Goal: Task Accomplishment & Management: Manage account settings

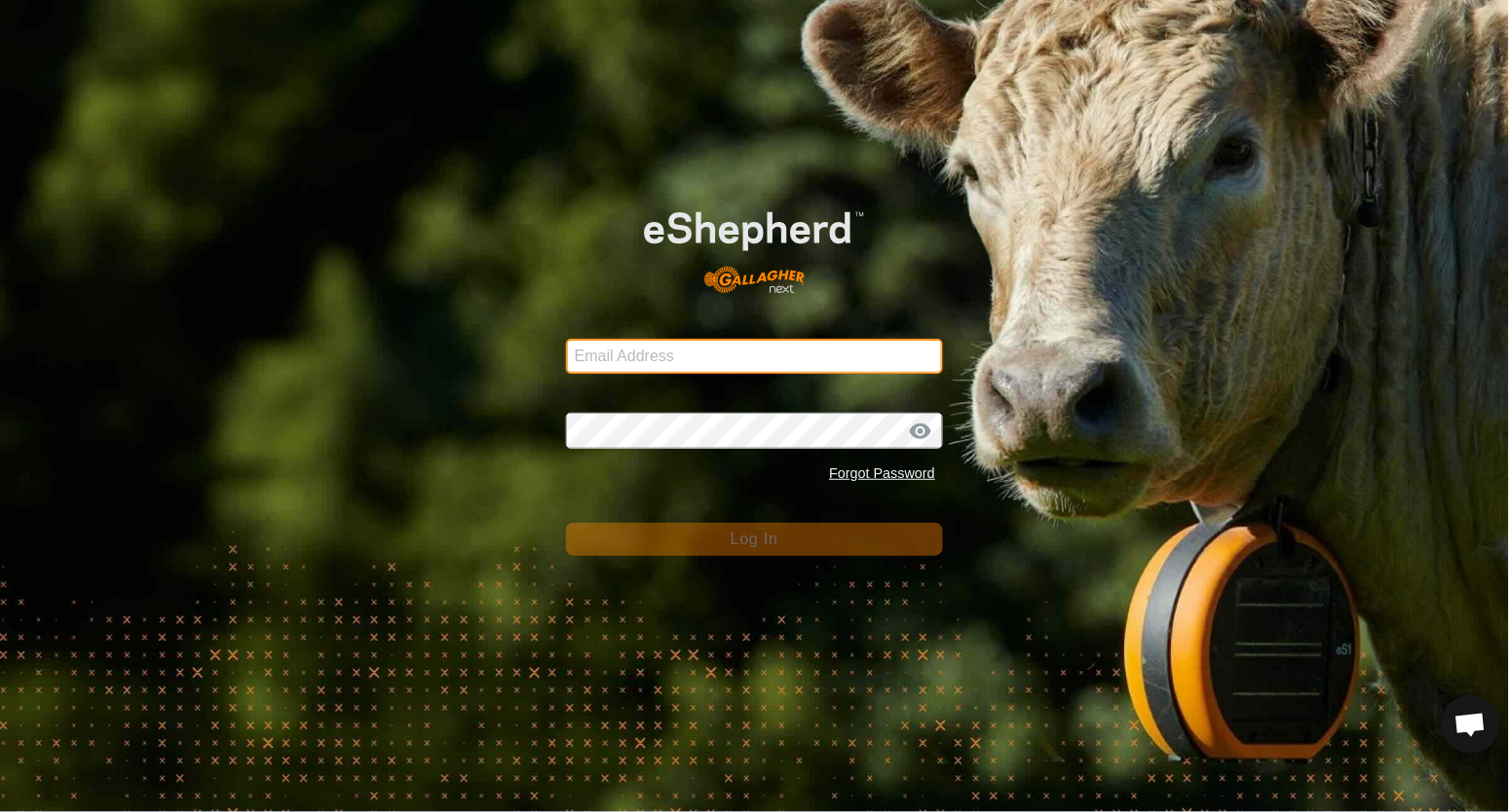
type input "[EMAIL_ADDRESS][DOMAIN_NAME]"
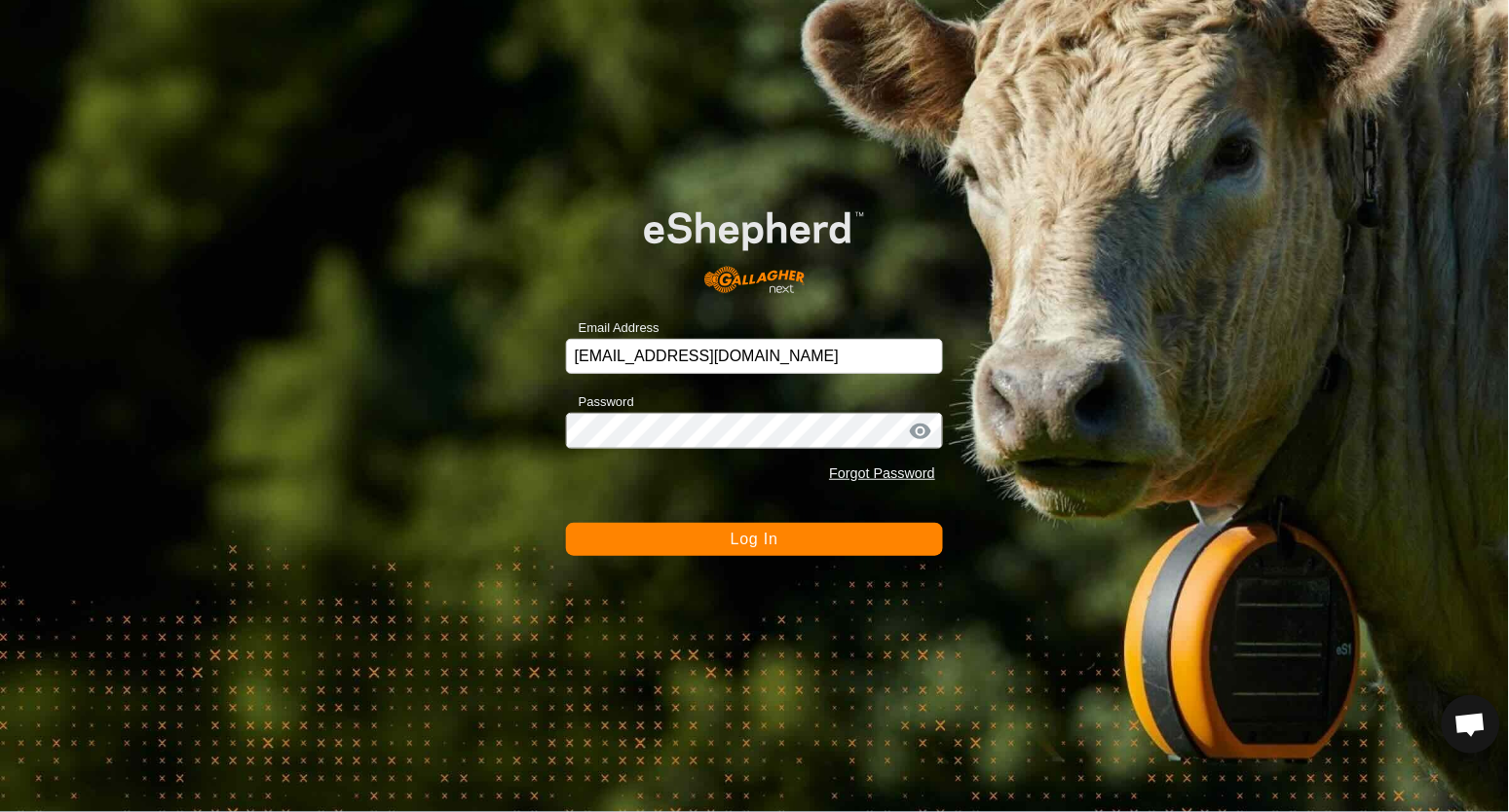
click at [633, 529] on button "Log In" at bounding box center [754, 539] width 377 height 33
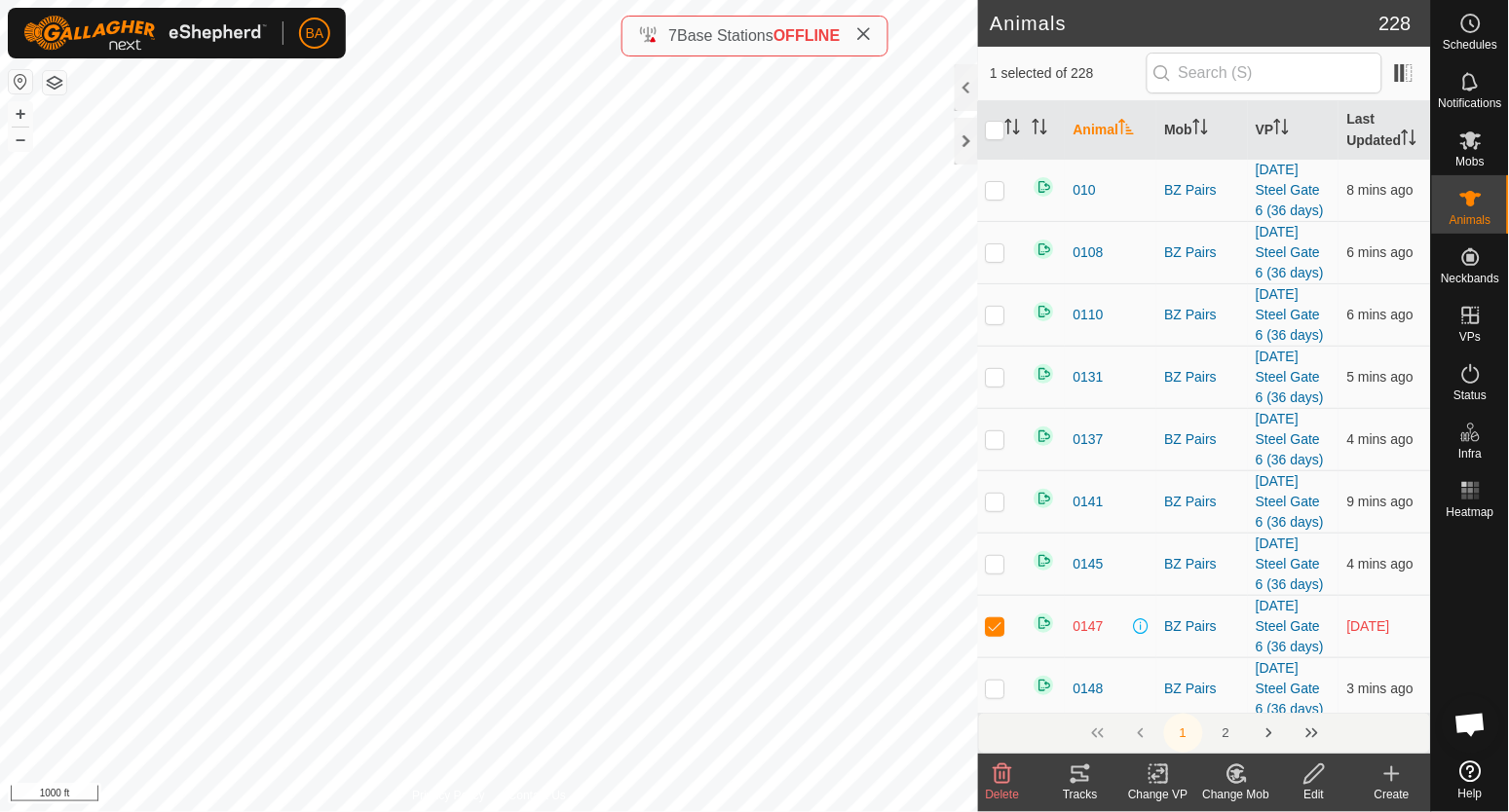
click at [1080, 769] on icon at bounding box center [1081, 774] width 24 height 24
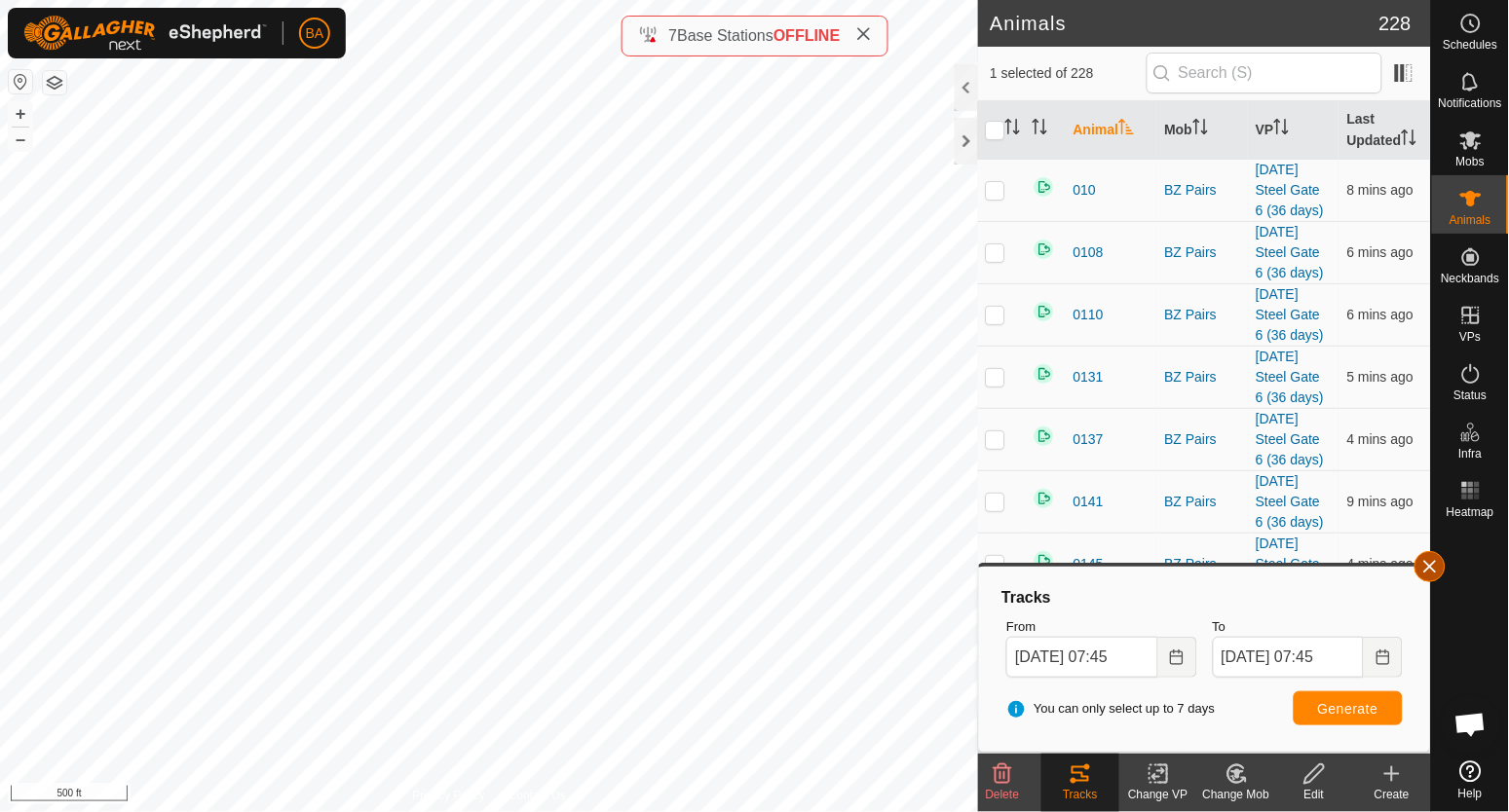
click at [1435, 566] on button "button" at bounding box center [1429, 566] width 31 height 31
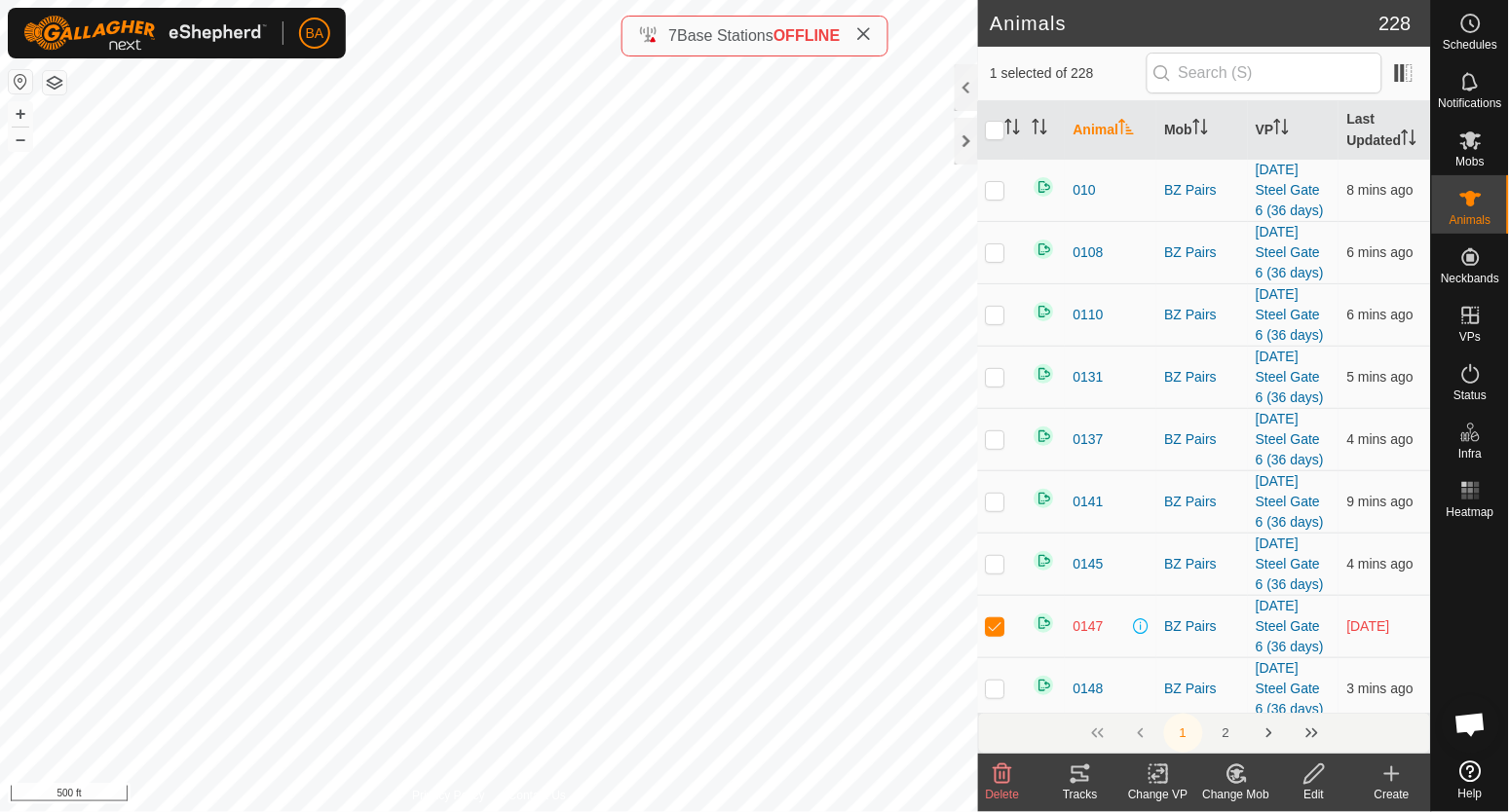
click at [1086, 787] on div "Tracks" at bounding box center [1080, 795] width 78 height 18
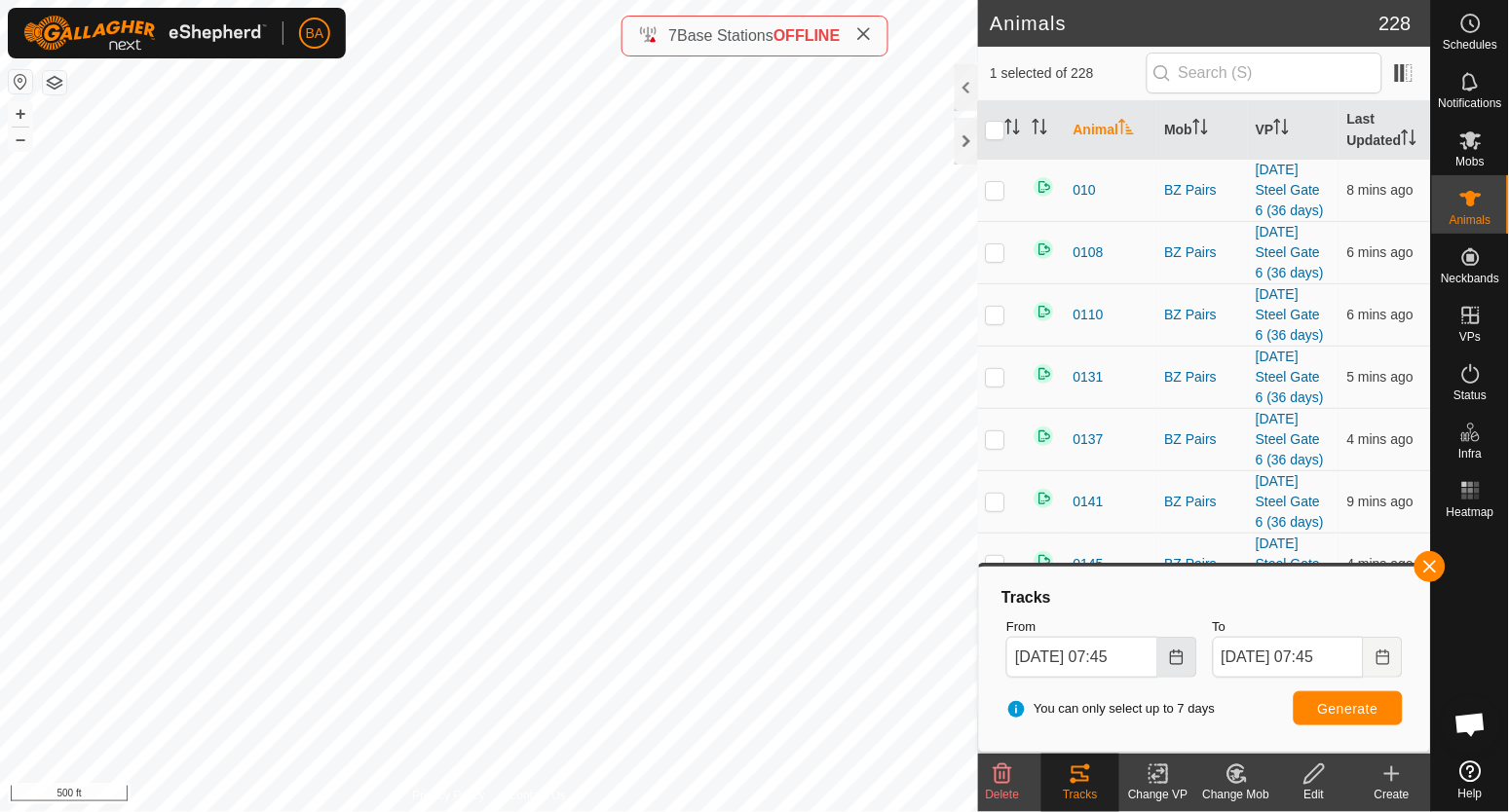
click at [1169, 657] on icon "Choose Date" at bounding box center [1177, 657] width 16 height 16
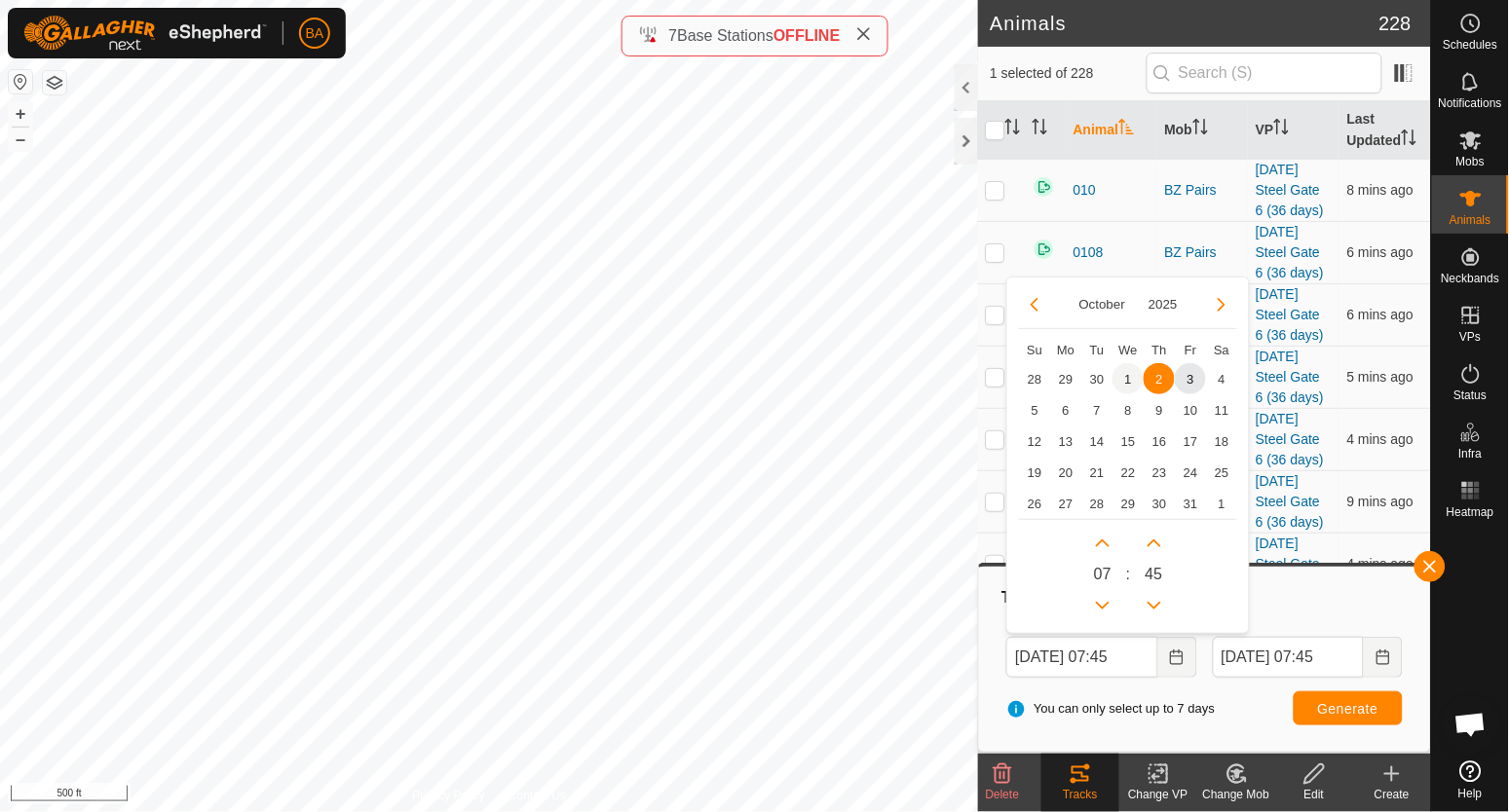
click at [1124, 379] on span "1" at bounding box center [1127, 378] width 31 height 31
type input "[DATE] 07:45"
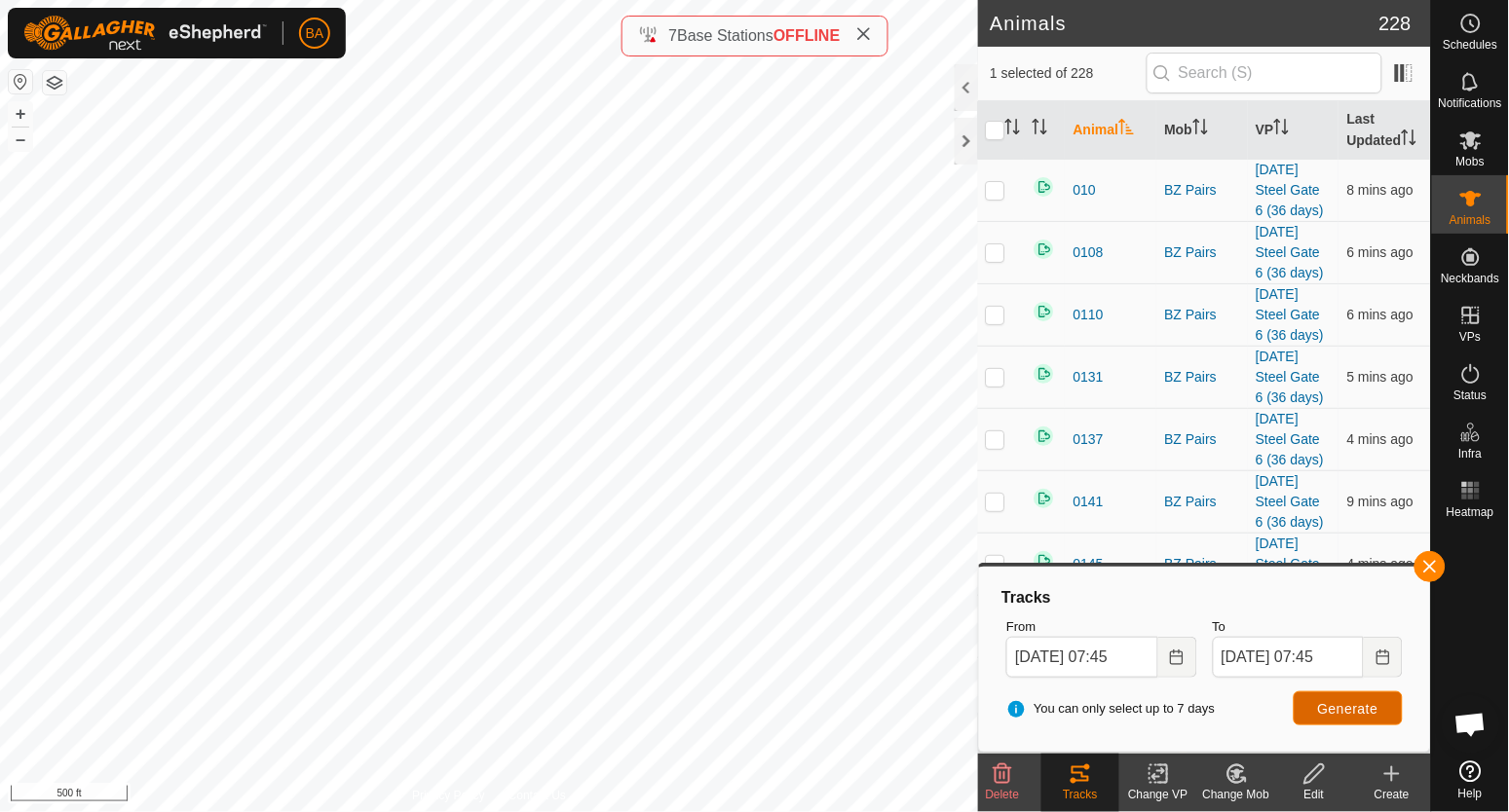
click at [1338, 715] on span "Generate" at bounding box center [1347, 709] width 60 height 16
click at [1423, 571] on button "button" at bounding box center [1429, 566] width 31 height 31
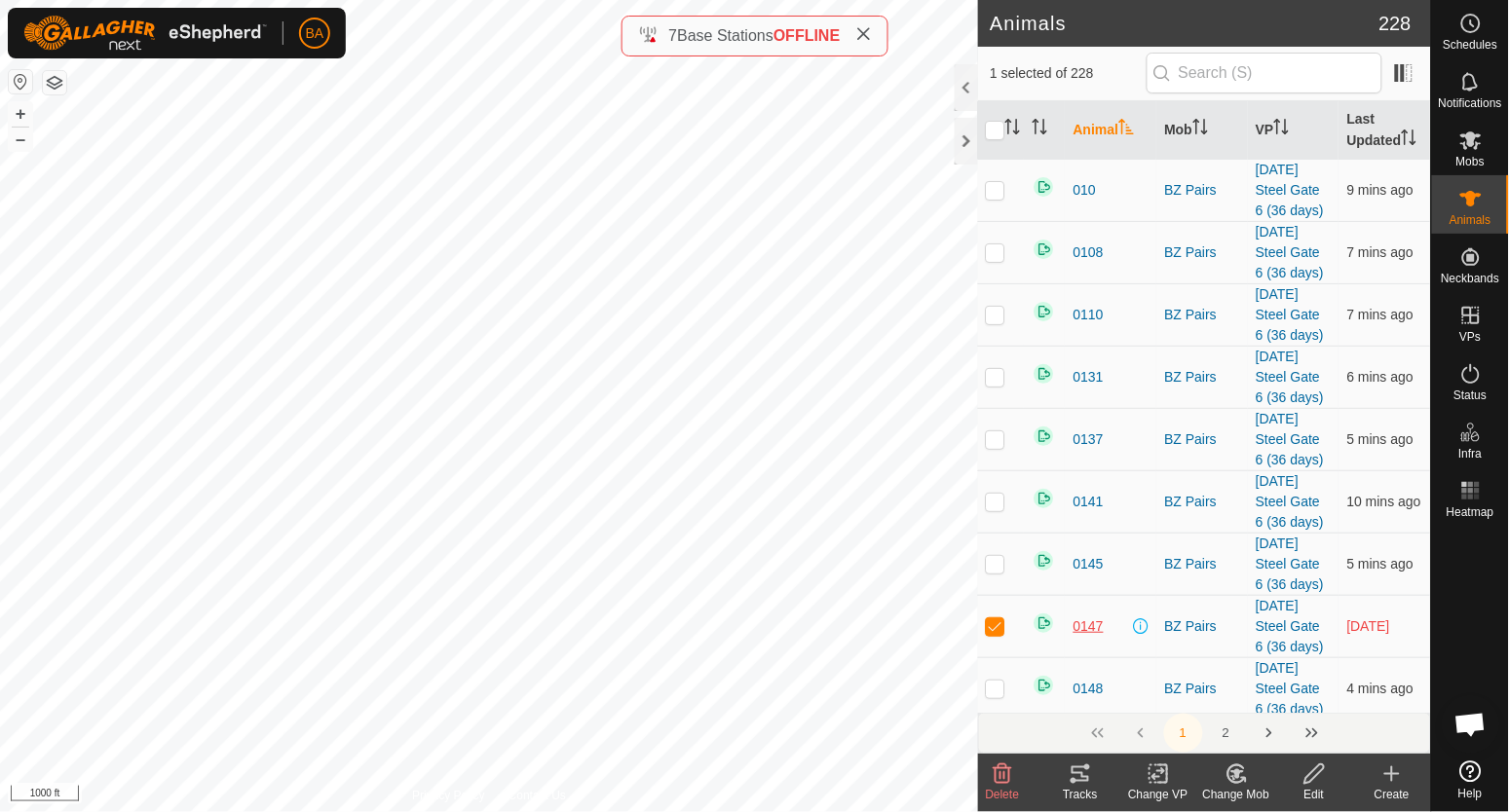
click at [1092, 637] on span "0147" at bounding box center [1089, 627] width 30 height 21
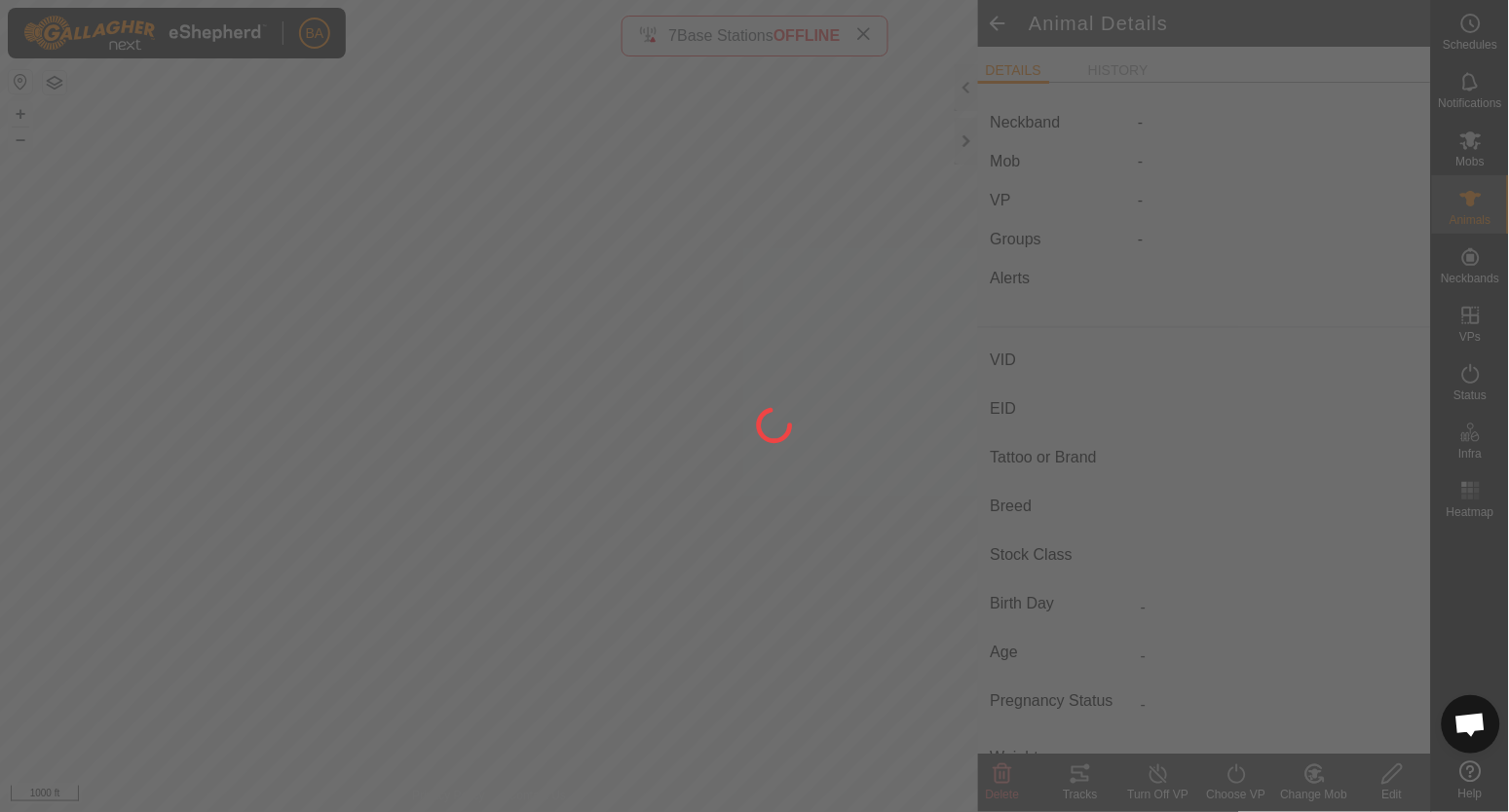
type input "0147"
type input "-"
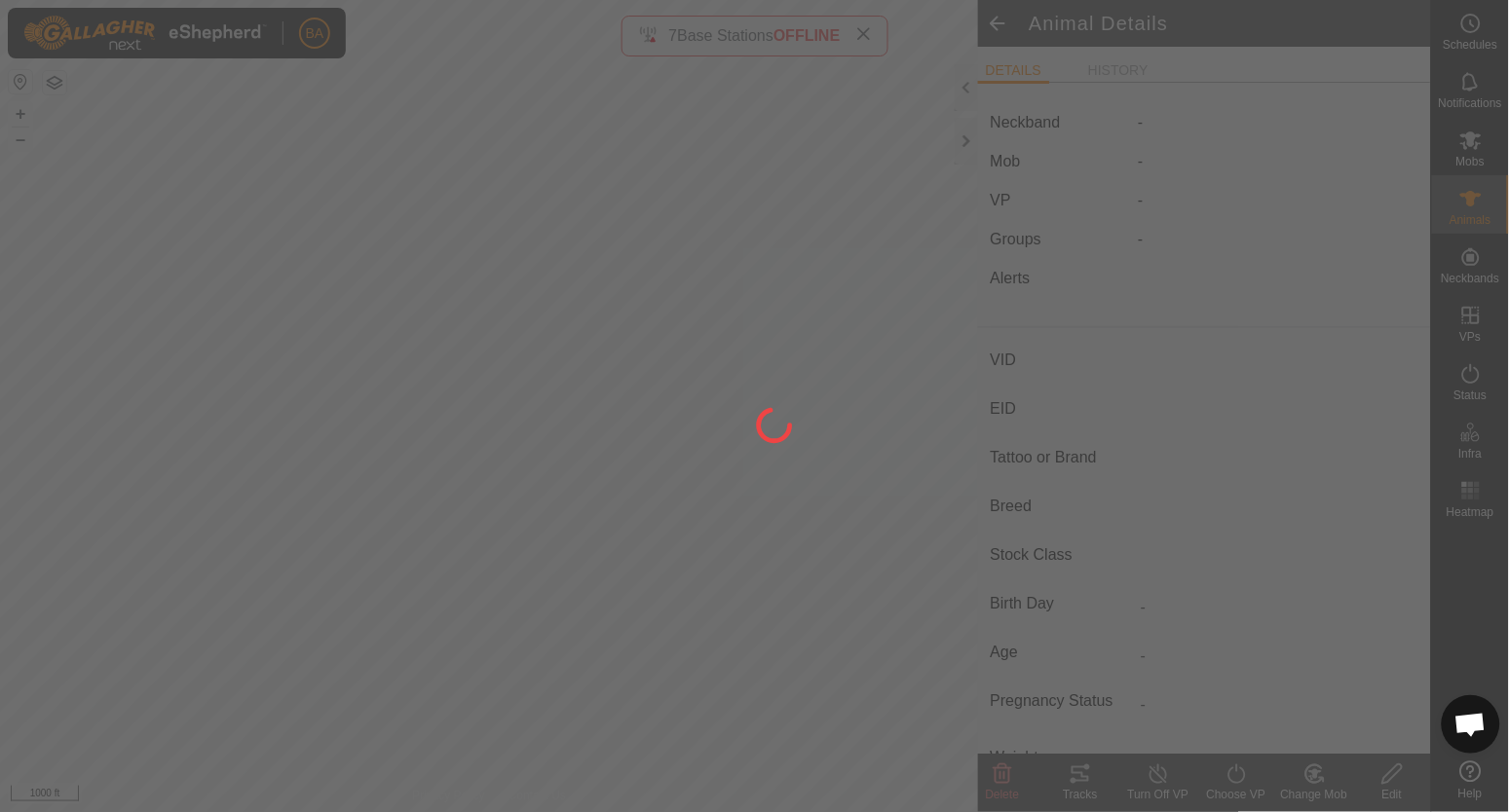
type input "-"
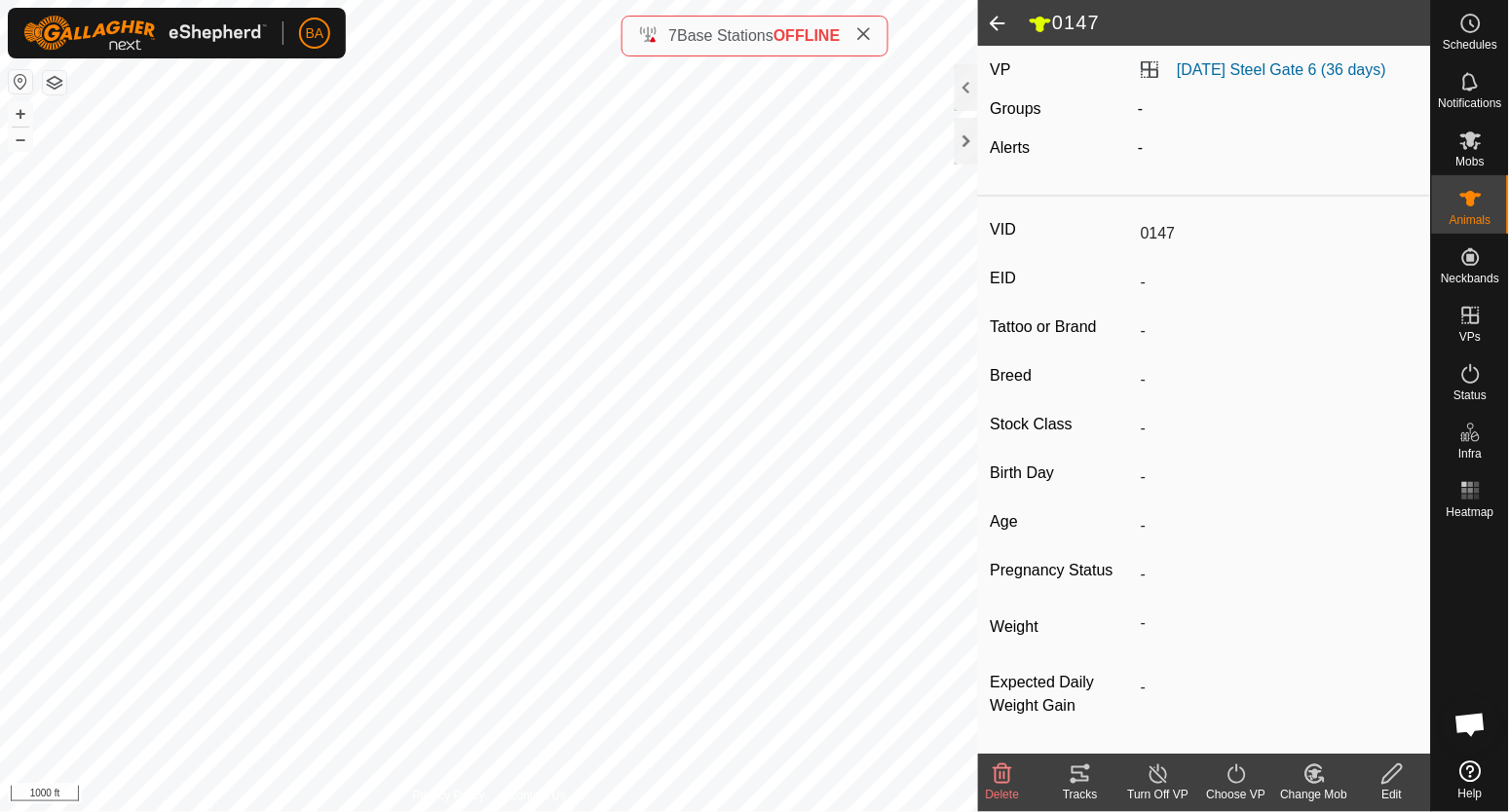
scroll to position [162, 0]
type input "958"
type input "-"
type input "A-V"
type input "Hereford"
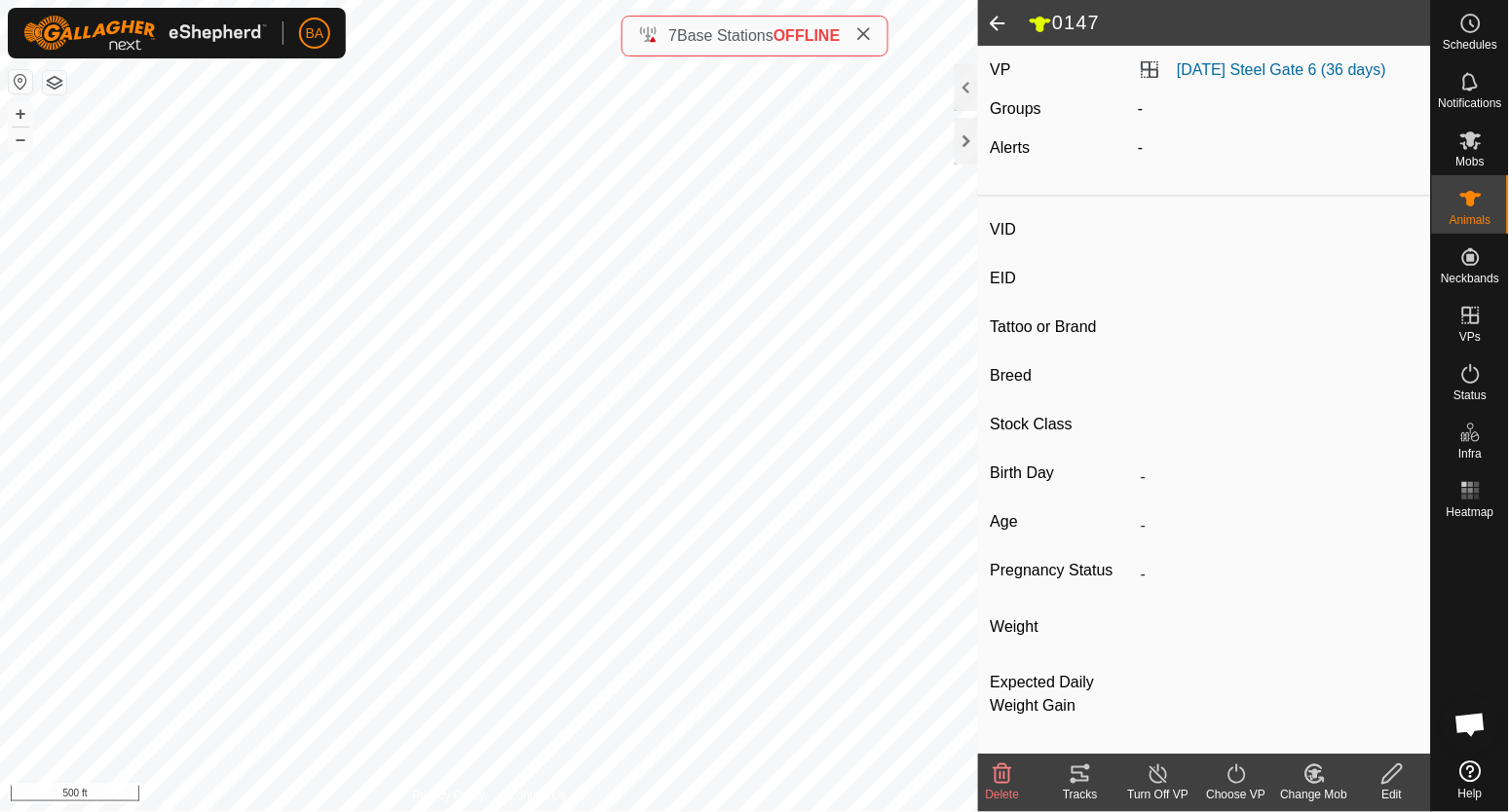
type input "Cow"
type input "0 kg"
type input "-"
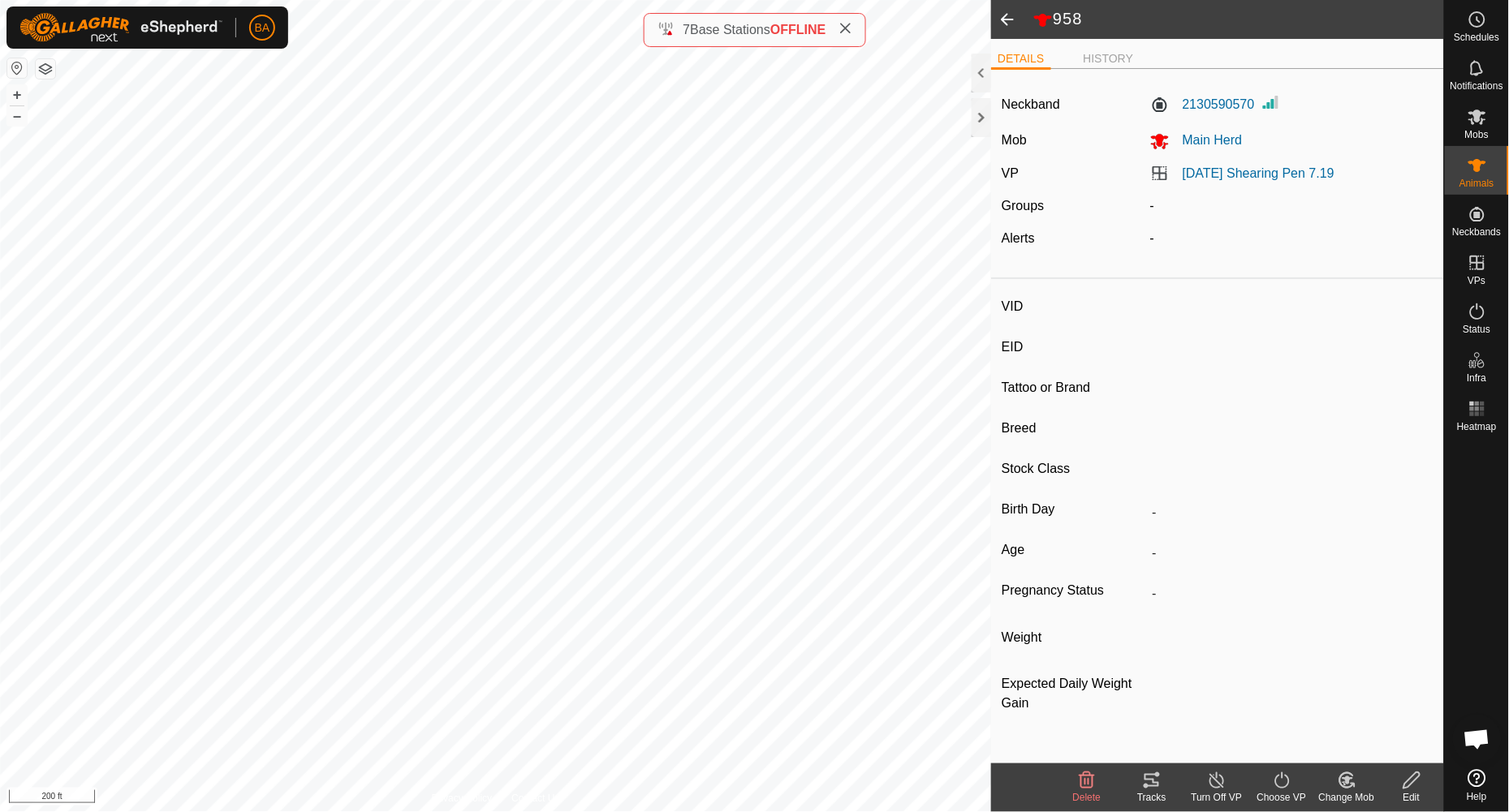
type input "733"
type input "-"
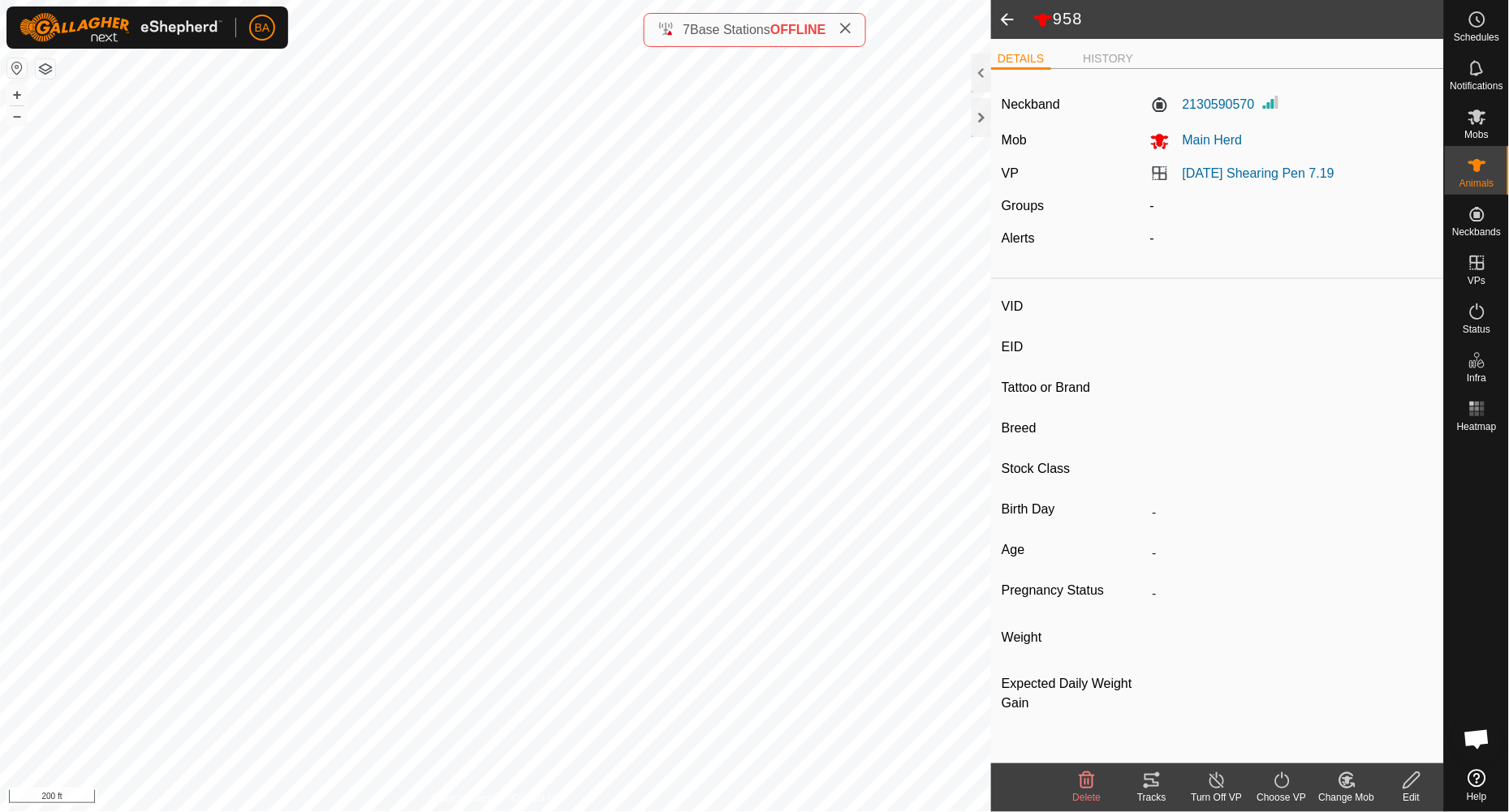
type input "-"
type input "y717"
type input "-"
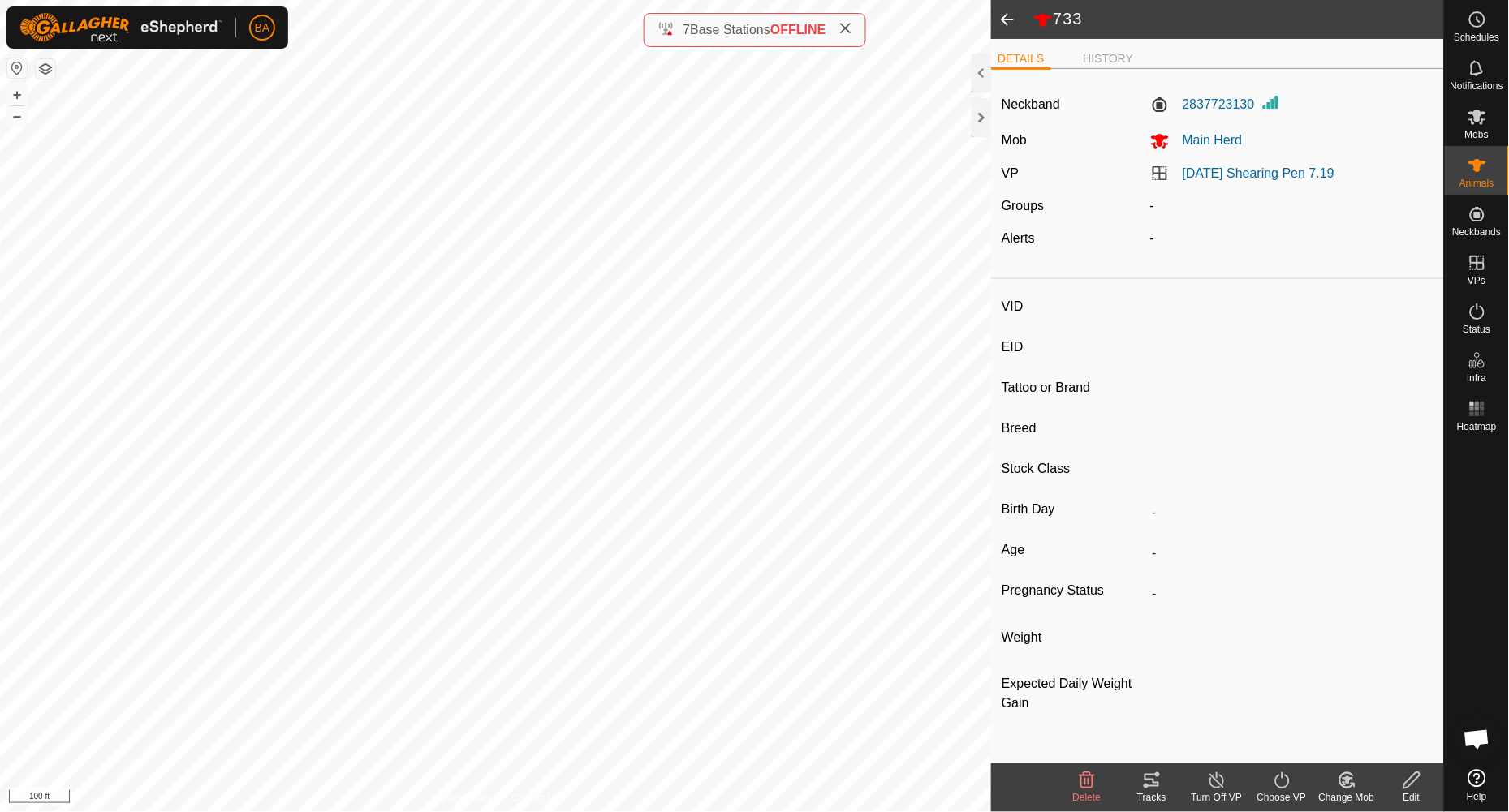
type input "-"
type input "y5122"
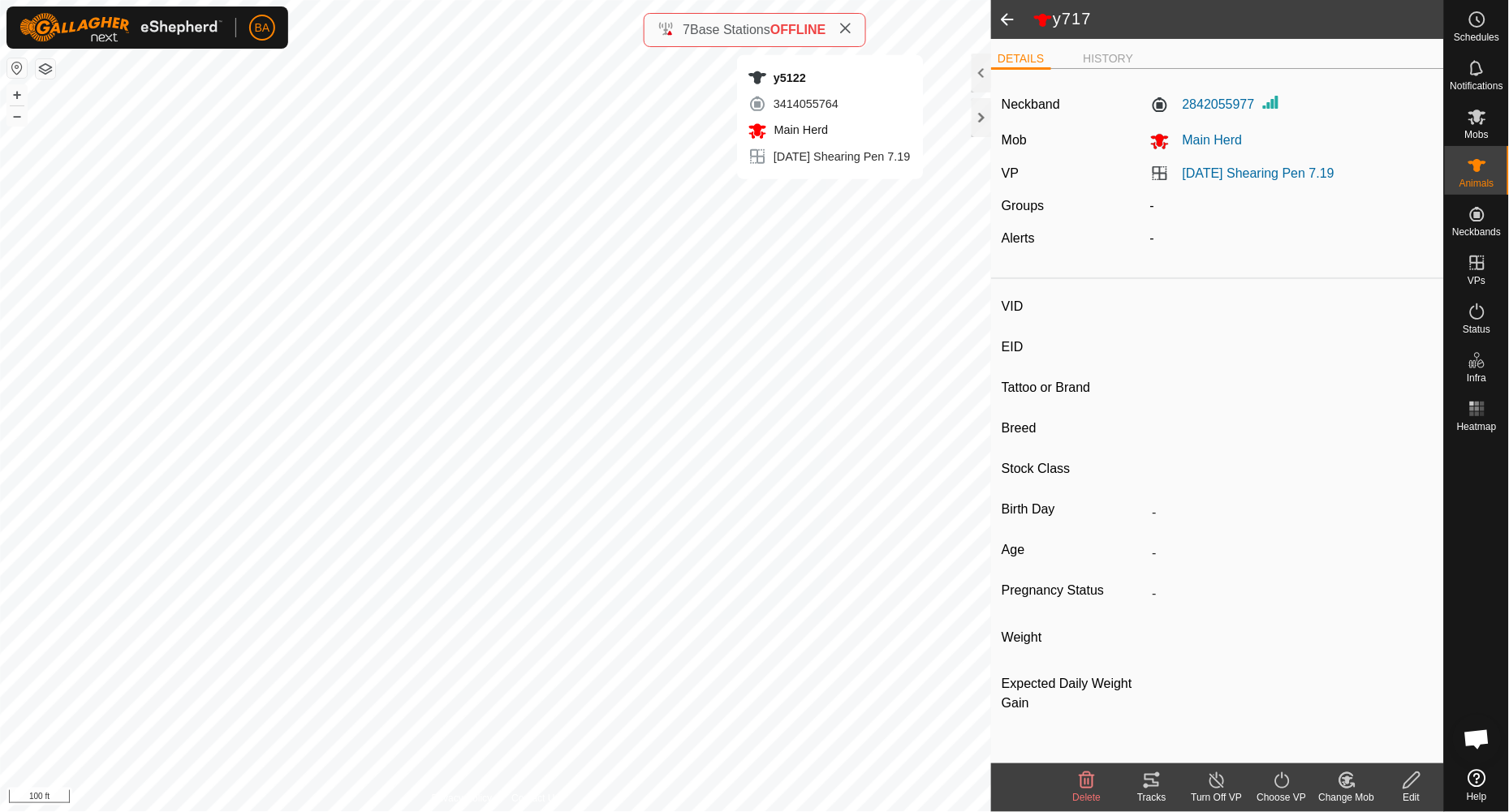
type input "-"
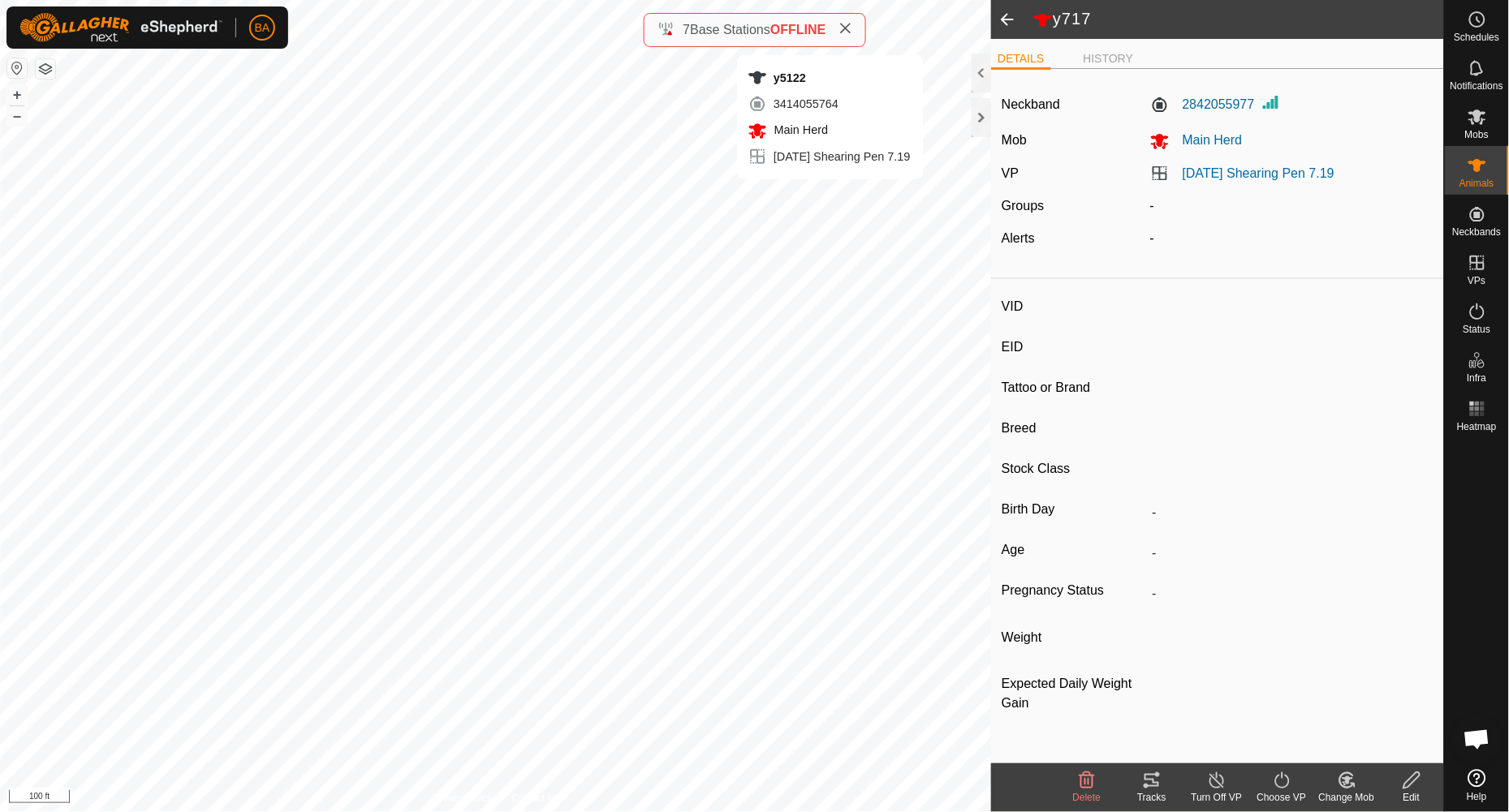
type input "-"
click at [1257, 172] on icon at bounding box center [1478, 166] width 20 height 20
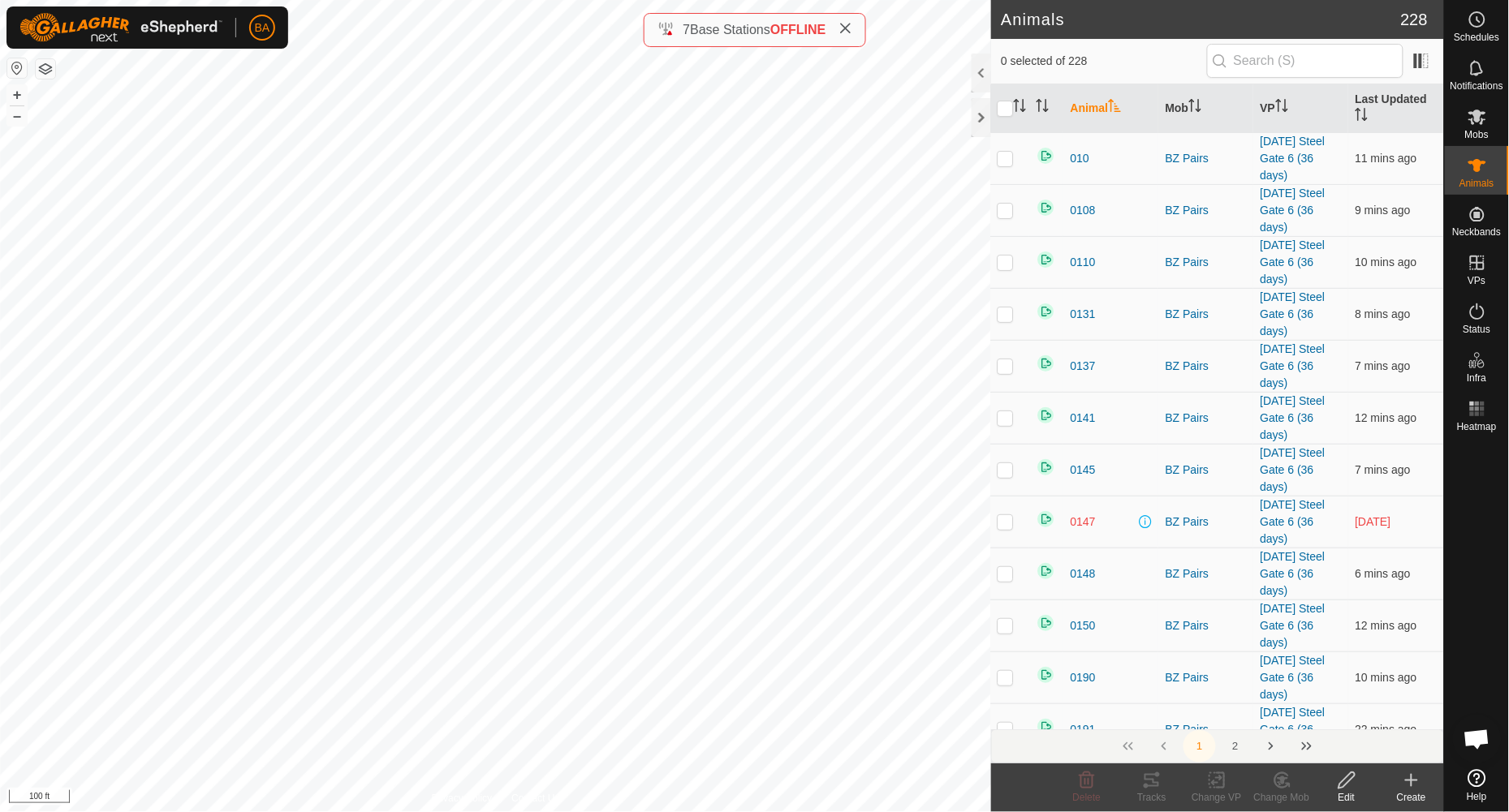
click at [1083, 105] on th "Animal" at bounding box center [1112, 108] width 95 height 49
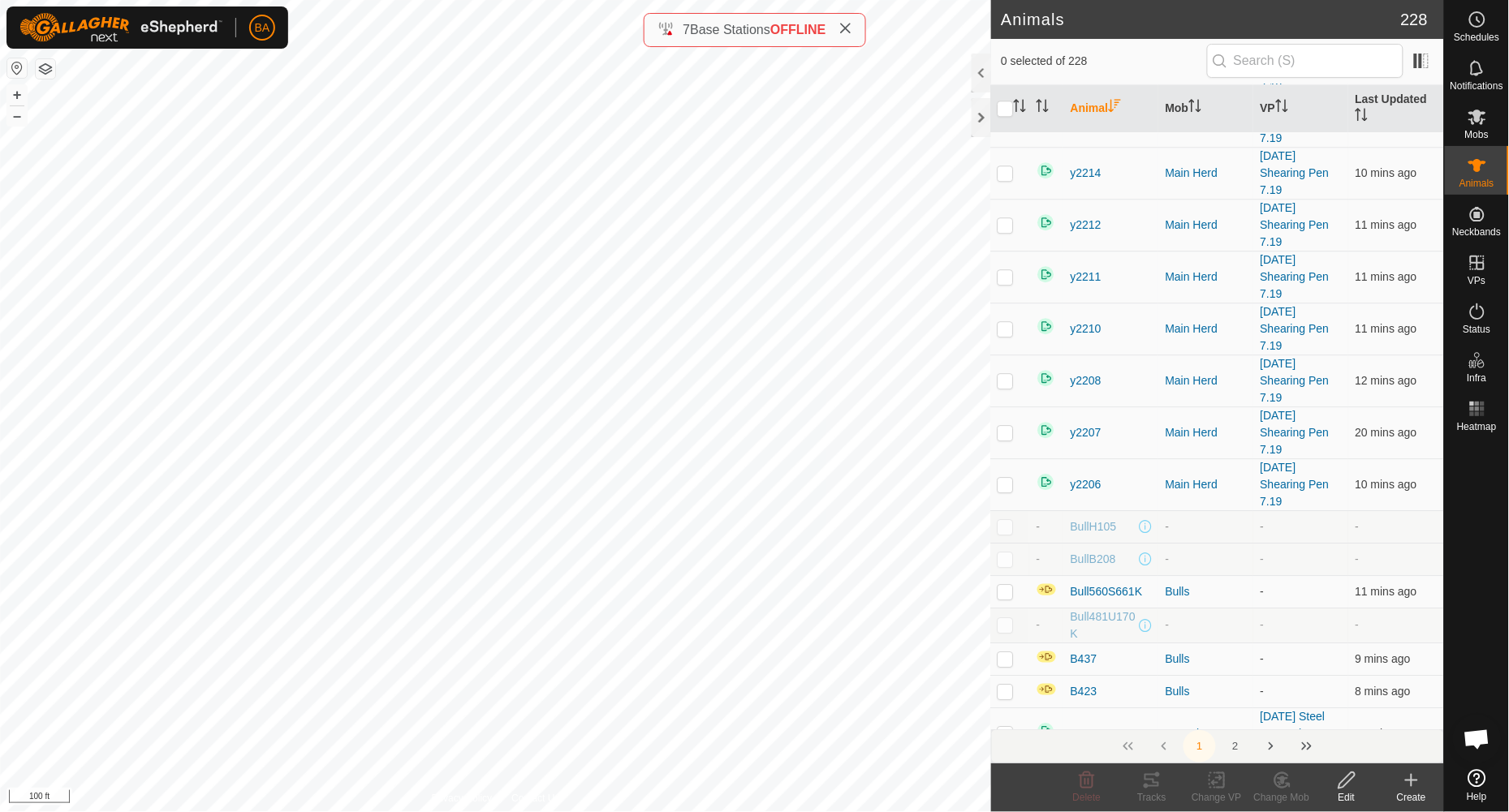
scroll to position [1217, 0]
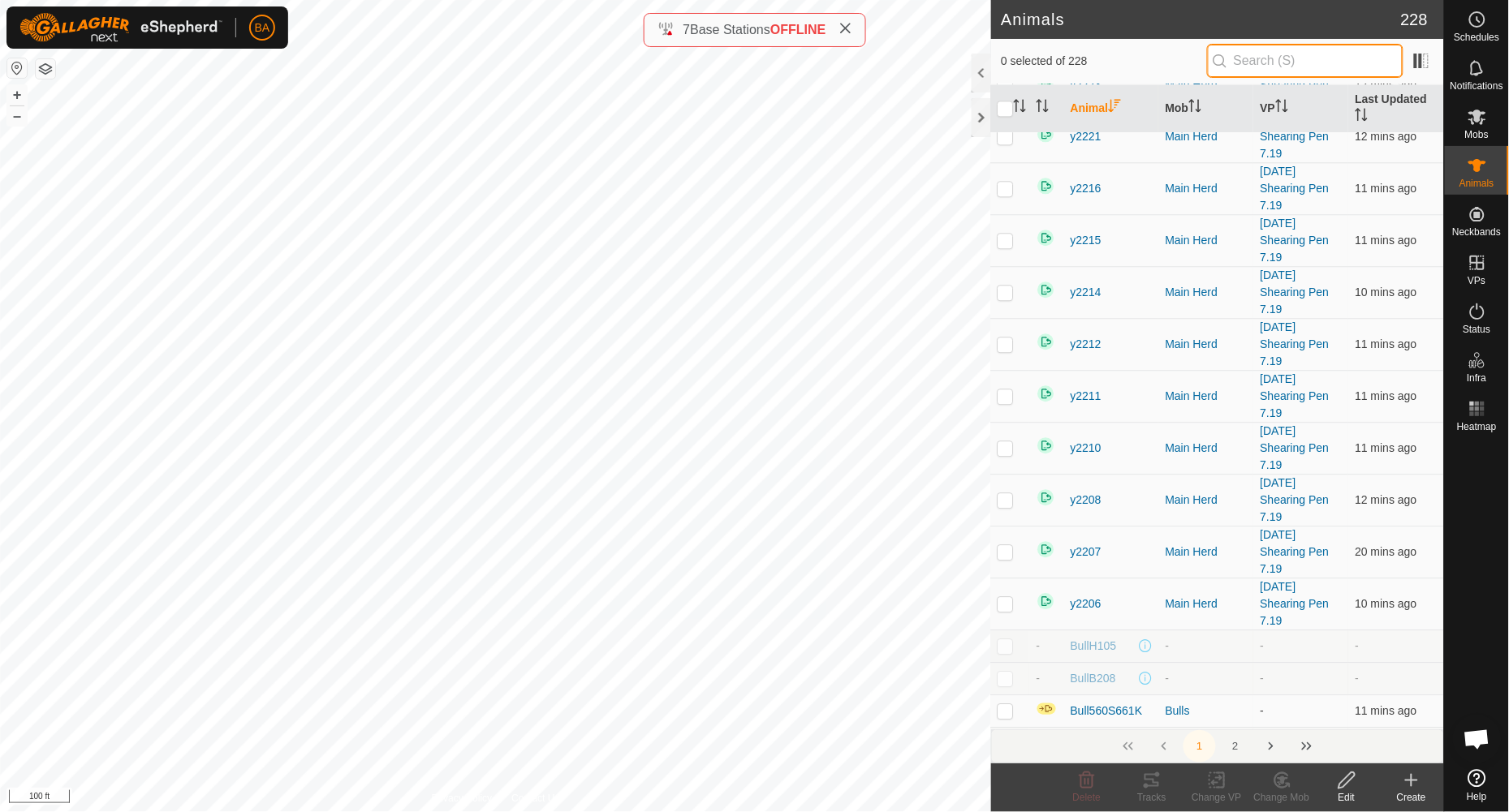
click at [1257, 62] on input "text" at bounding box center [1306, 60] width 197 height 34
type input "004"
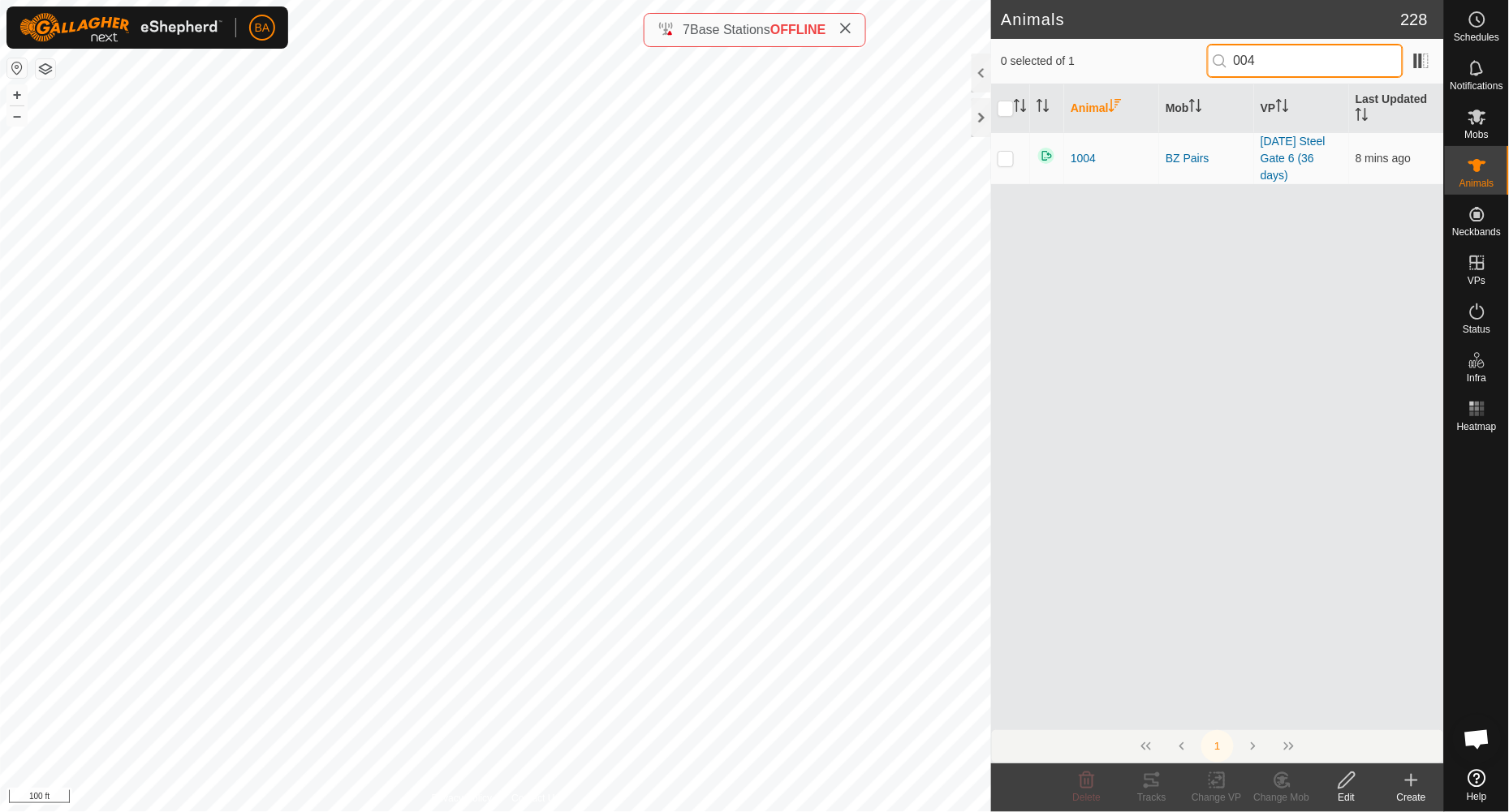
drag, startPoint x: 1282, startPoint y: 61, endPoint x: 1214, endPoint y: 67, distance: 68.3
click at [1214, 67] on input "004" at bounding box center [1306, 60] width 197 height 34
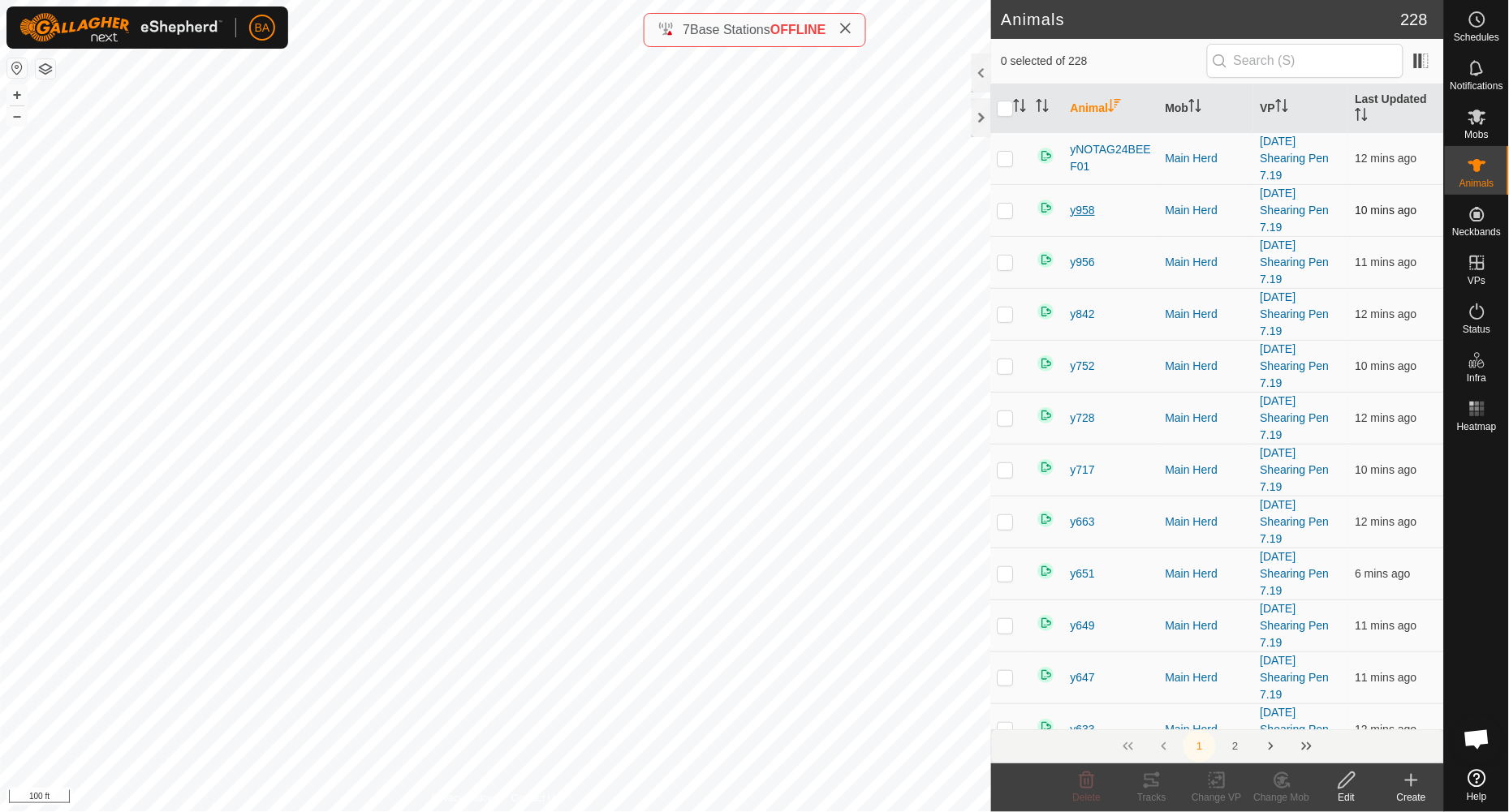
click at [1079, 211] on span "y958" at bounding box center [1083, 211] width 24 height 17
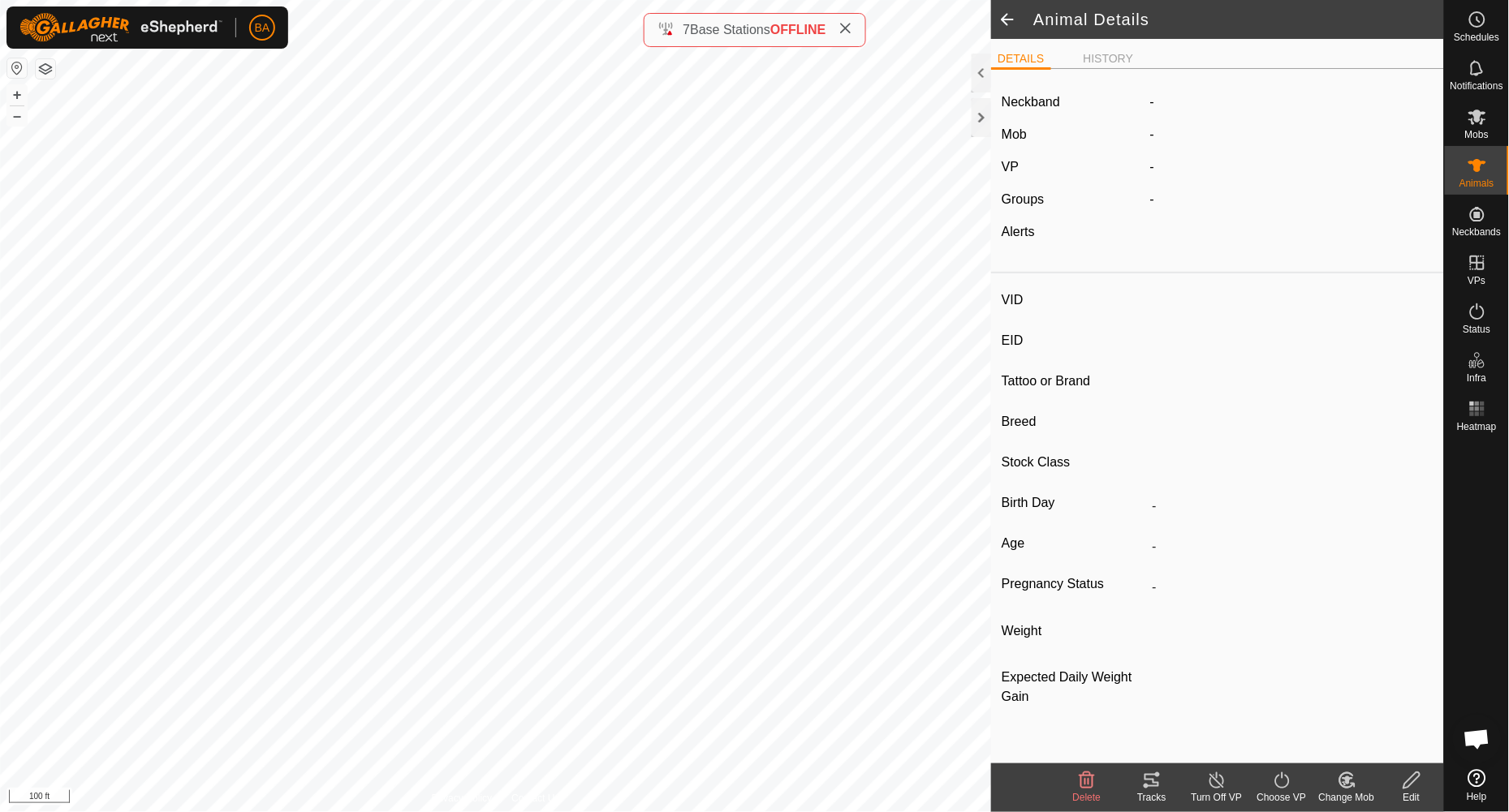
type input "y958"
type input "-"
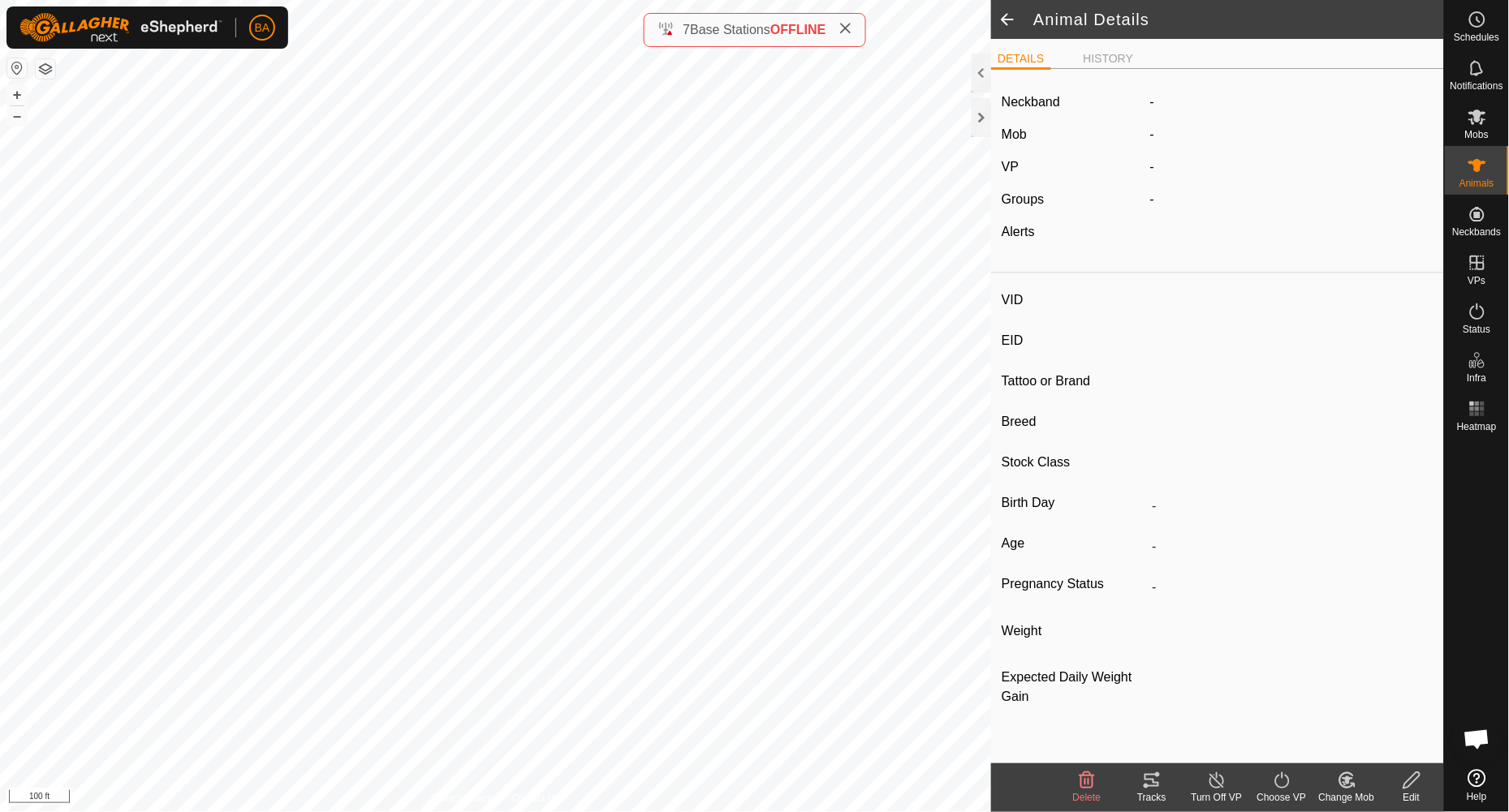
type input "-"
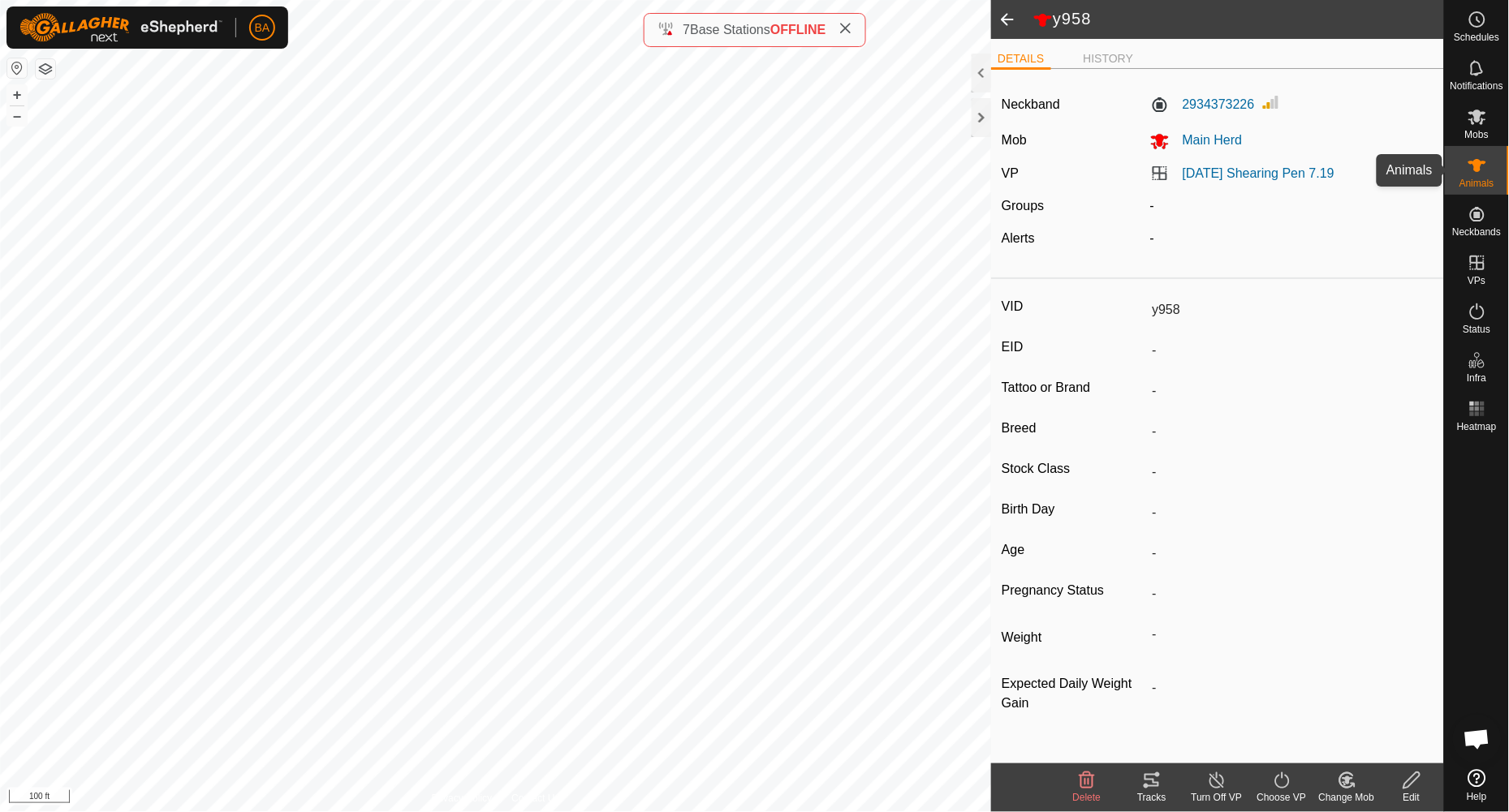
click at [1257, 156] on icon at bounding box center [1478, 166] width 20 height 20
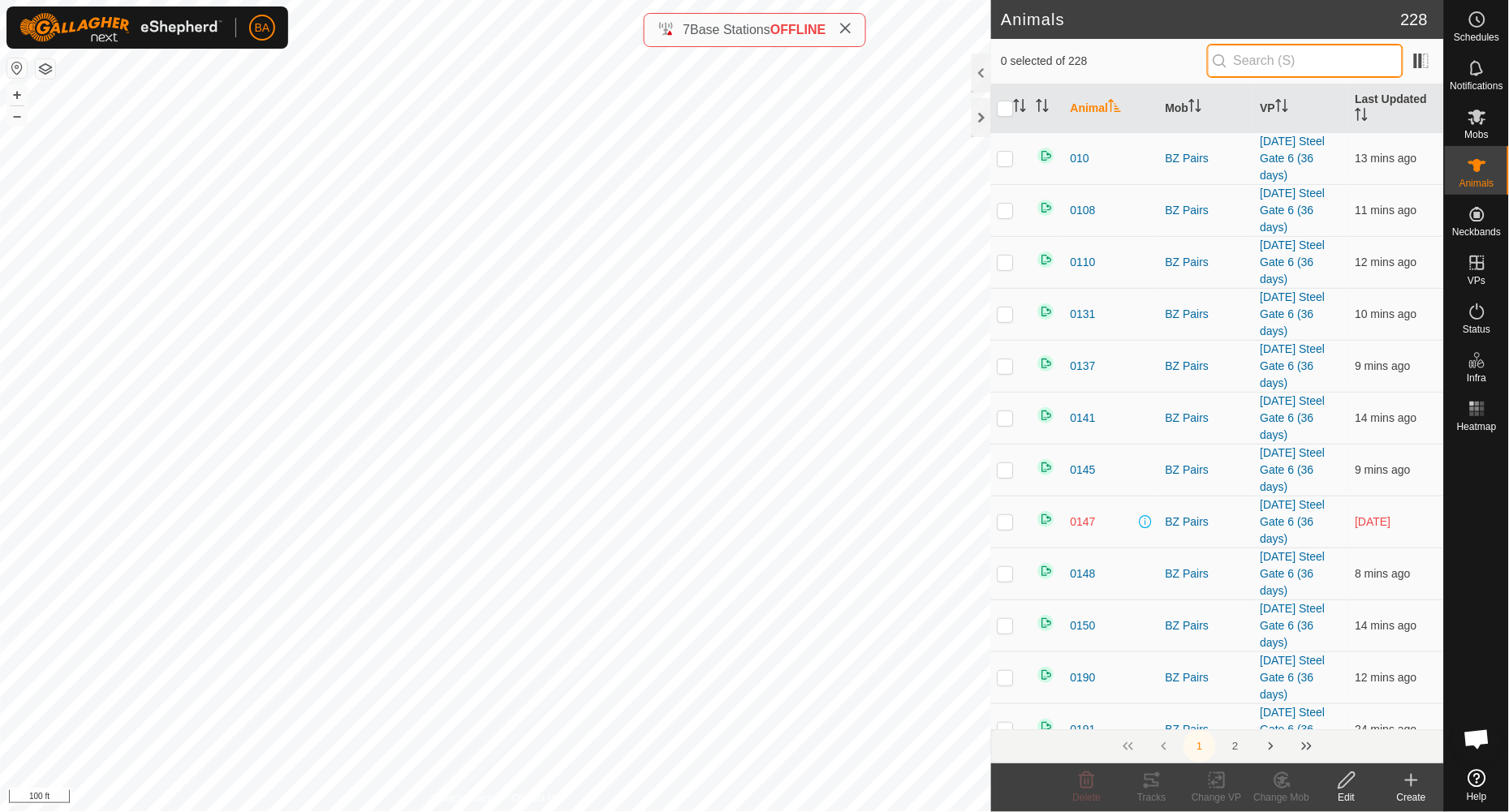
click at [1257, 59] on input "text" at bounding box center [1306, 60] width 197 height 34
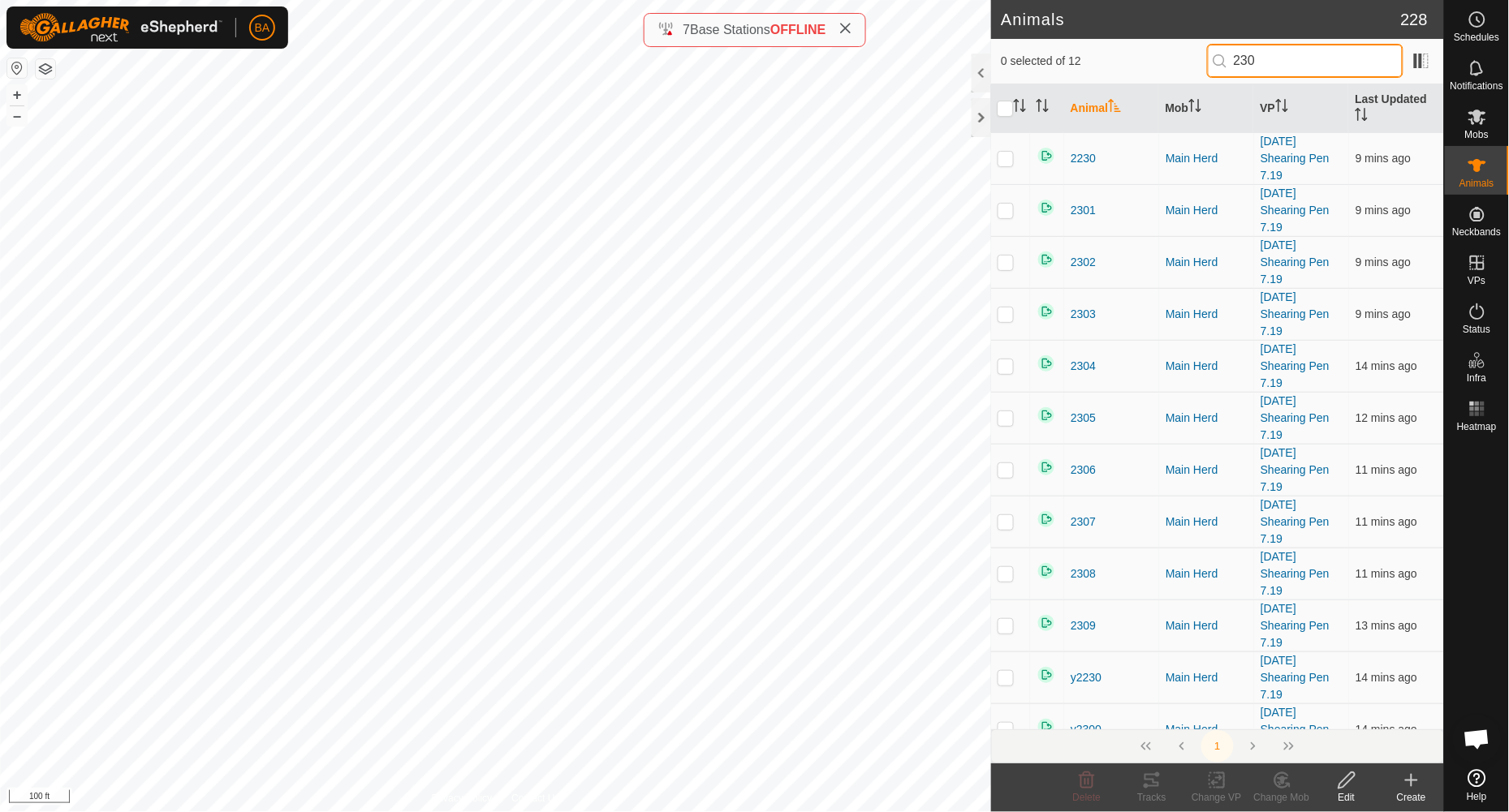
type input "2301"
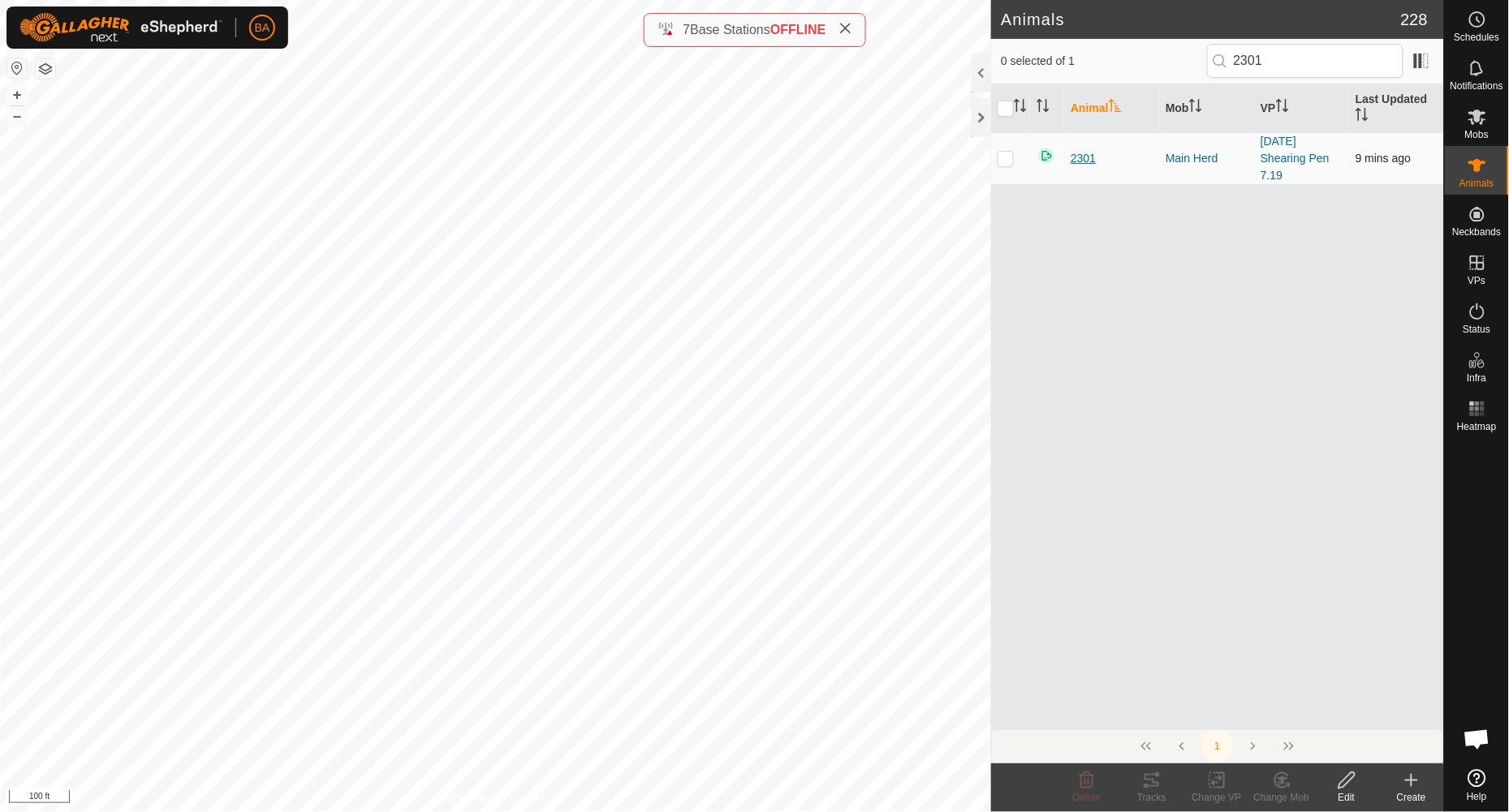
click at [1079, 156] on span "2301" at bounding box center [1083, 159] width 25 height 17
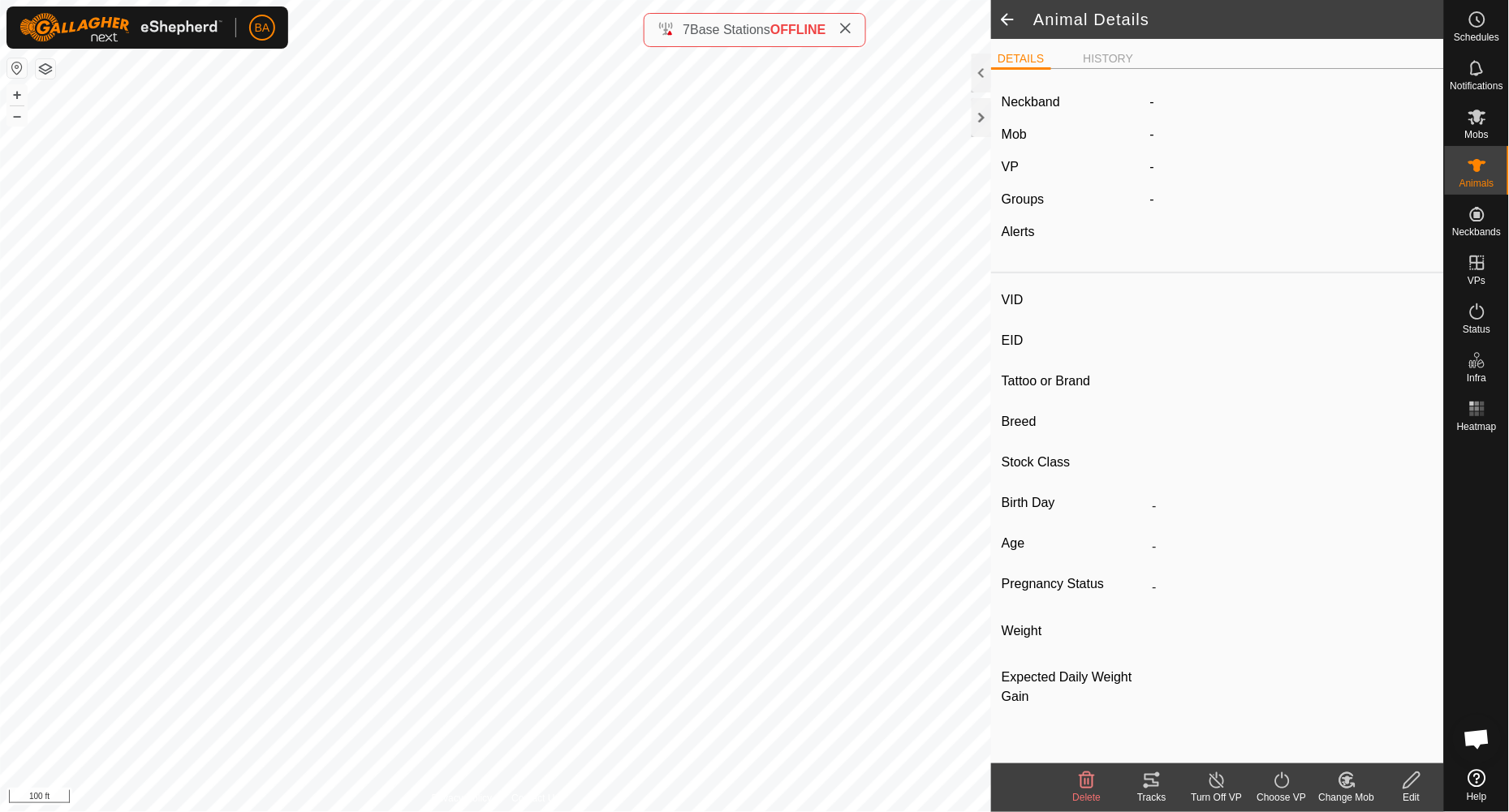
type input "2301"
type input "-"
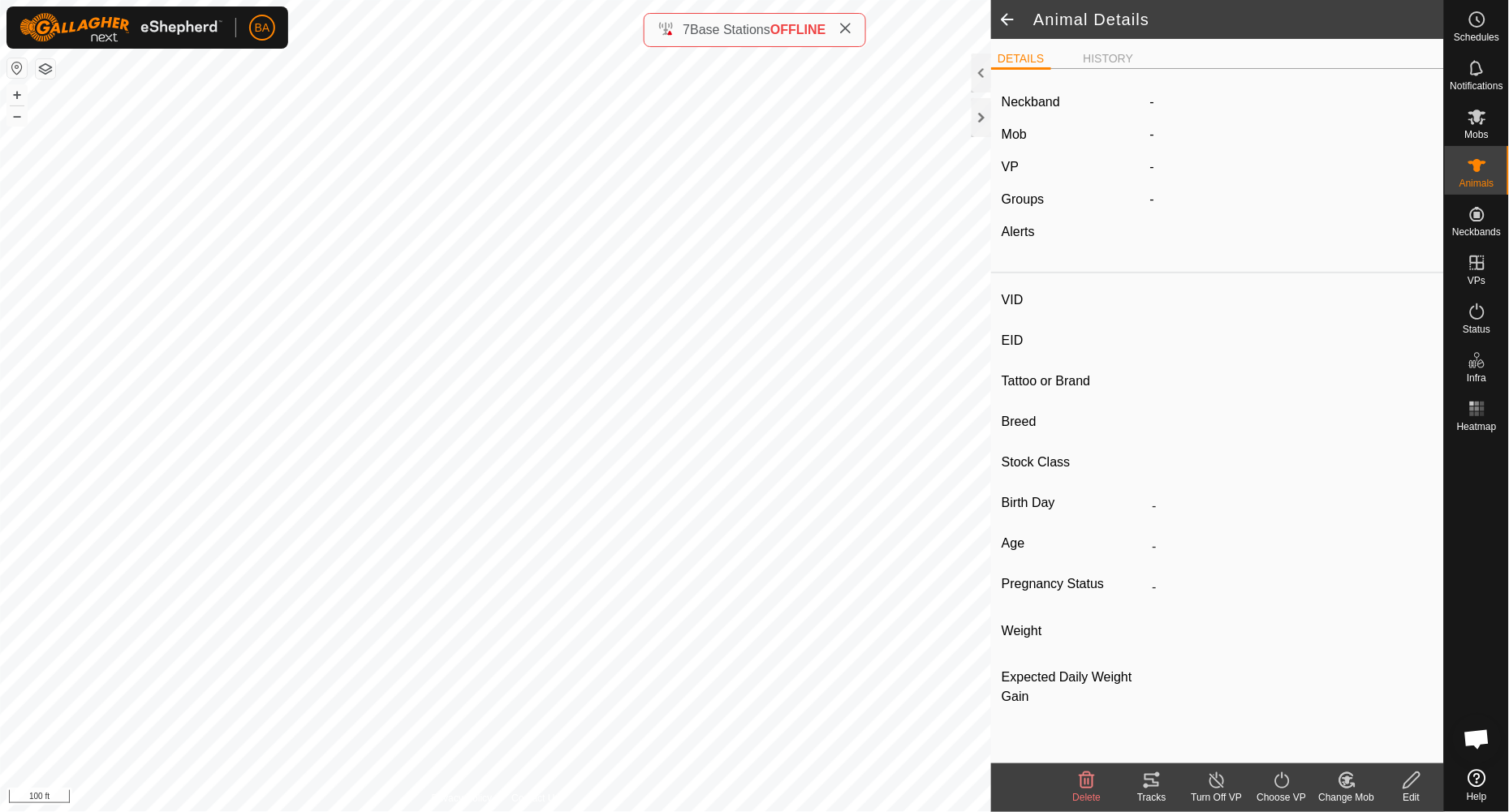
type input "-"
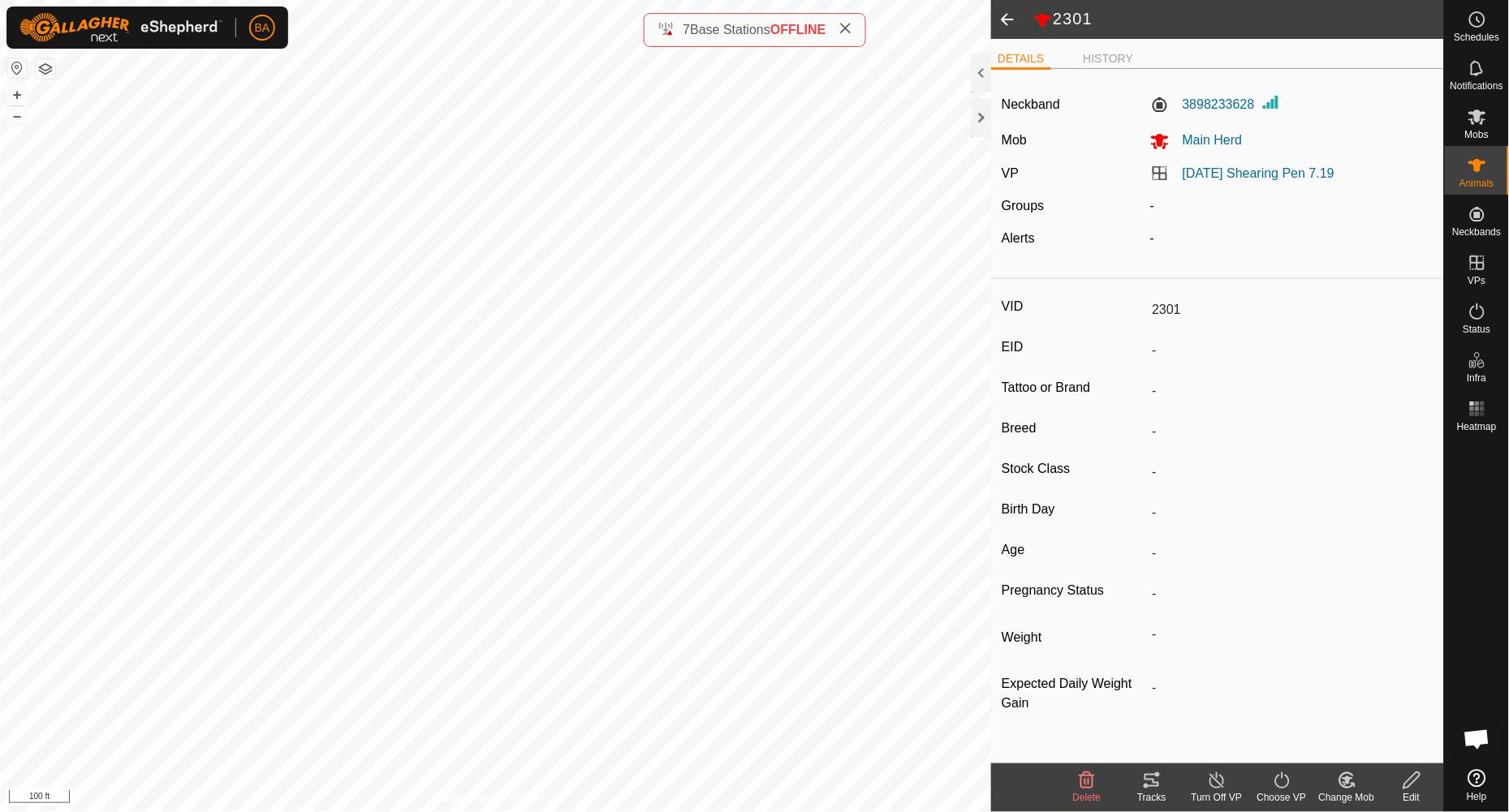
click at [1257, 676] on icon at bounding box center [1412, 781] width 21 height 20
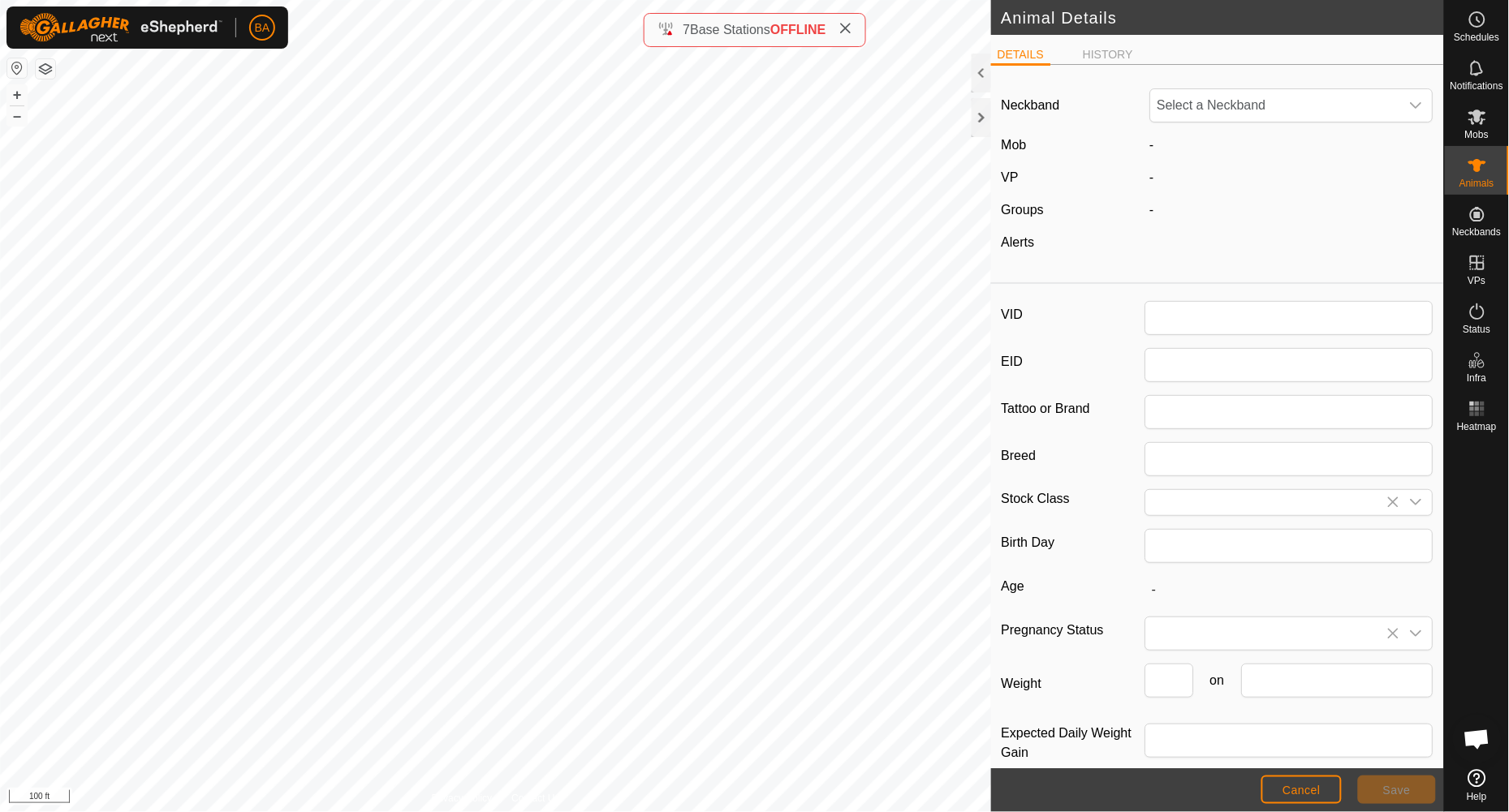
type input "2301"
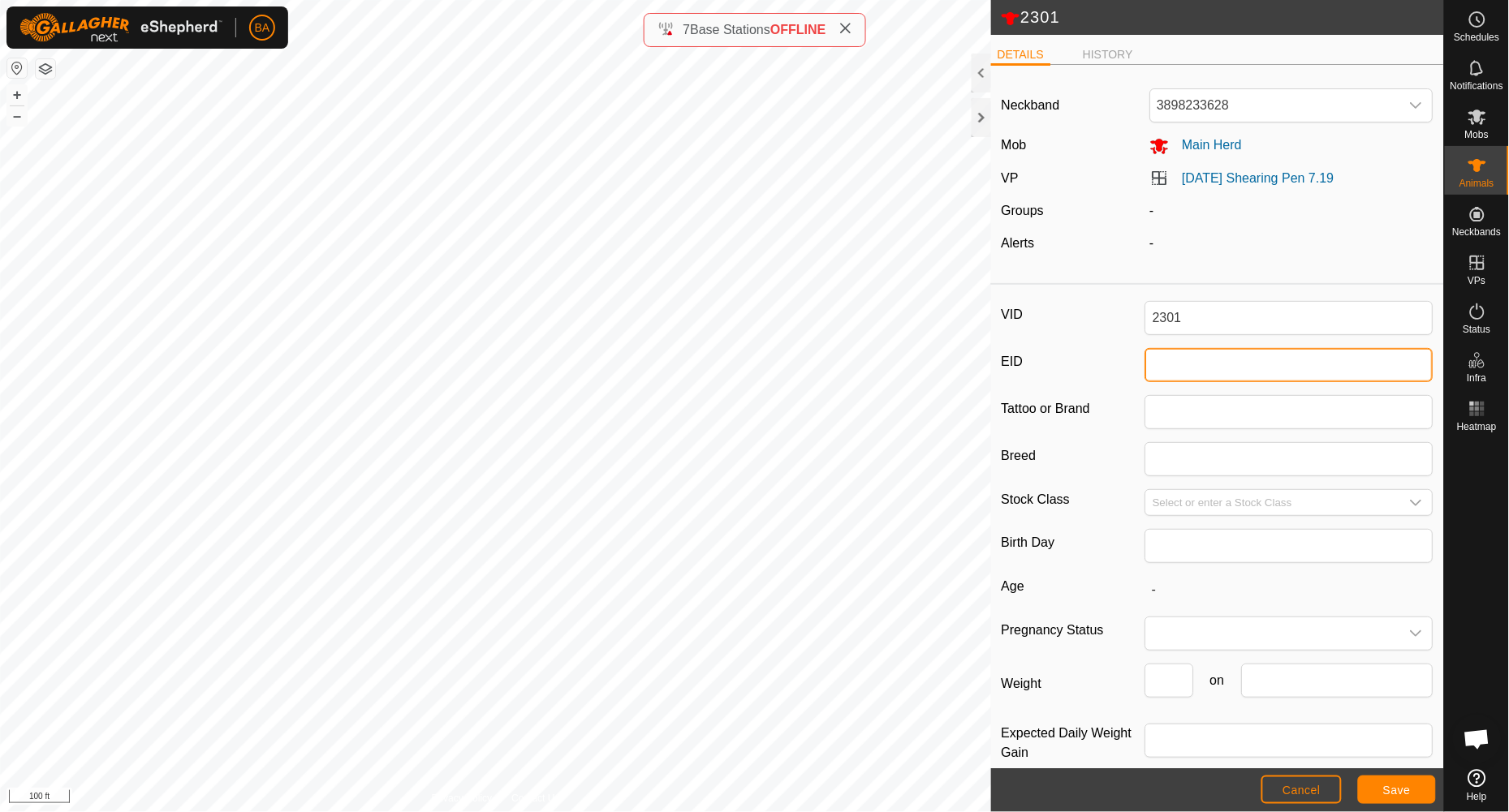
click at [1189, 372] on input "EID" at bounding box center [1289, 364] width 288 height 34
paste input "840-003-235-081-566"
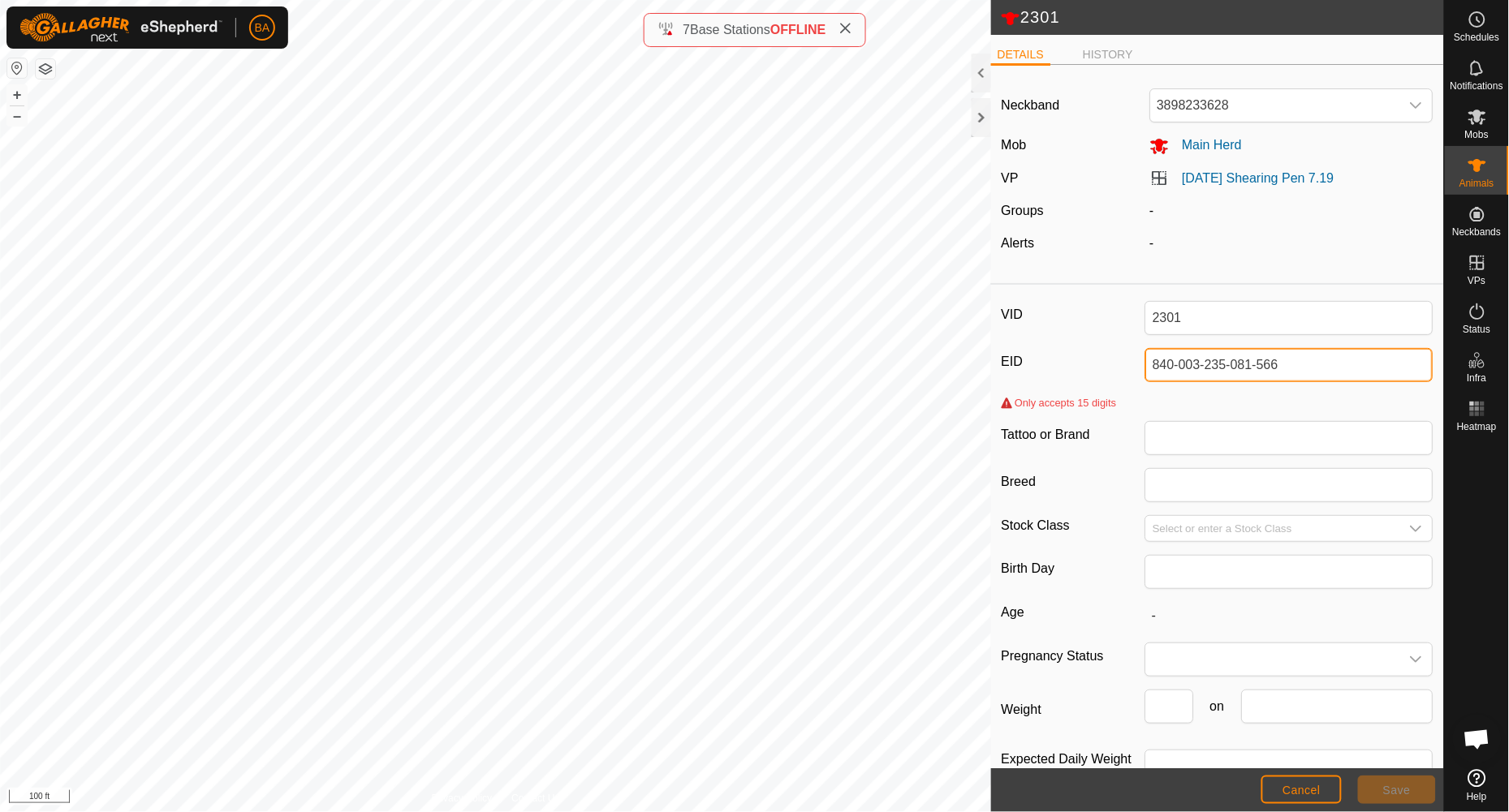
click at [1253, 378] on input "840-003-235-081-566" at bounding box center [1289, 364] width 288 height 34
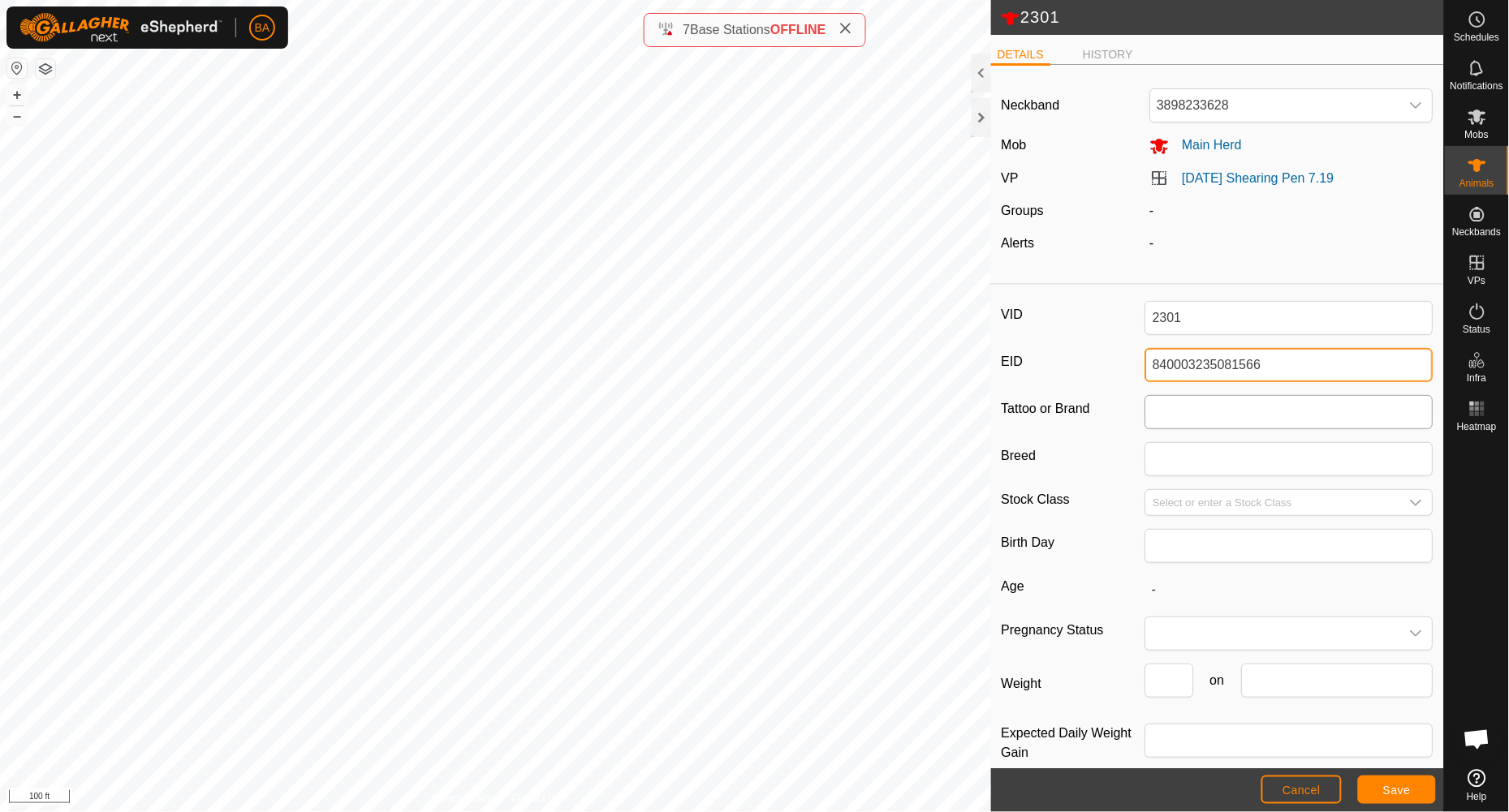
type input "840003235081566"
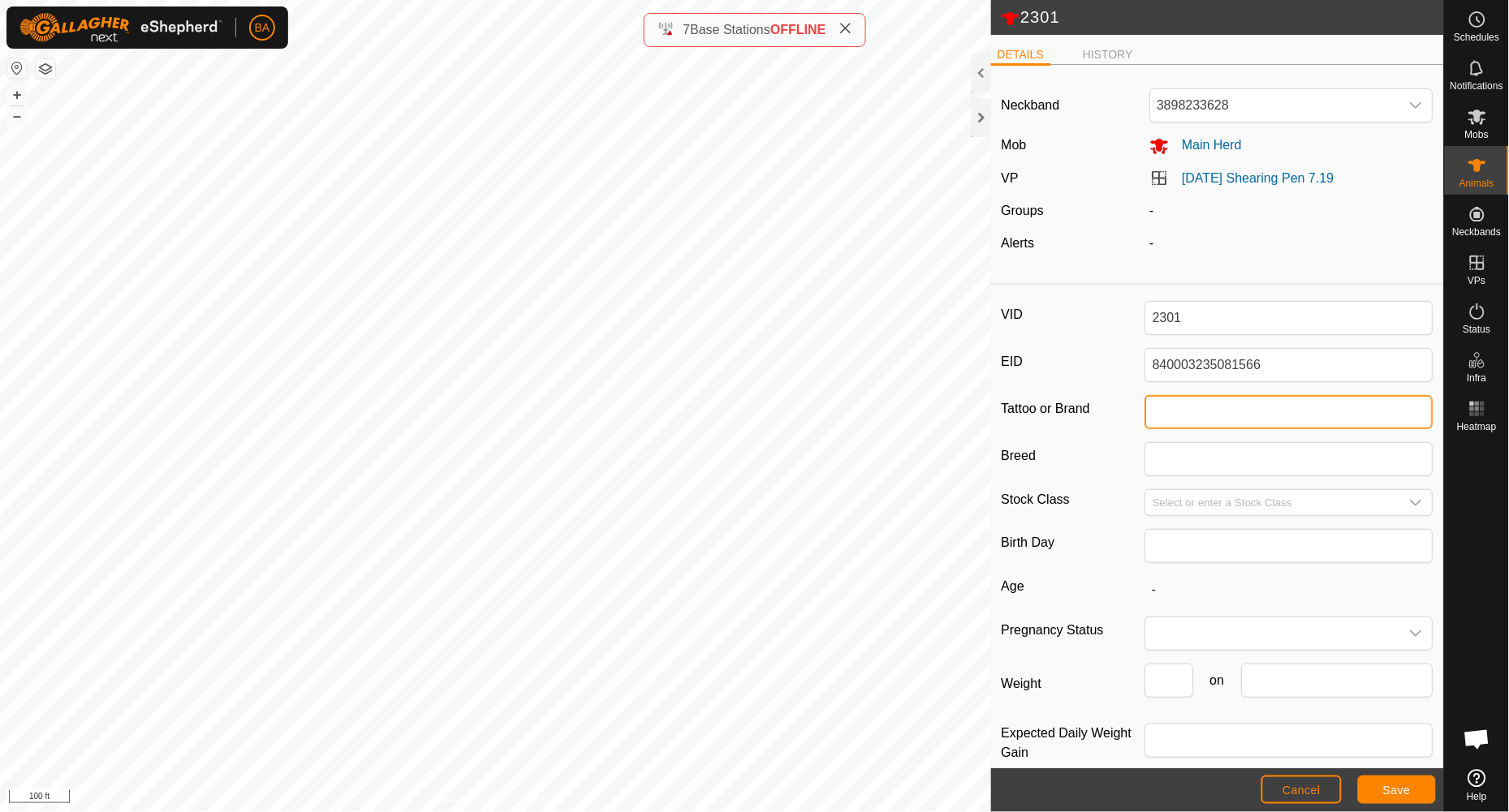
click at [1257, 408] on input "Tattoo or Brand" at bounding box center [1289, 411] width 288 height 34
type input "A-V"
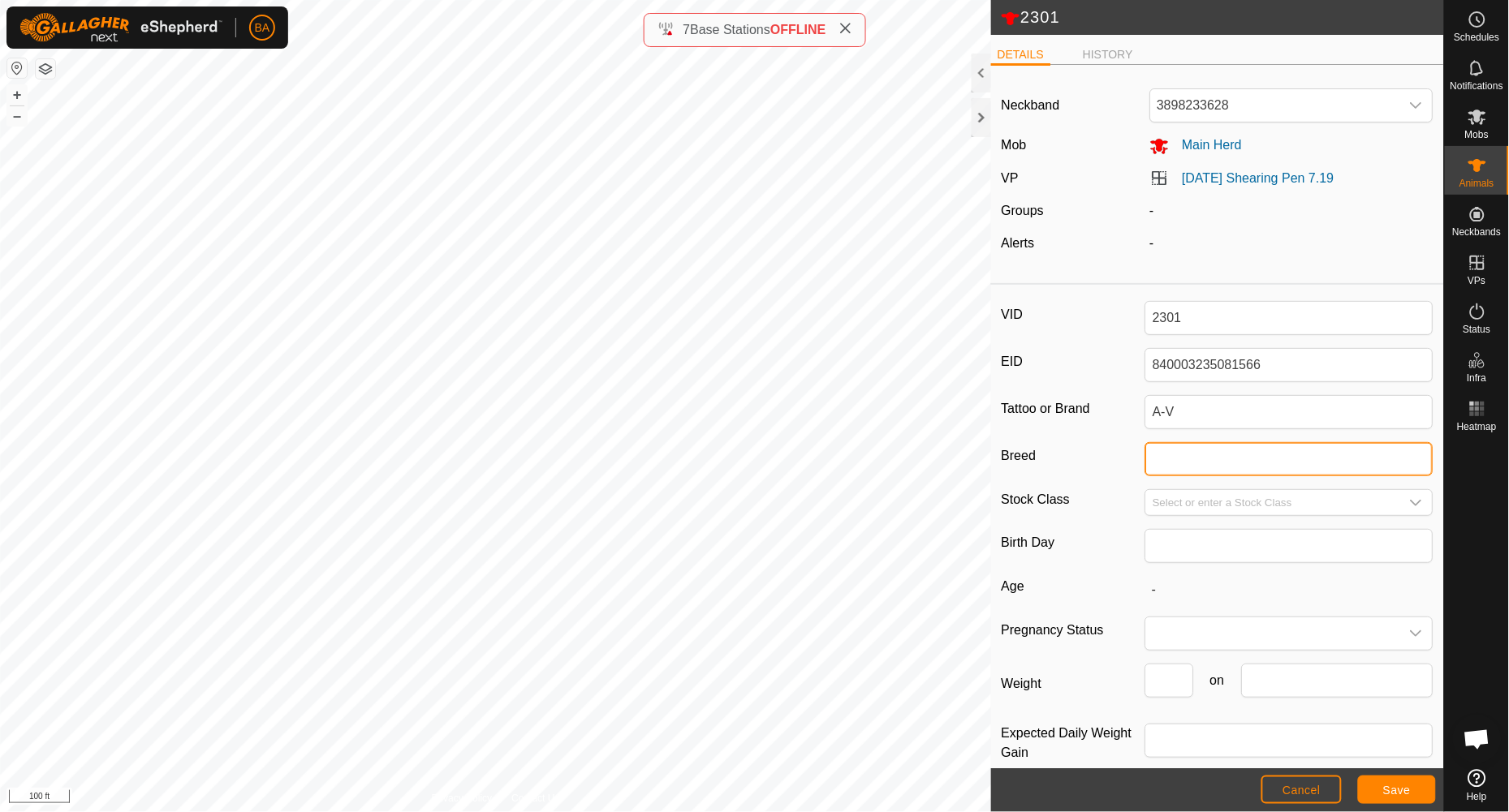
click at [1173, 467] on input "Breed" at bounding box center [1289, 458] width 288 height 34
type input "Angus (Blk WF)"
click at [1188, 504] on input "Select or enter a Stock Class" at bounding box center [1273, 502] width 254 height 25
click at [1257, 504] on div "dropdown trigger" at bounding box center [1416, 502] width 32 height 25
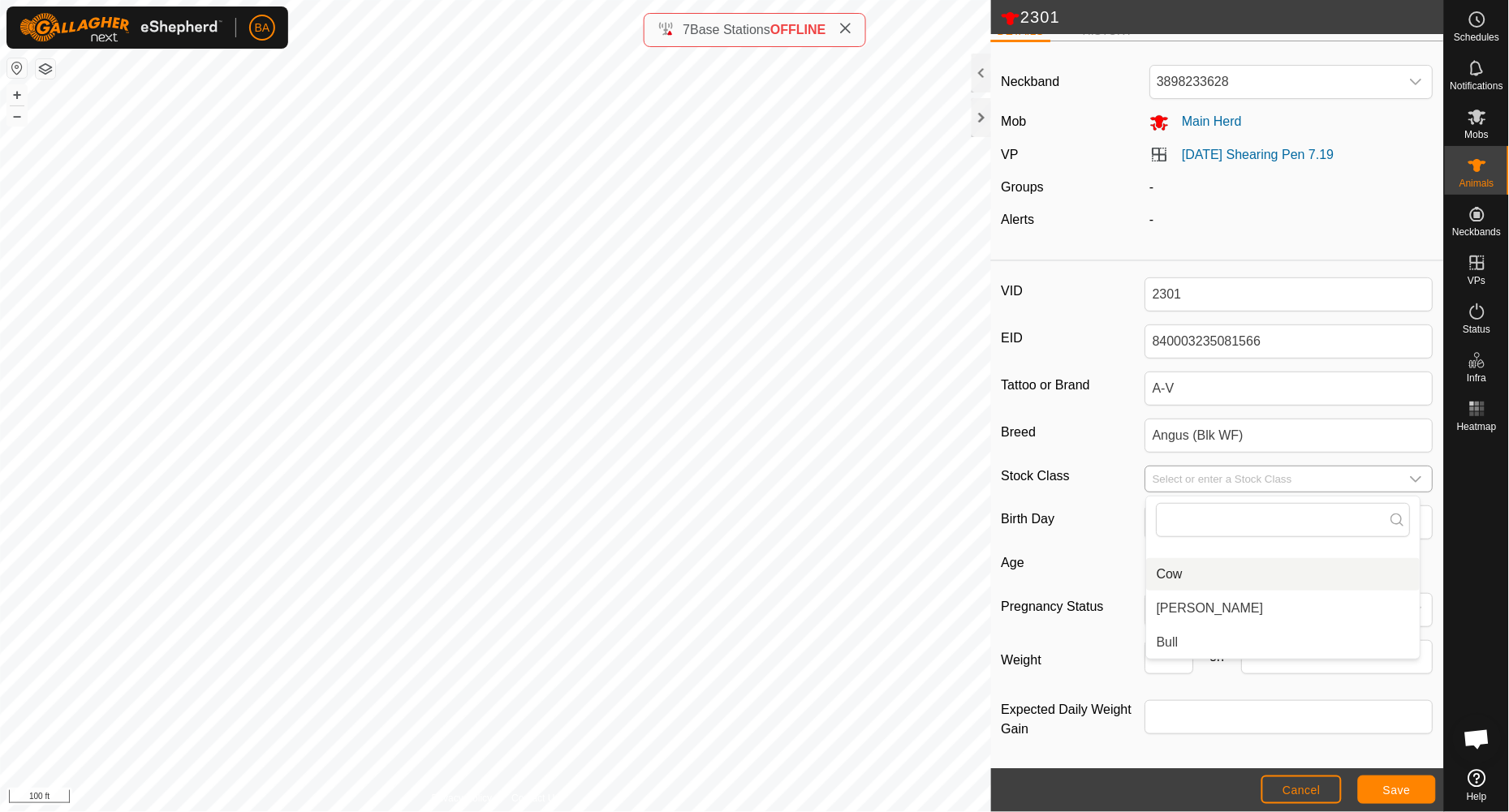
scroll to position [31, 0]
click at [1257, 477] on icon "dropdown trigger" at bounding box center [1416, 479] width 12 height 7
click at [1182, 577] on li "Cow" at bounding box center [1283, 573] width 274 height 32
type input "Cow"
click at [1257, 529] on input "text" at bounding box center [1289, 521] width 288 height 34
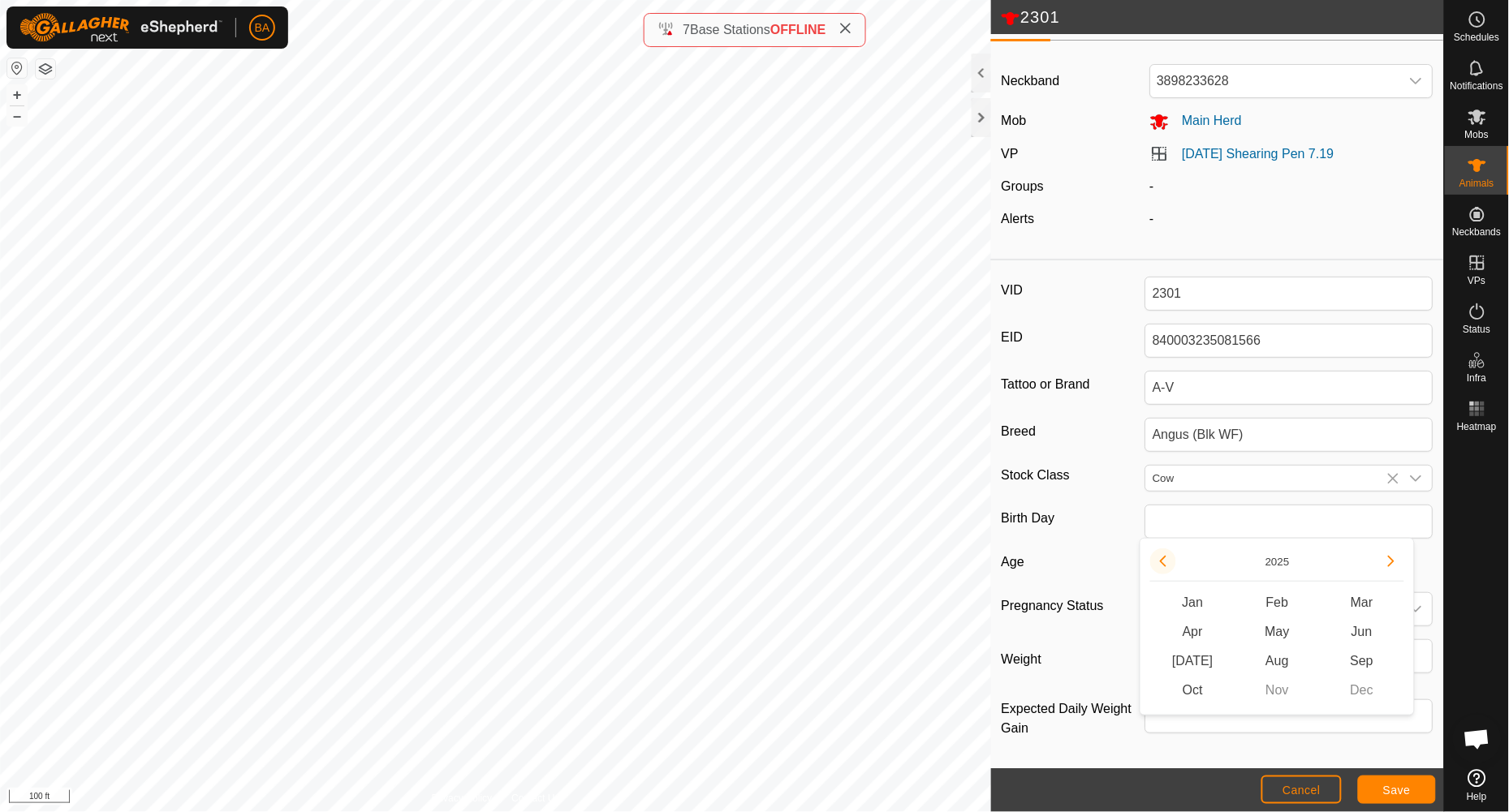
click at [1160, 560] on button "Previous Year" at bounding box center [1163, 561] width 26 height 26
click at [1189, 634] on span "Apr" at bounding box center [1192, 632] width 84 height 29
type input "04/2023"
type input "2 years 6 months"
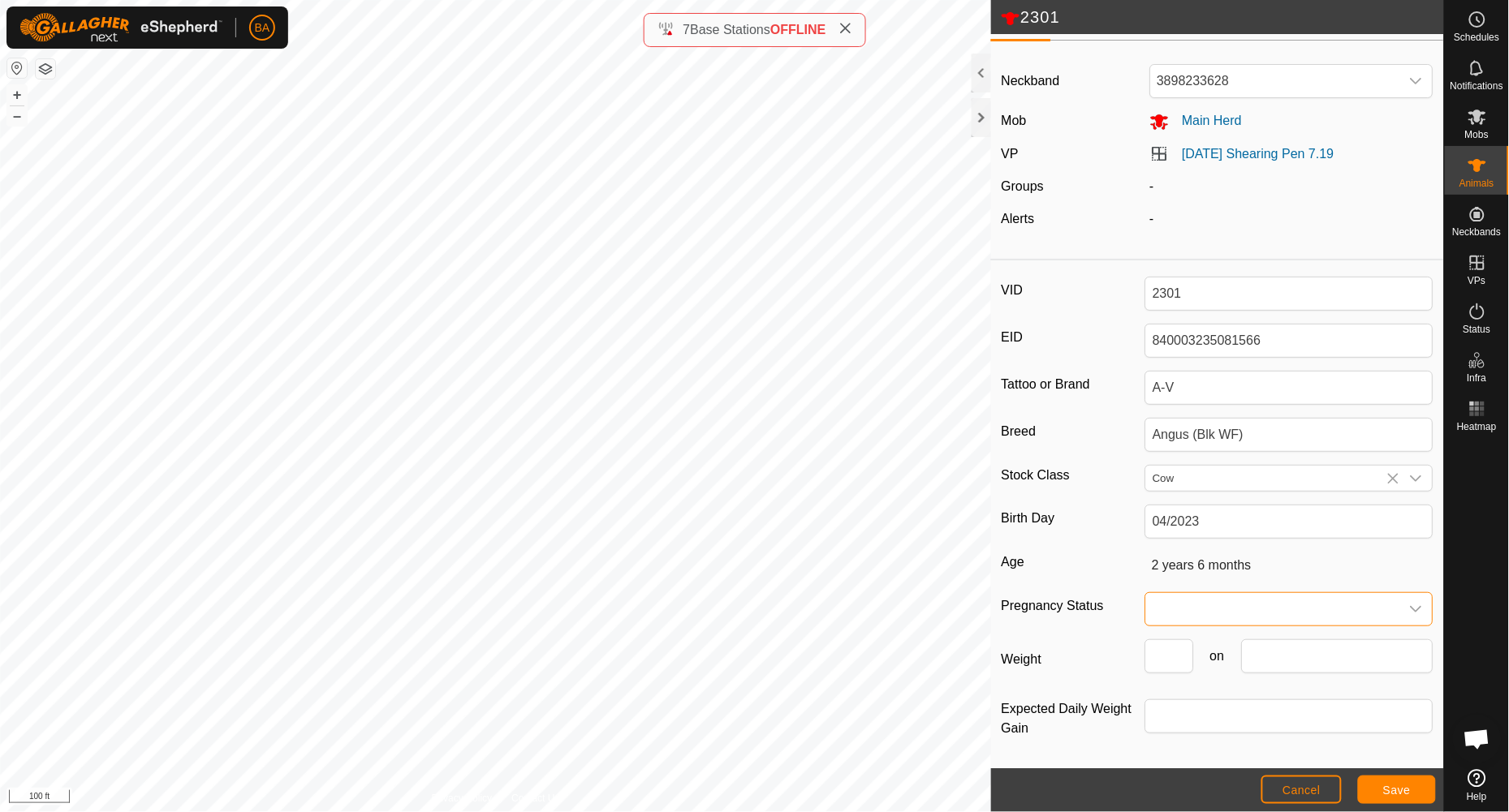
click at [1207, 605] on span at bounding box center [1273, 609] width 254 height 32
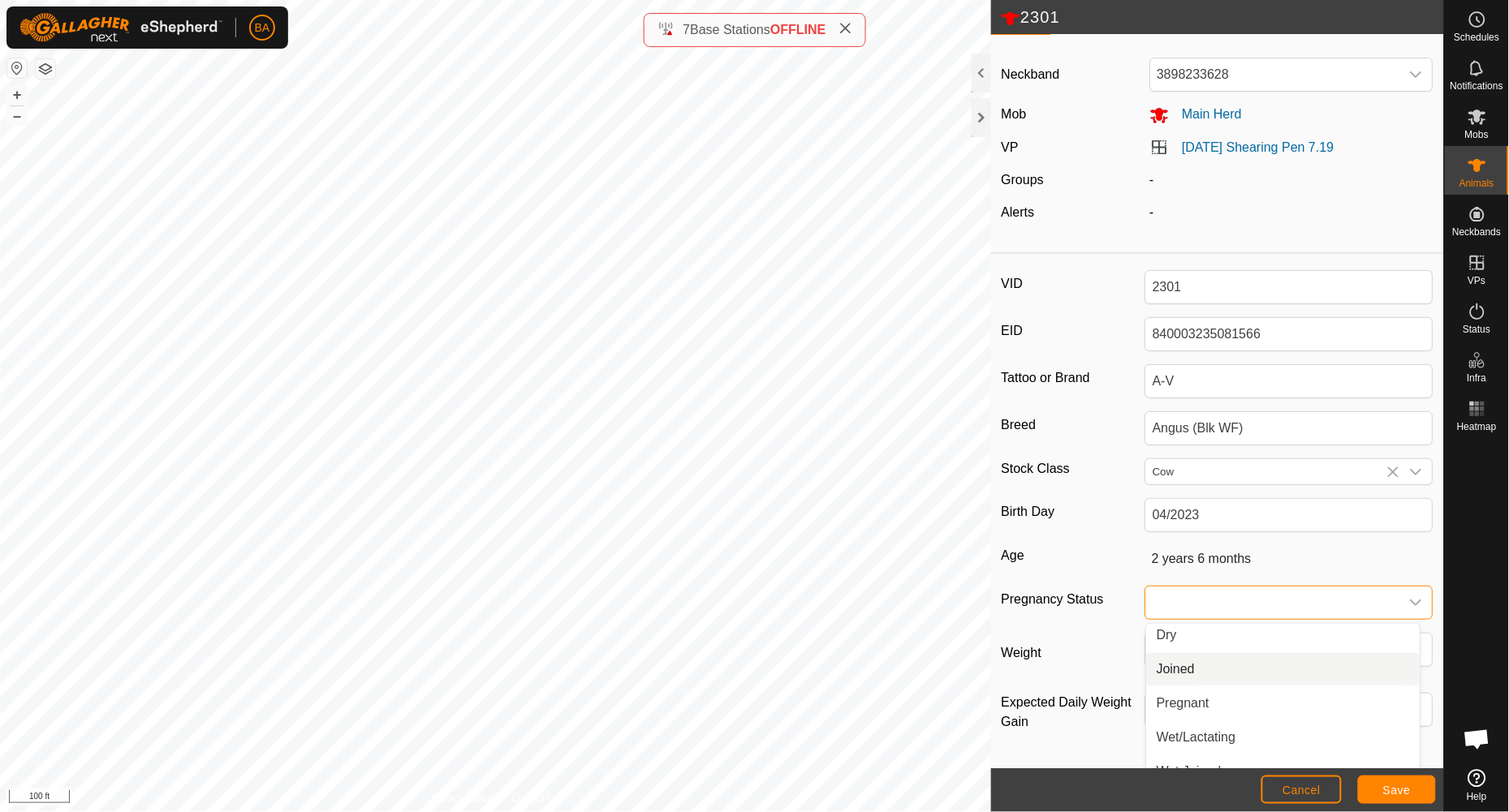
scroll to position [0, 0]
click at [1216, 676] on li "Joined" at bounding box center [1283, 708] width 274 height 32
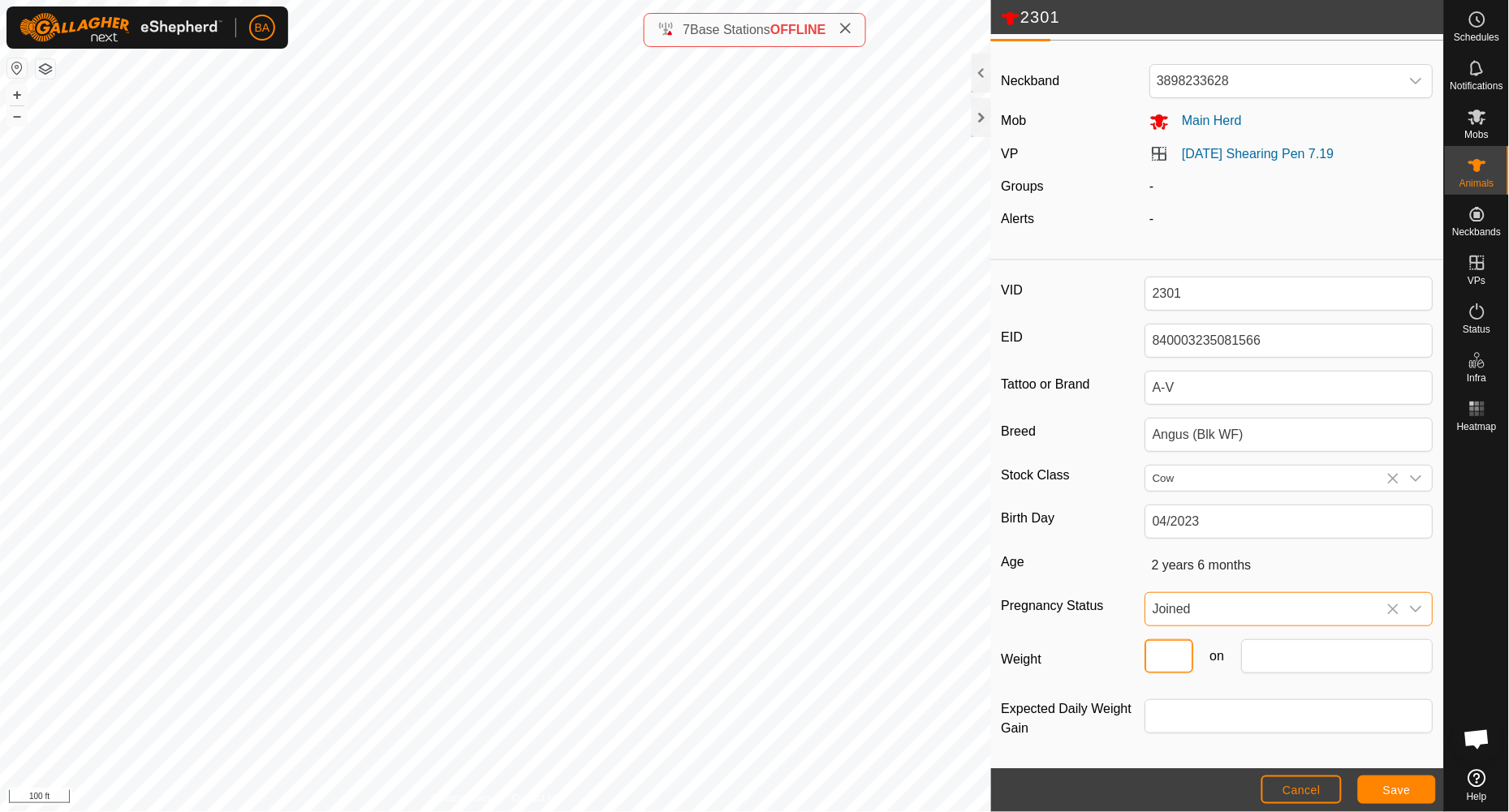
click at [1164, 654] on input "Weight" at bounding box center [1169, 656] width 48 height 34
type input "1050"
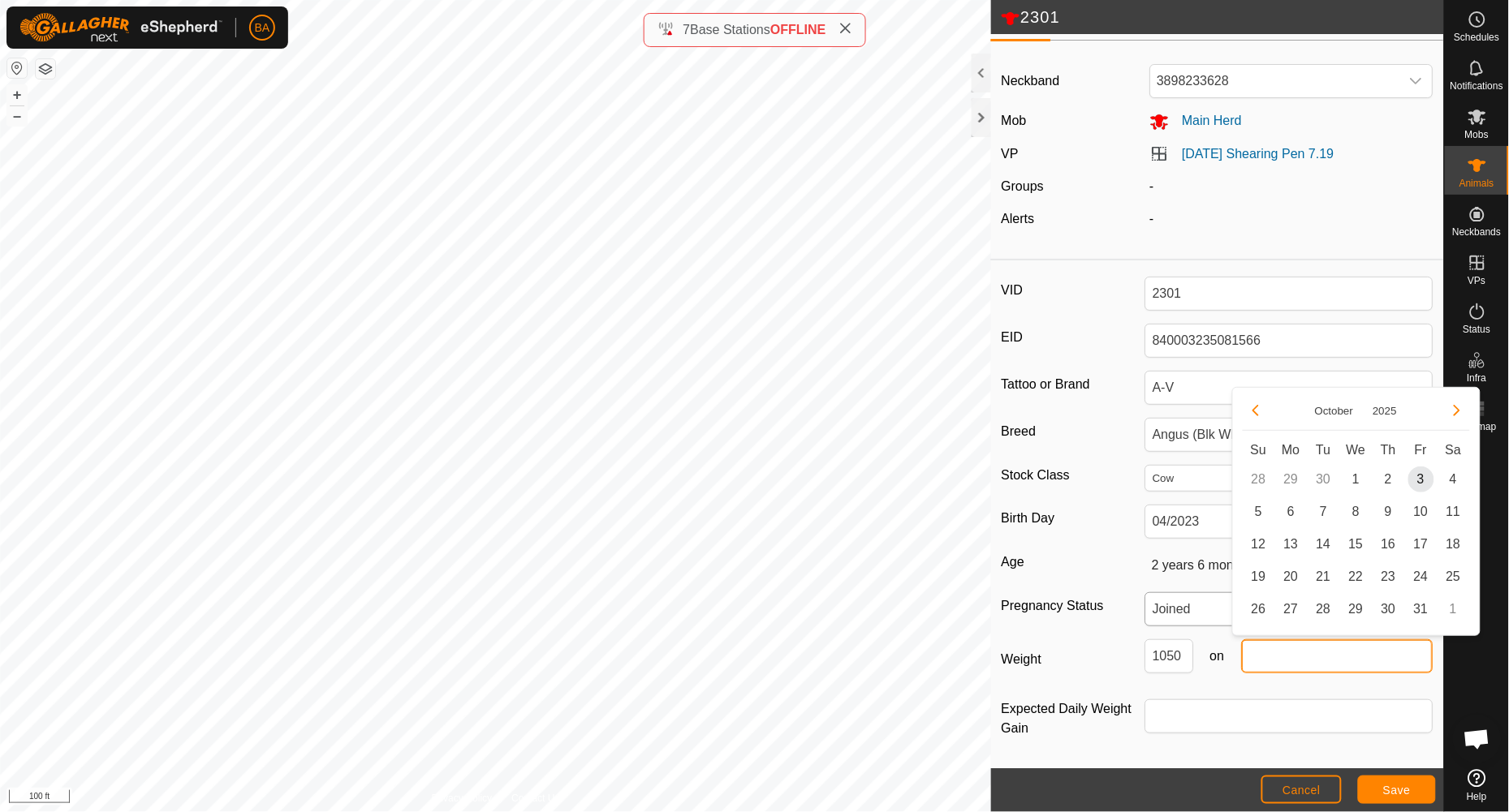
click at [1256, 662] on input "text" at bounding box center [1338, 656] width 192 height 34
click at [1257, 413] on button "Previous Month" at bounding box center [1255, 410] width 26 height 26
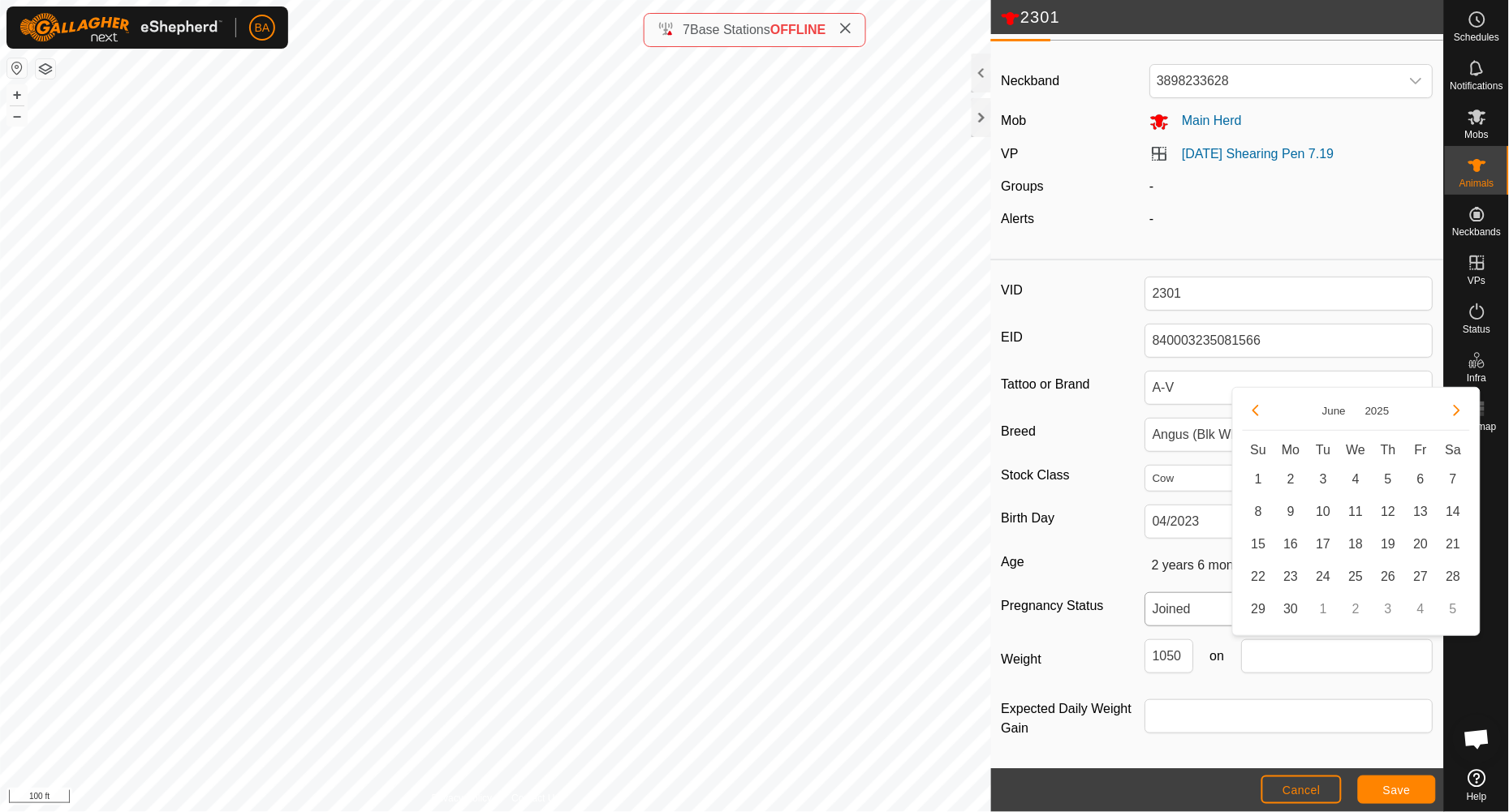
click at [1257, 413] on button "Previous Month" at bounding box center [1255, 410] width 26 height 26
click at [1257, 408] on button "Next Month" at bounding box center [1457, 410] width 26 height 26
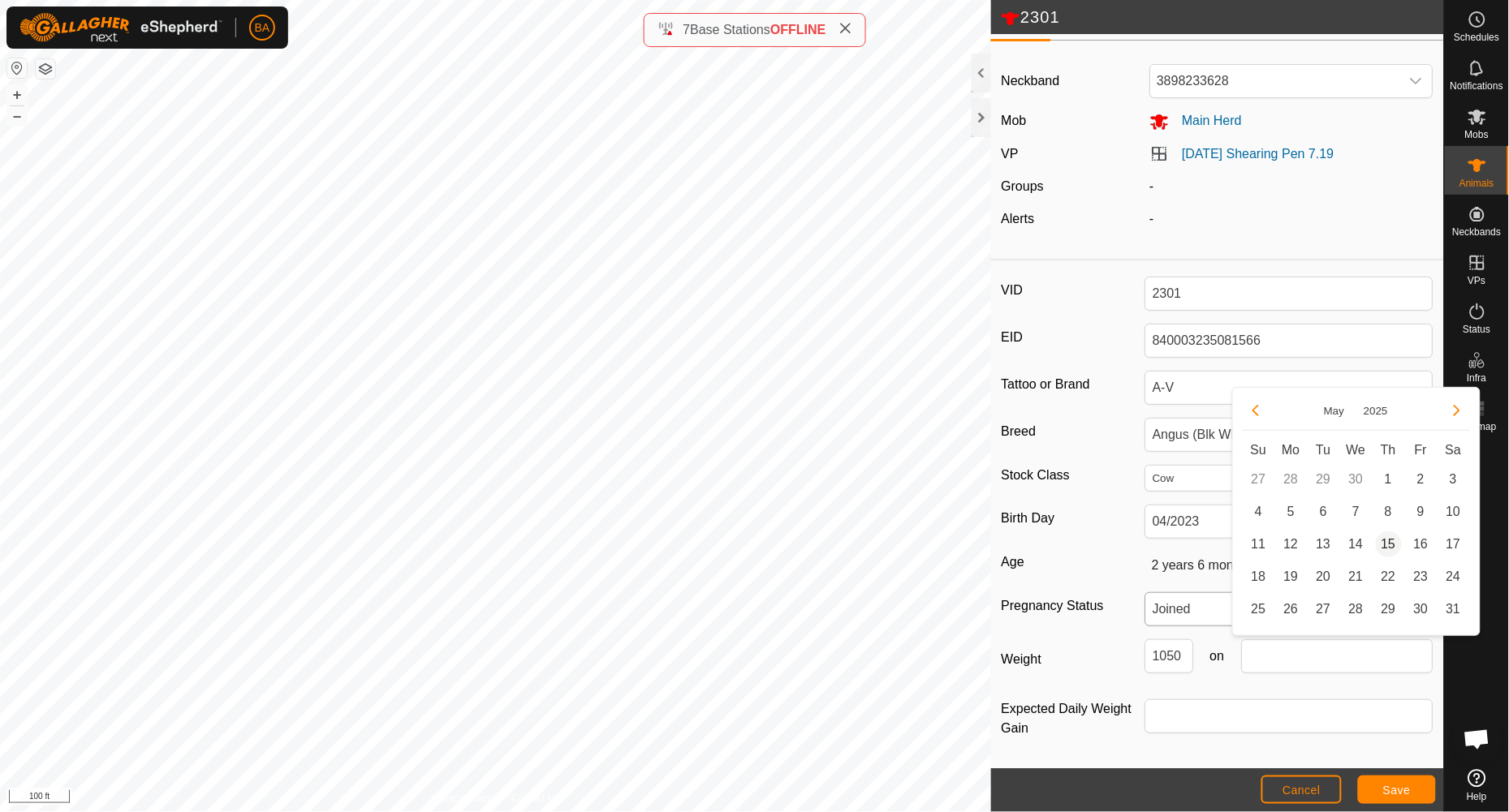
click at [1257, 551] on span "15" at bounding box center [1388, 544] width 26 height 26
type input "[DATE]"
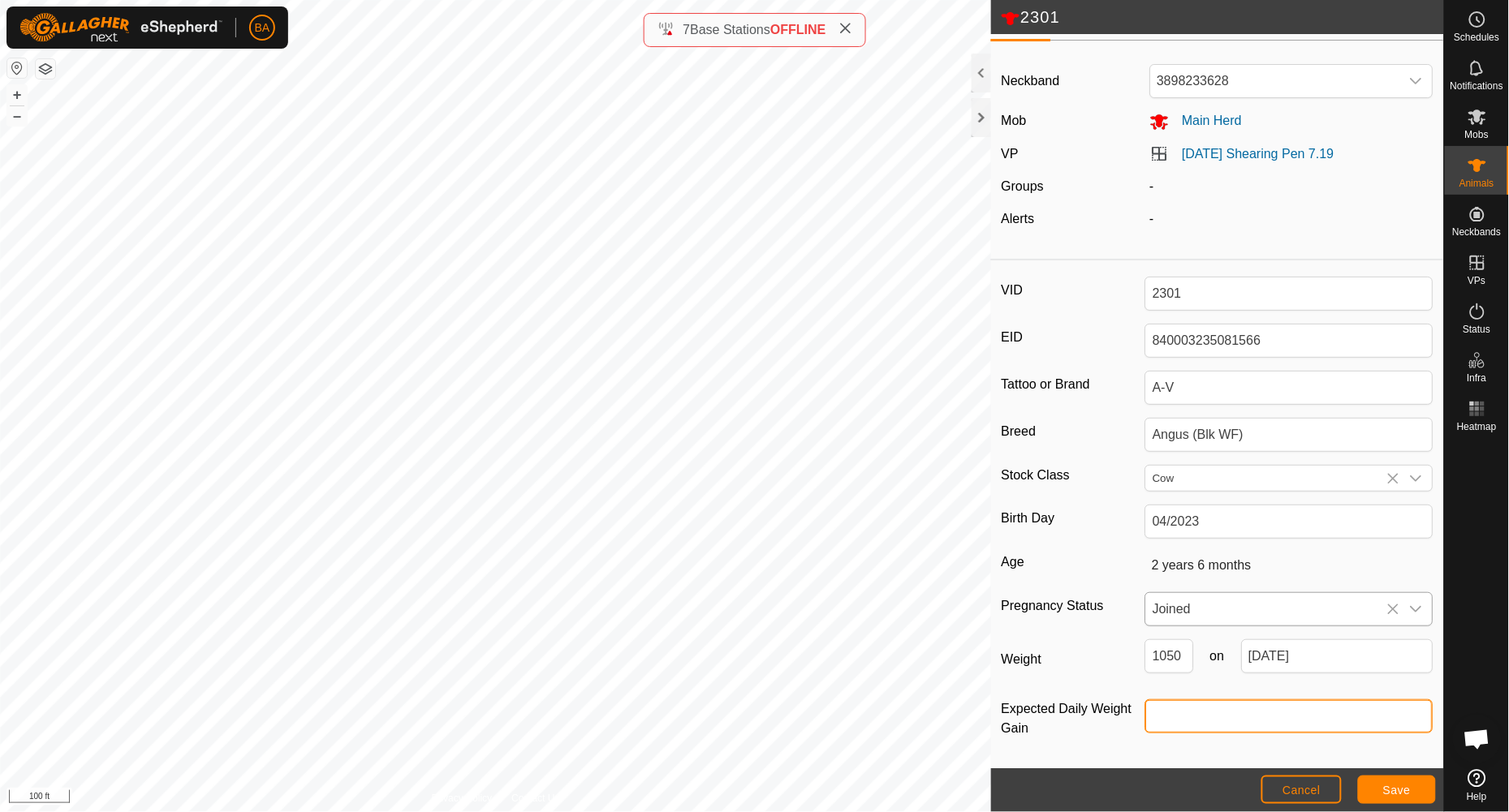
click at [1189, 676] on input "Expected Daily Weight Gain" at bounding box center [1289, 716] width 288 height 34
type input "-"
click at [1257, 676] on span "Save" at bounding box center [1397, 791] width 27 height 13
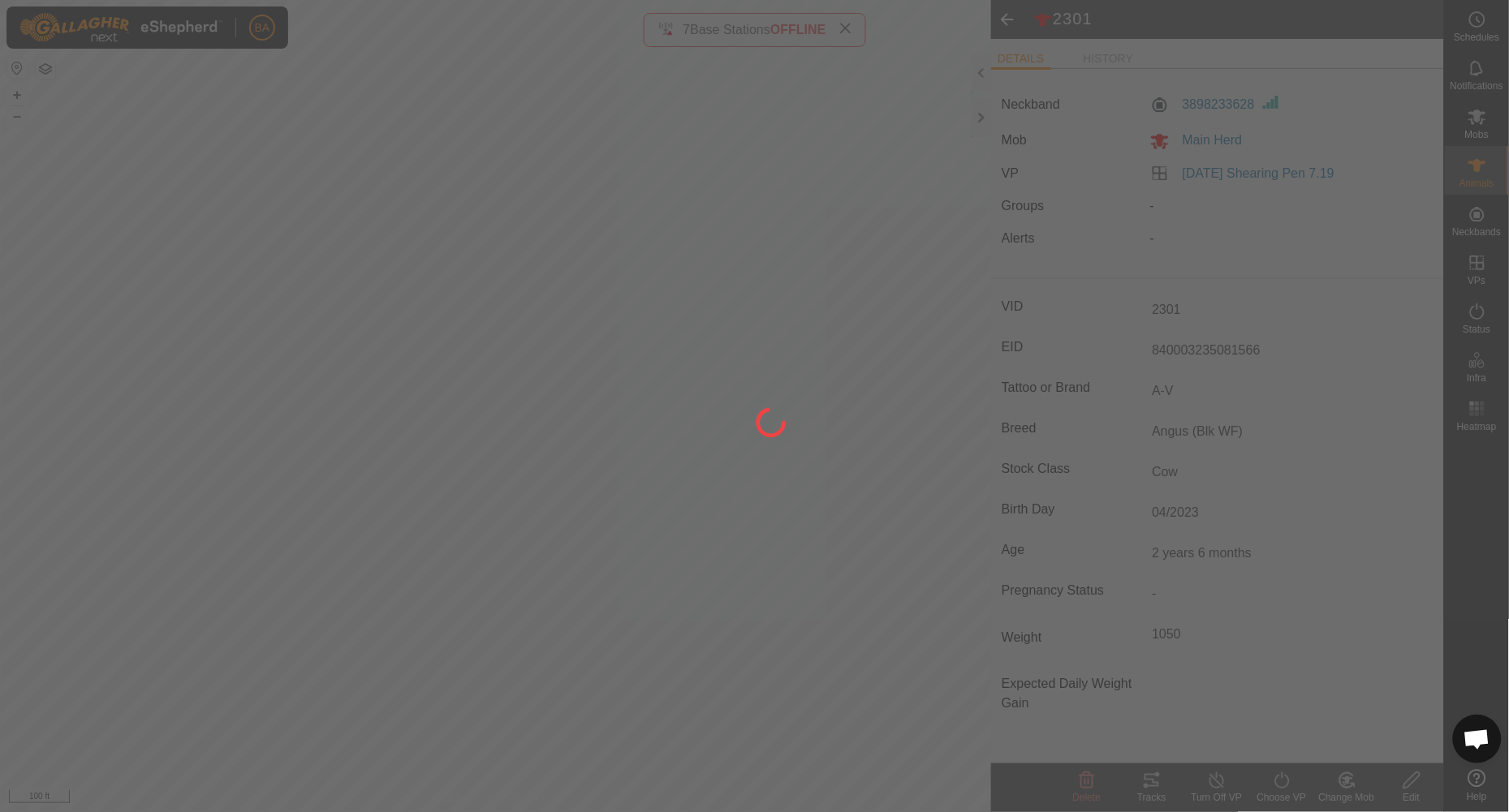
type input "1050 kg"
type input "-"
type input "Joined"
type input "-"
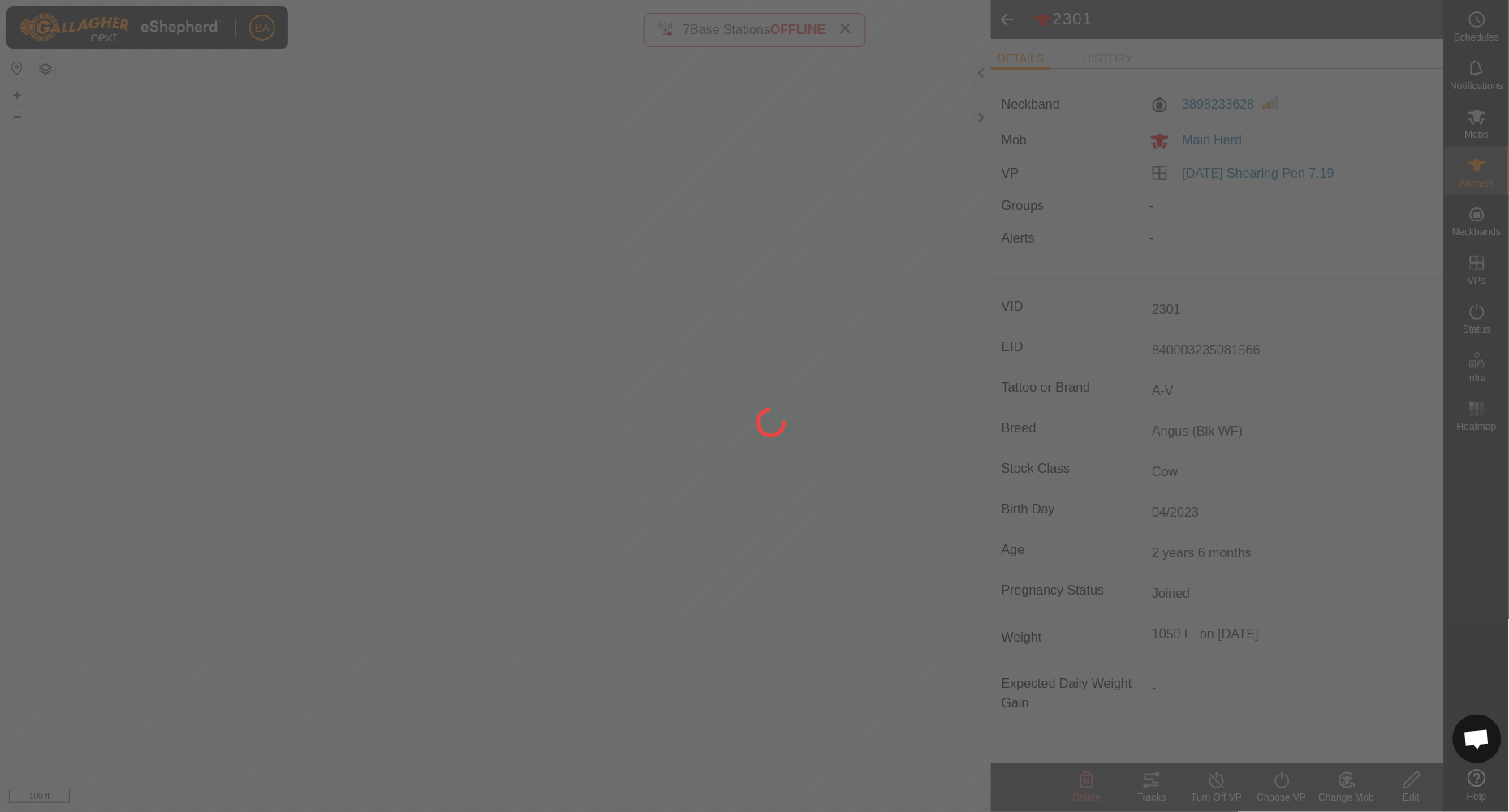
type input "-"
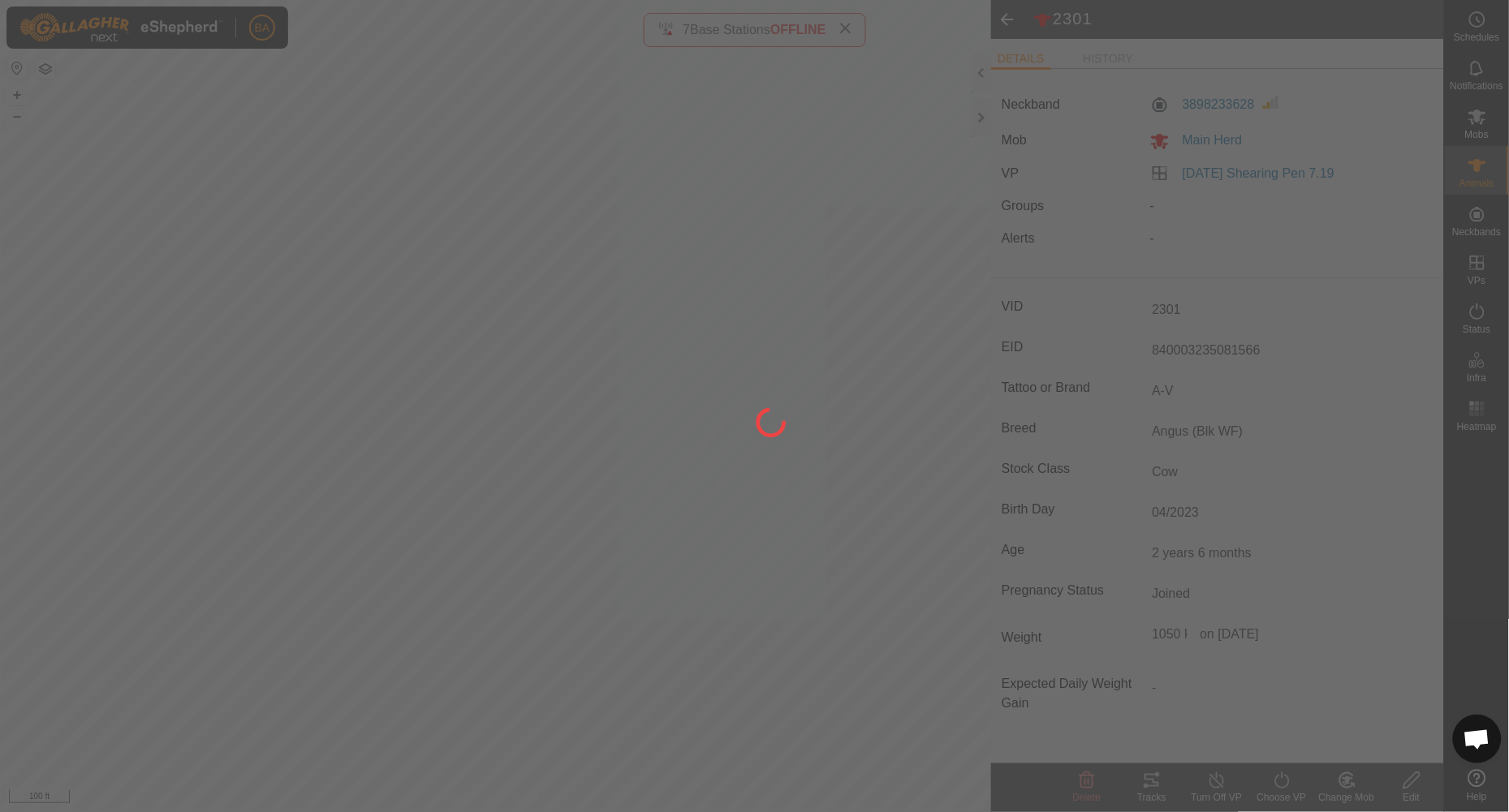
type input "-"
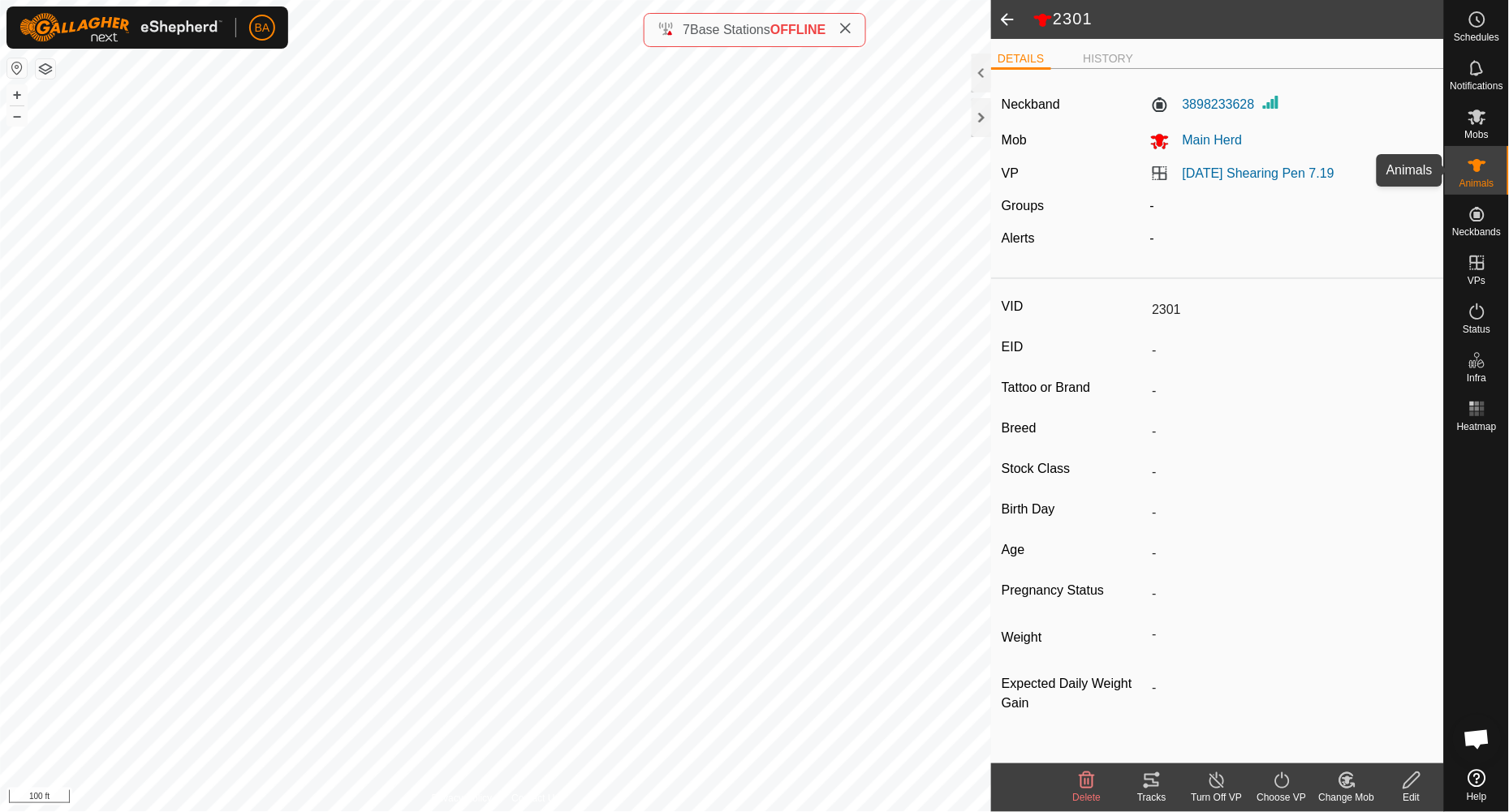
click at [1257, 173] on icon at bounding box center [1478, 166] width 20 height 20
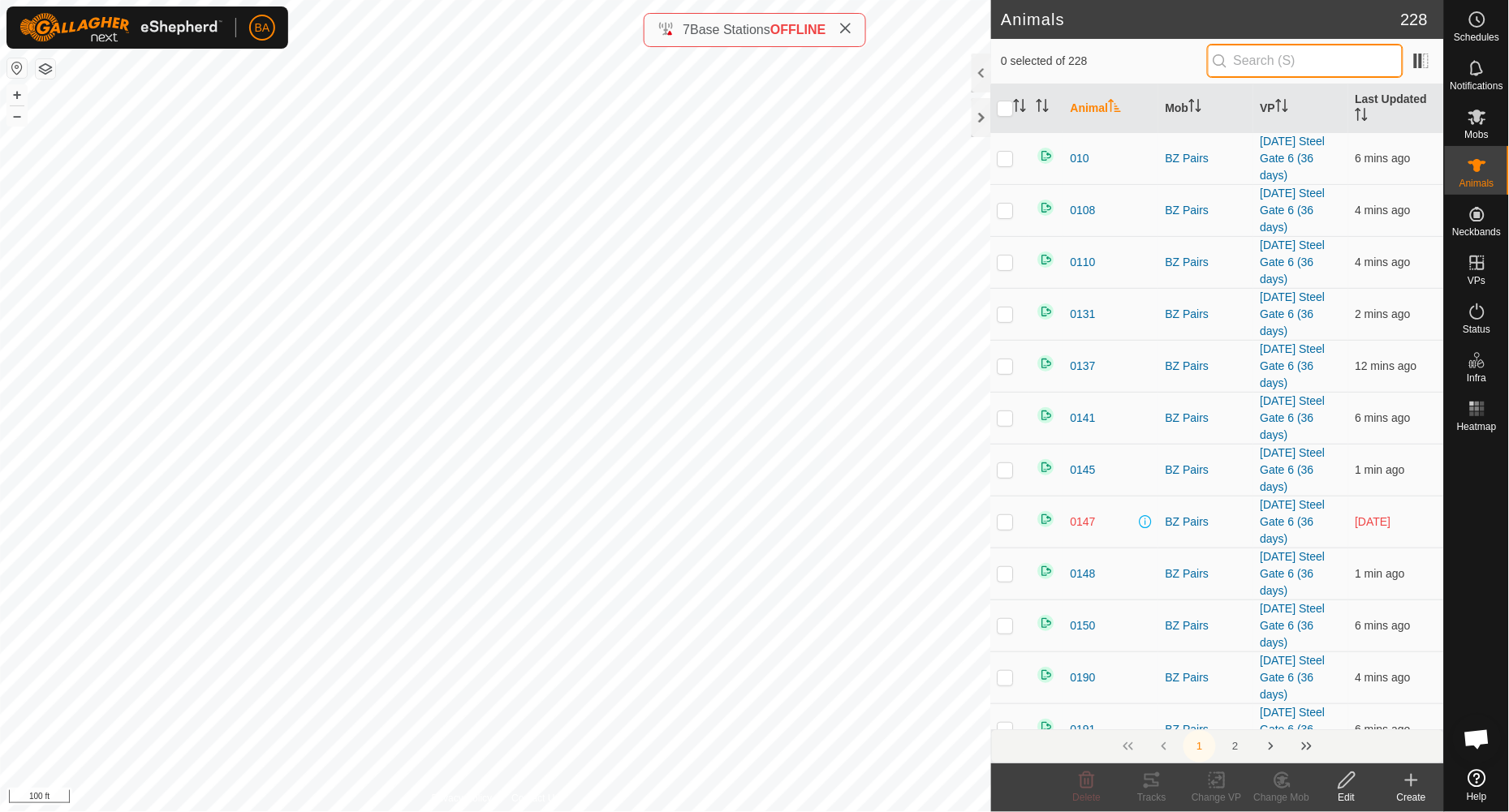
click at [1257, 63] on input "text" at bounding box center [1306, 60] width 197 height 34
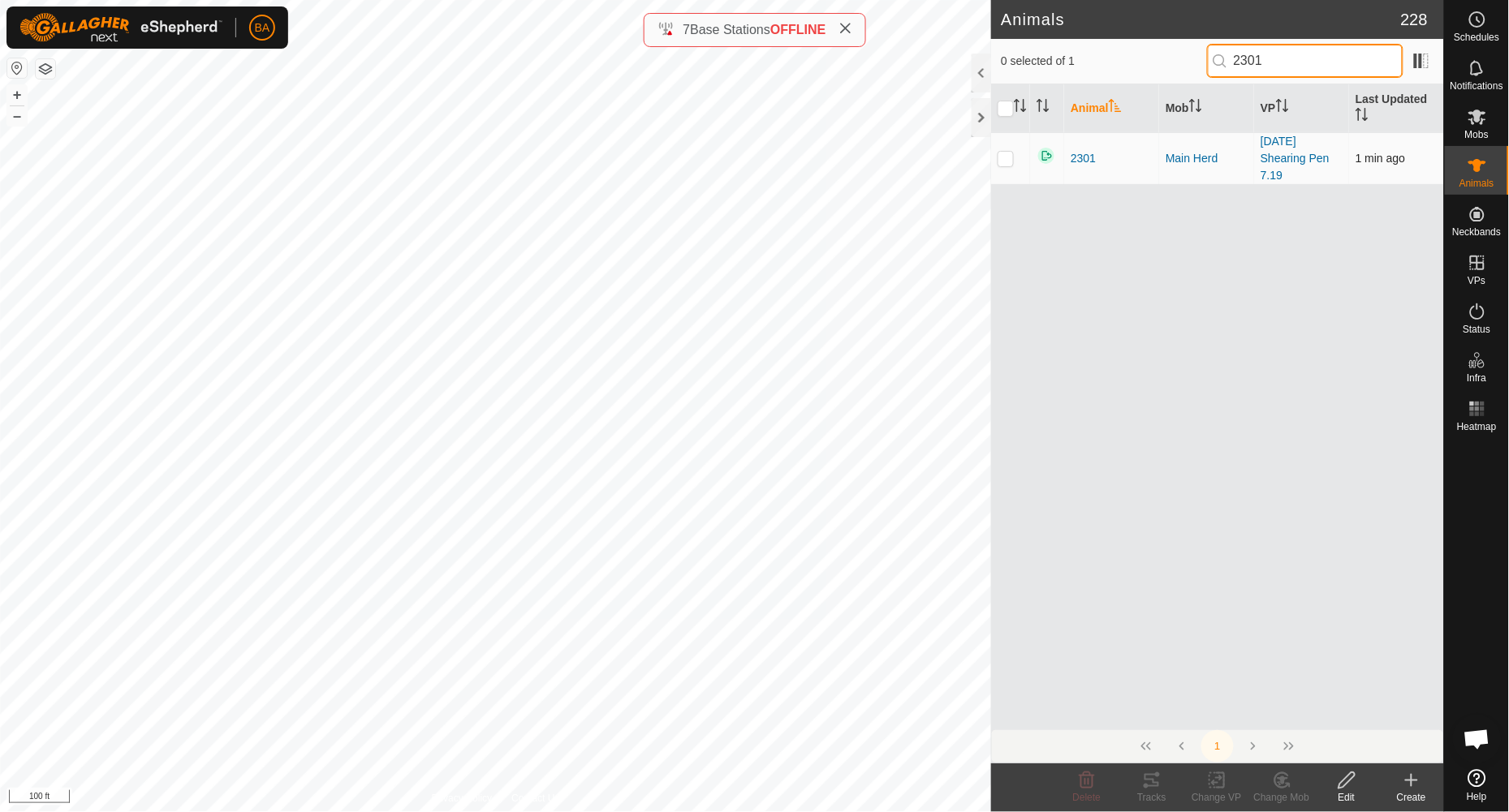
type input "2301"
click at [1005, 159] on p-checkbox at bounding box center [1006, 159] width 17 height 13
checkbox input "true"
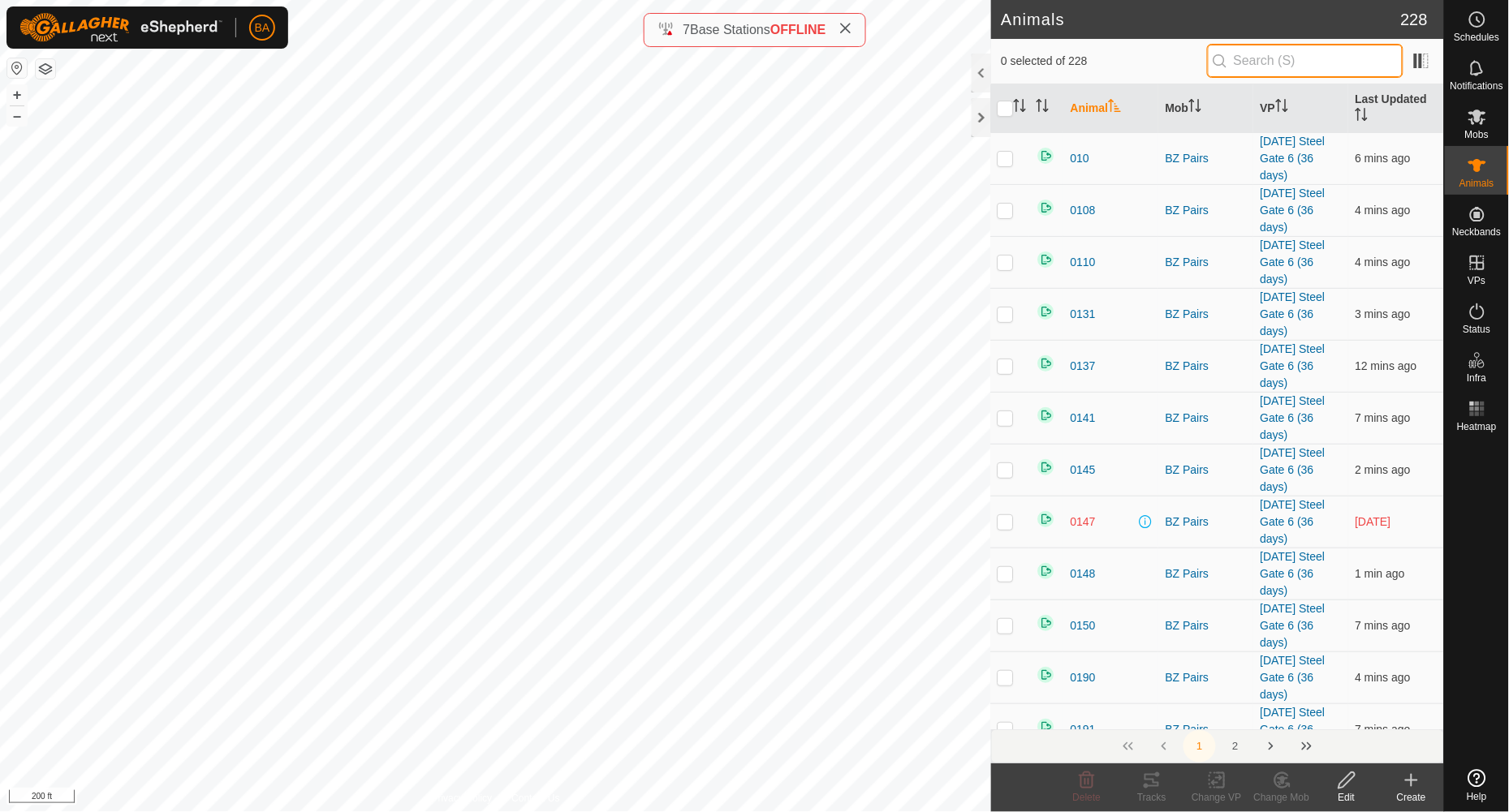
click at [1315, 69] on input "text" at bounding box center [1306, 60] width 197 height 34
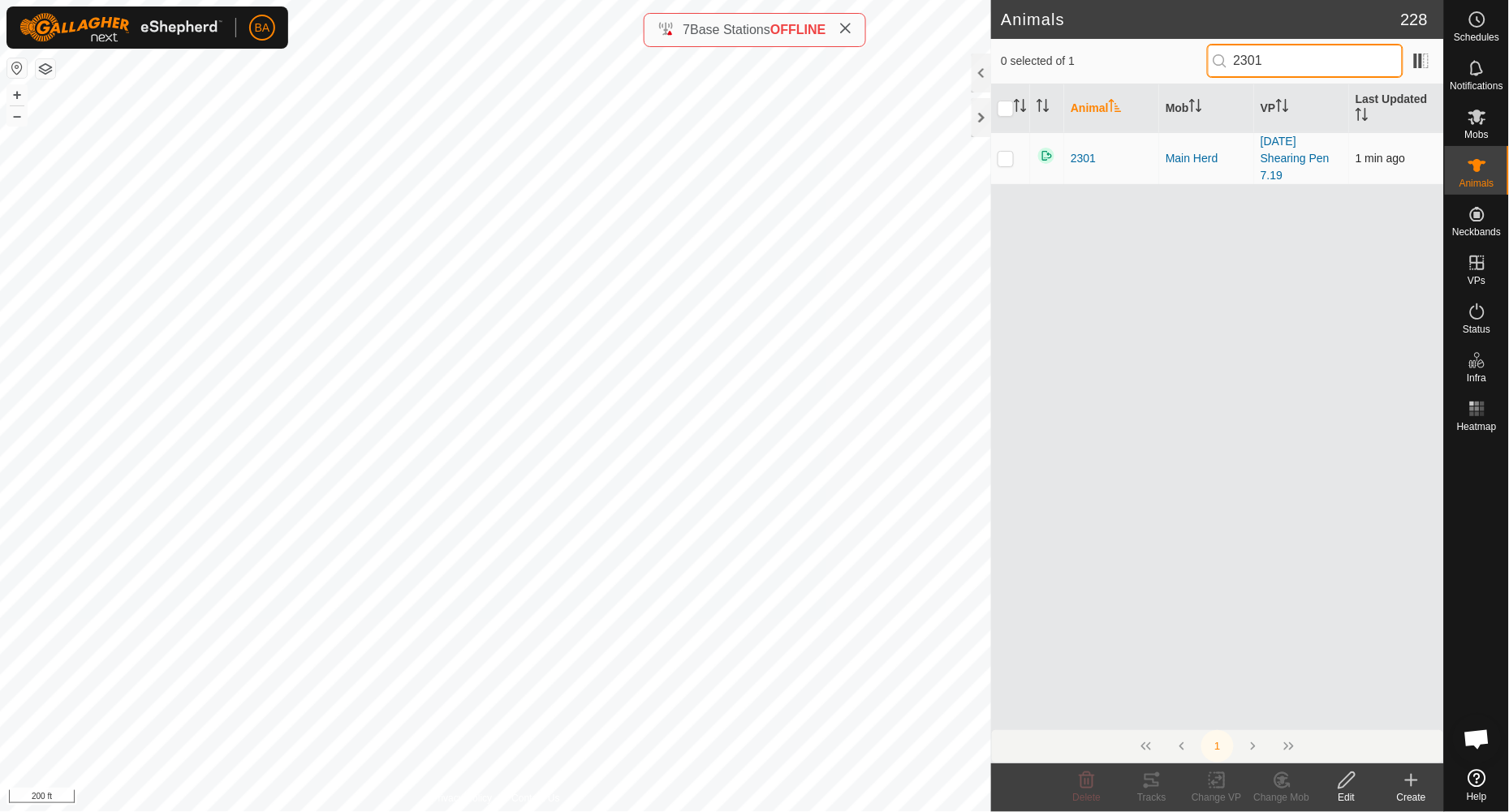
type input "2301"
click at [1007, 159] on p-checkbox at bounding box center [1006, 159] width 17 height 13
checkbox input "true"
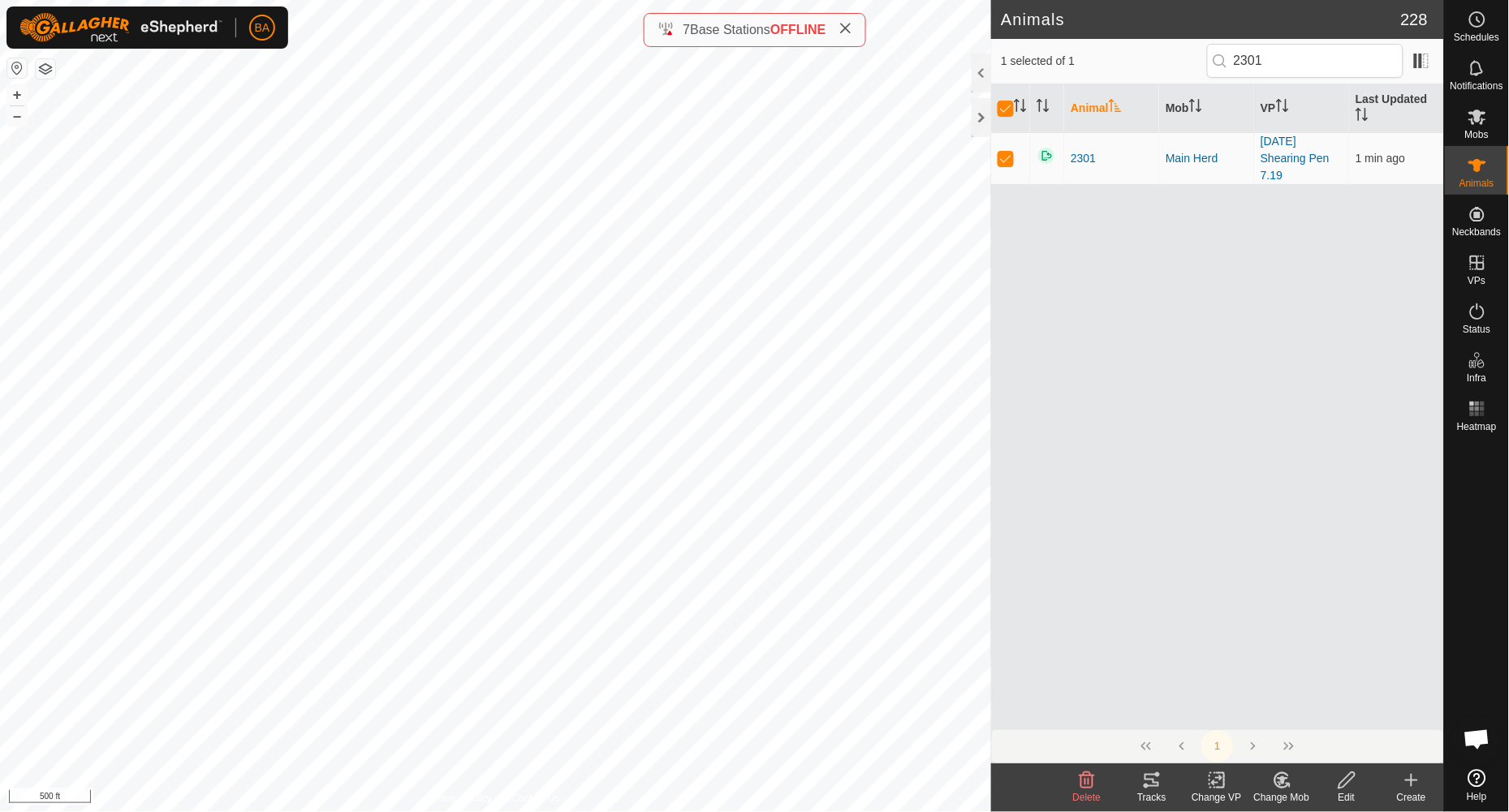
click at [48, 71] on button "button" at bounding box center [45, 69] width 20 height 20
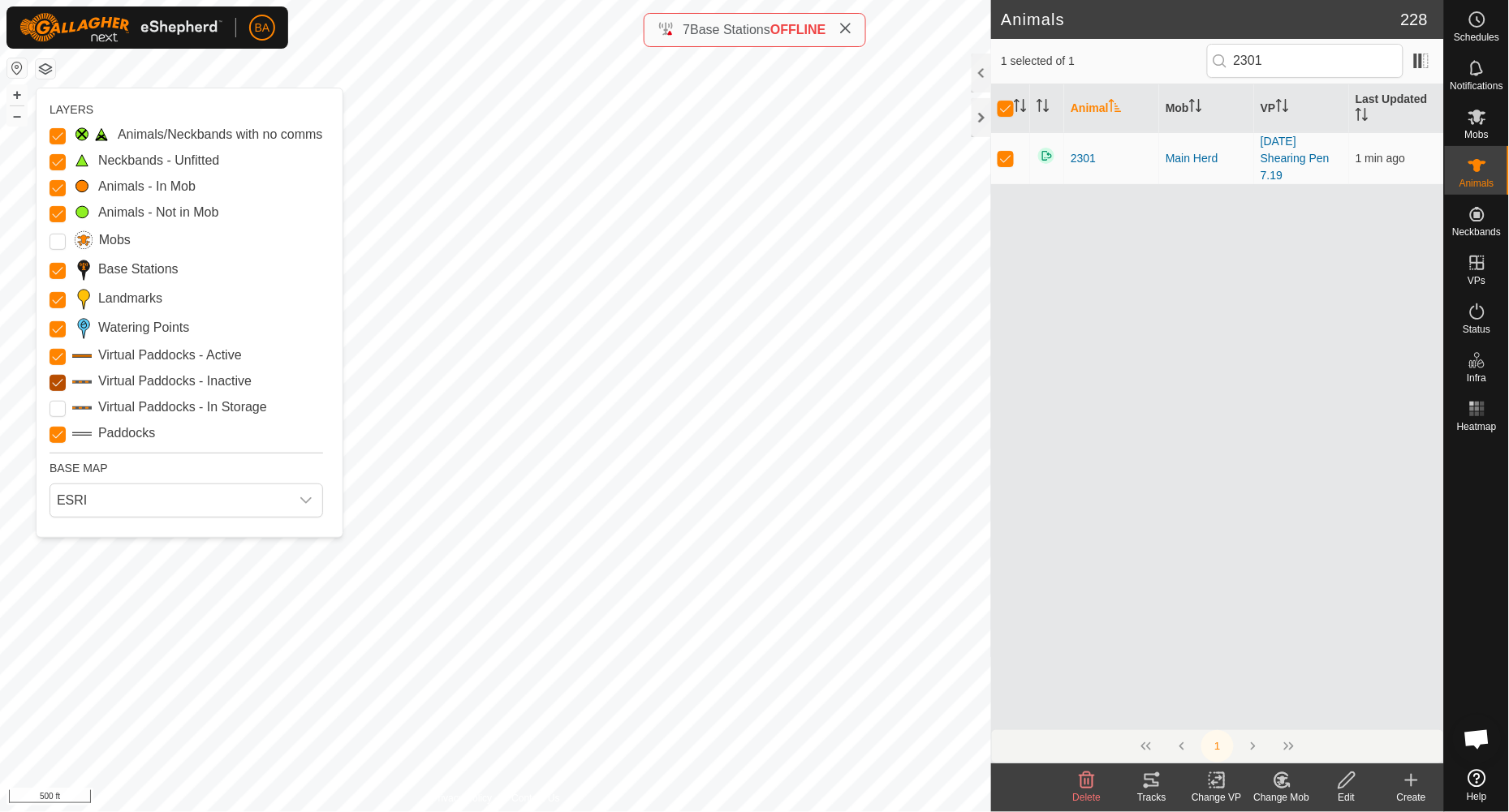
click at [60, 387] on Inactive "Virtual Paddocks - Inactive" at bounding box center [58, 383] width 17 height 17
click at [42, 74] on button "button" at bounding box center [45, 69] width 20 height 20
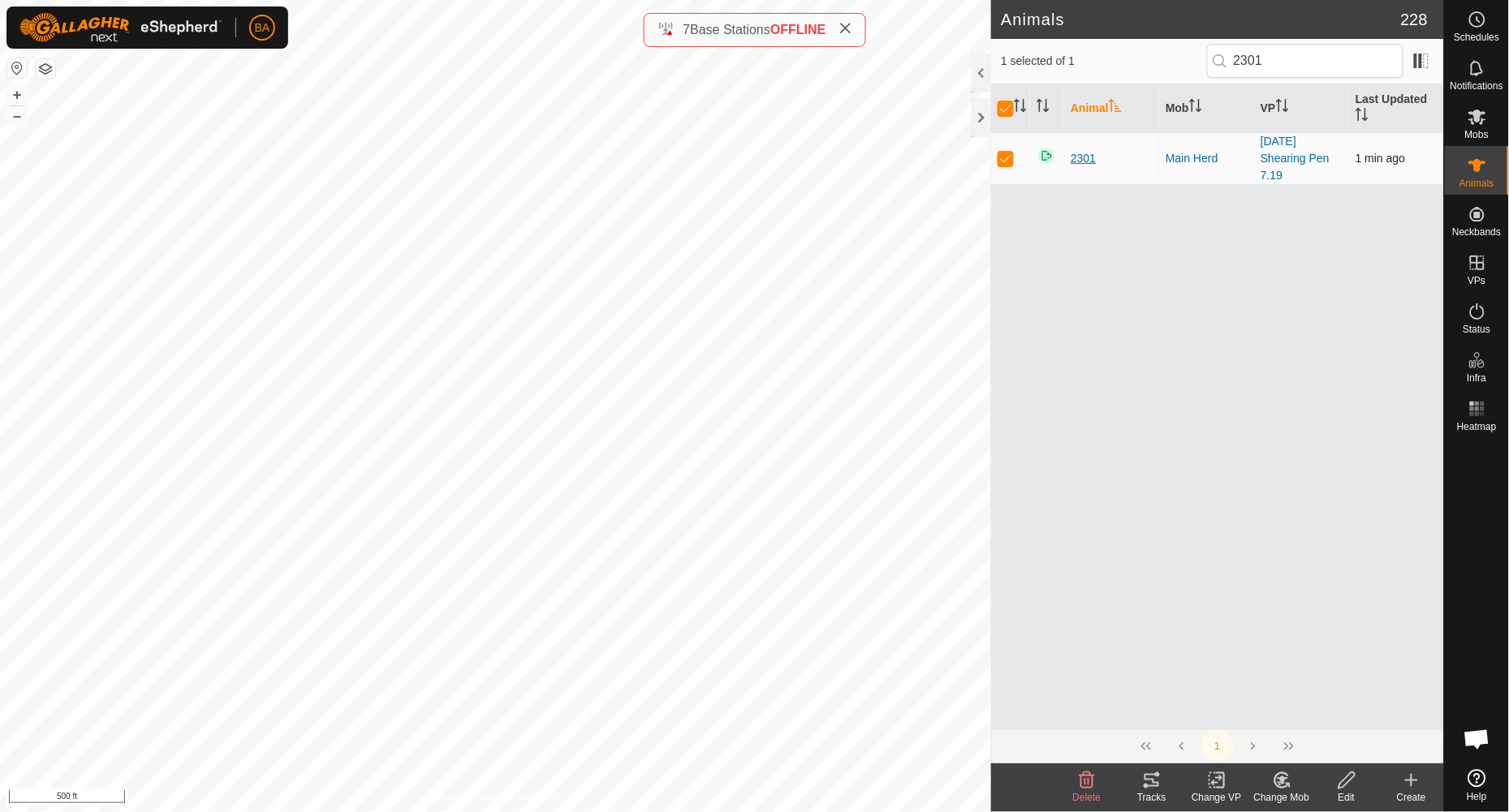
click at [1086, 160] on span "2301" at bounding box center [1083, 159] width 25 height 17
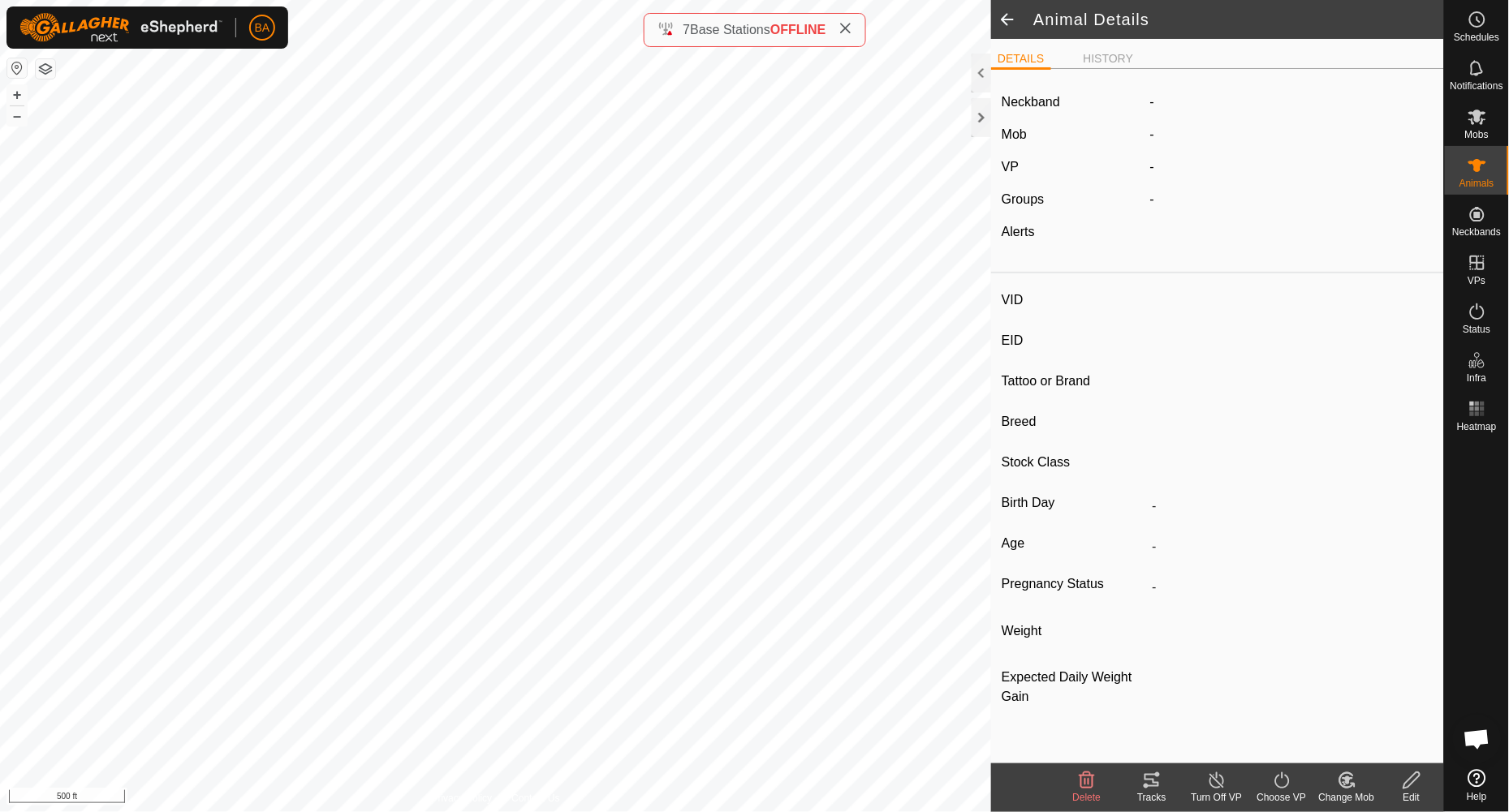
type input "2301"
type input "840003235081566"
type input "A-V"
type input "Angus (Blk WF)"
type input "Cow"
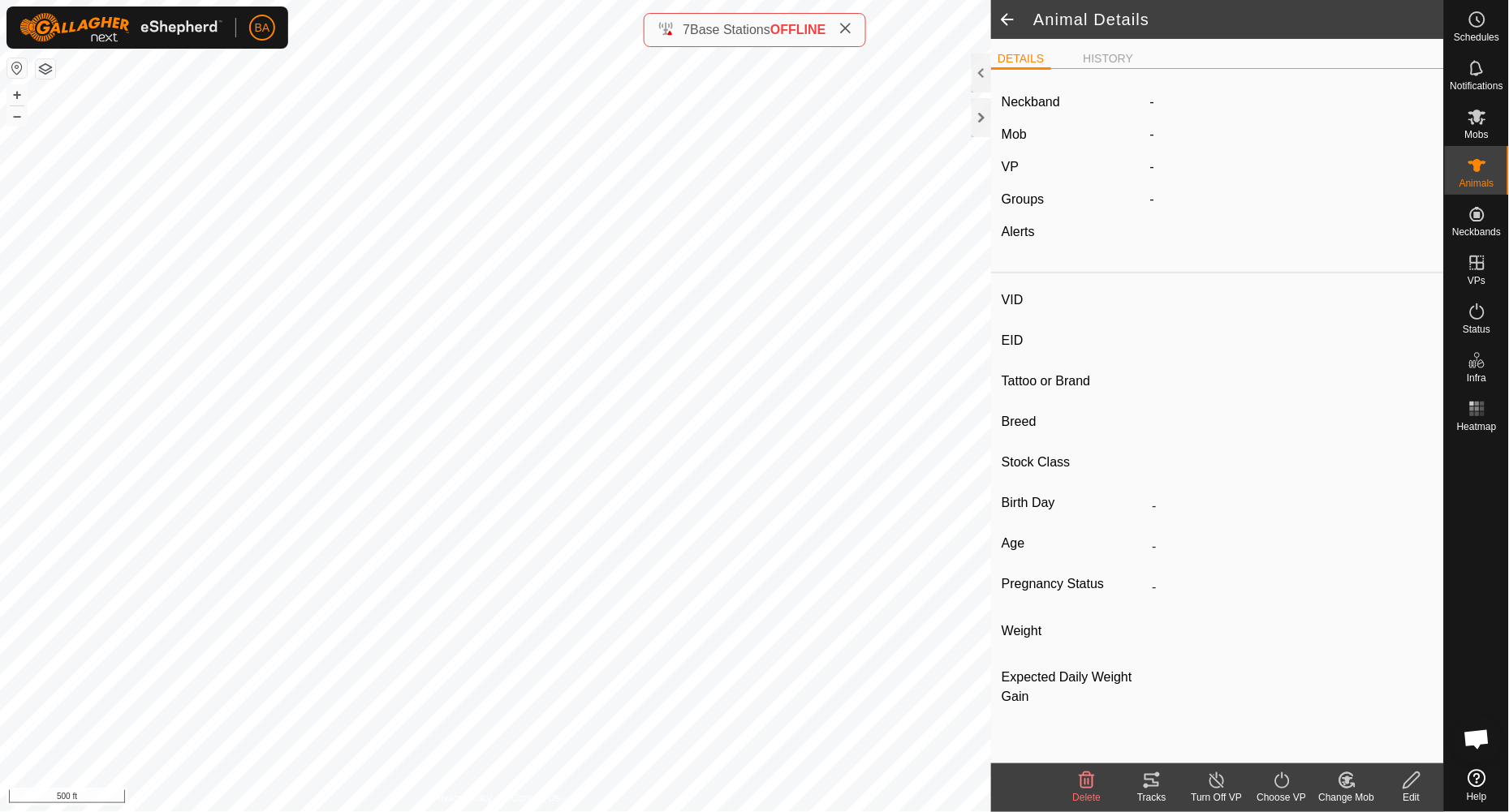
type input "04/2023"
type input "2 years 6 months"
type input "Joined"
type input "1050 kg"
type input "-"
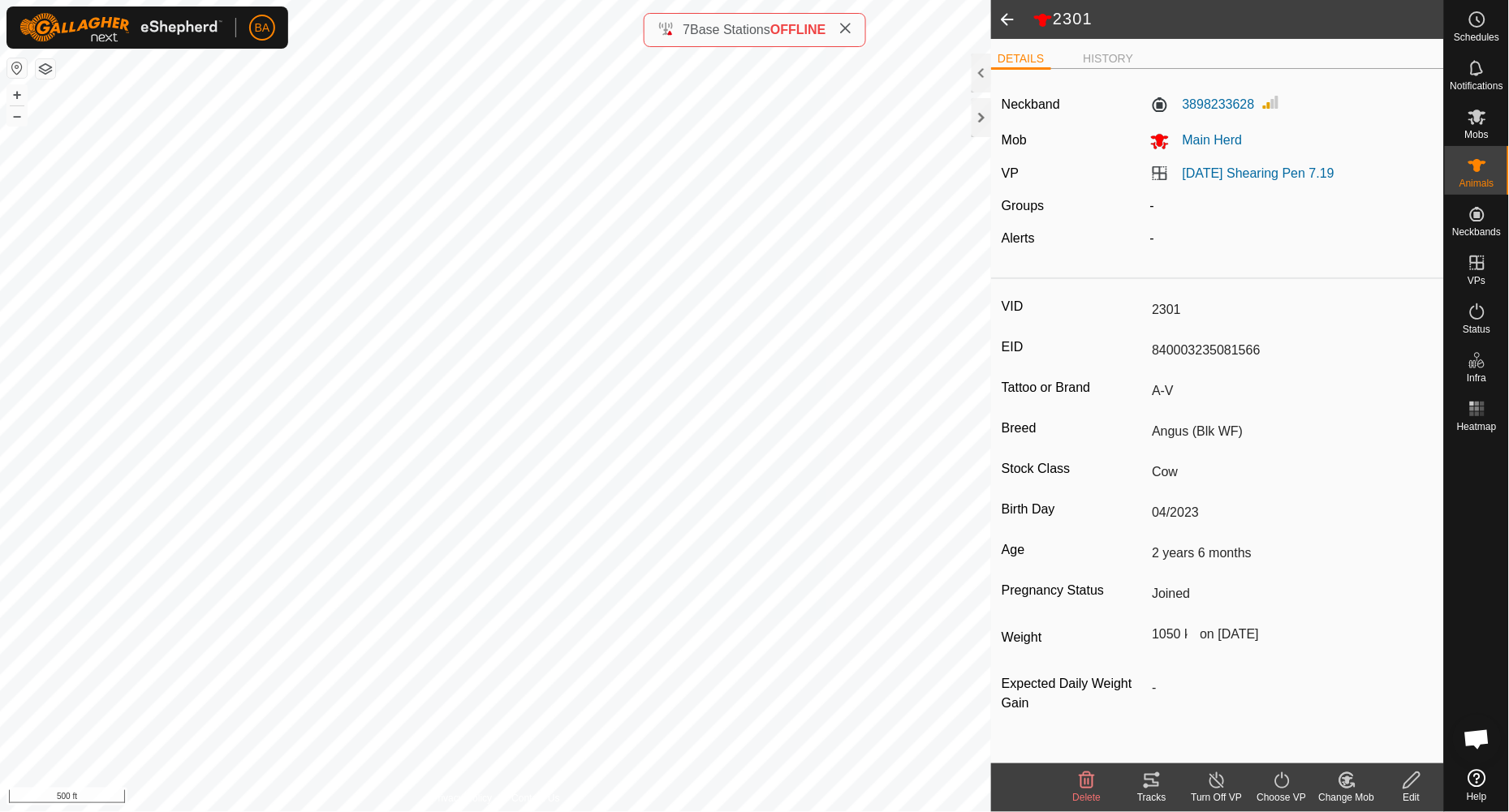
click at [37, 65] on button "button" at bounding box center [45, 69] width 20 height 20
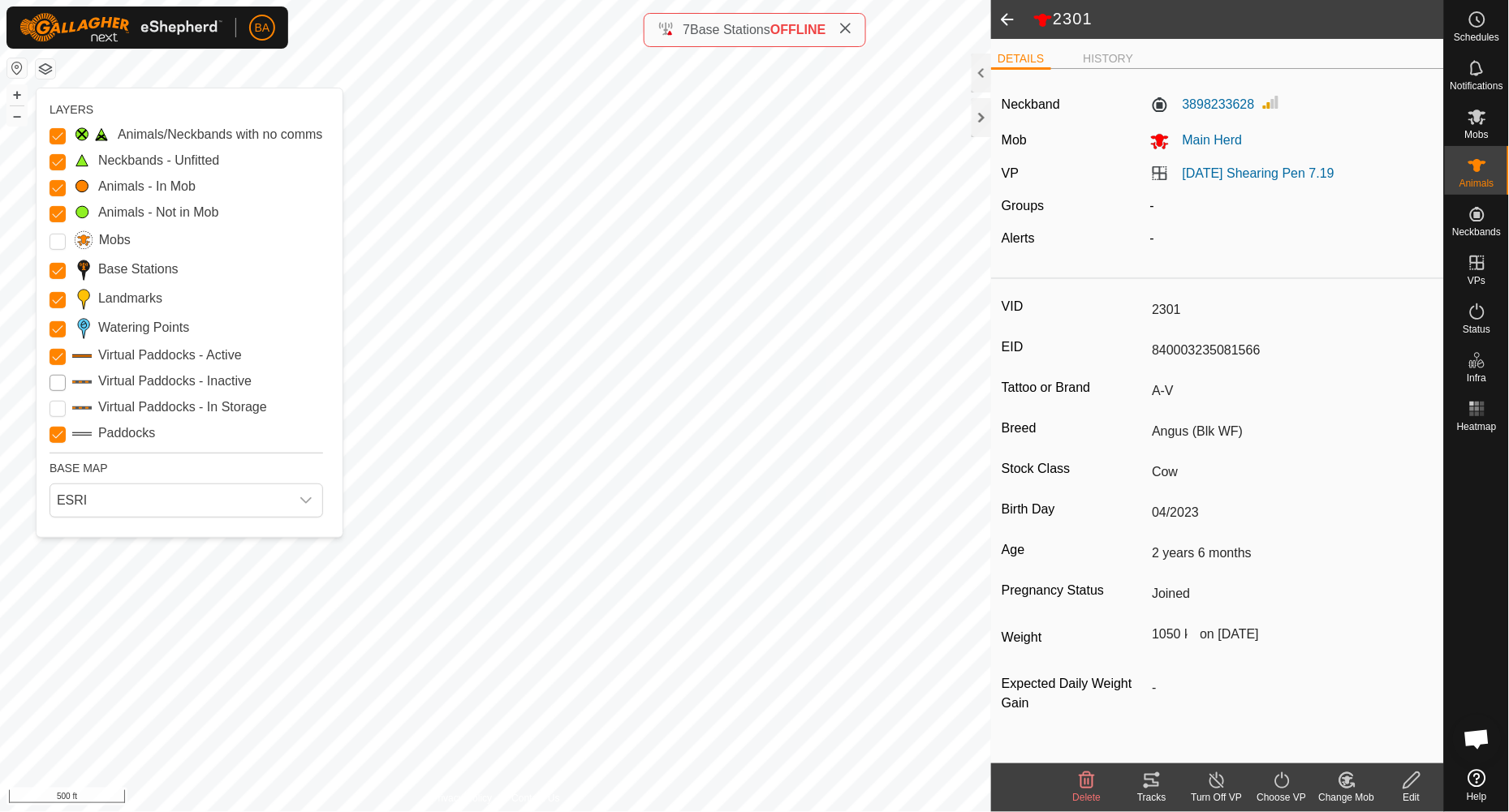
click at [59, 388] on Inactive "Virtual Paddocks - Inactive" at bounding box center [58, 383] width 17 height 17
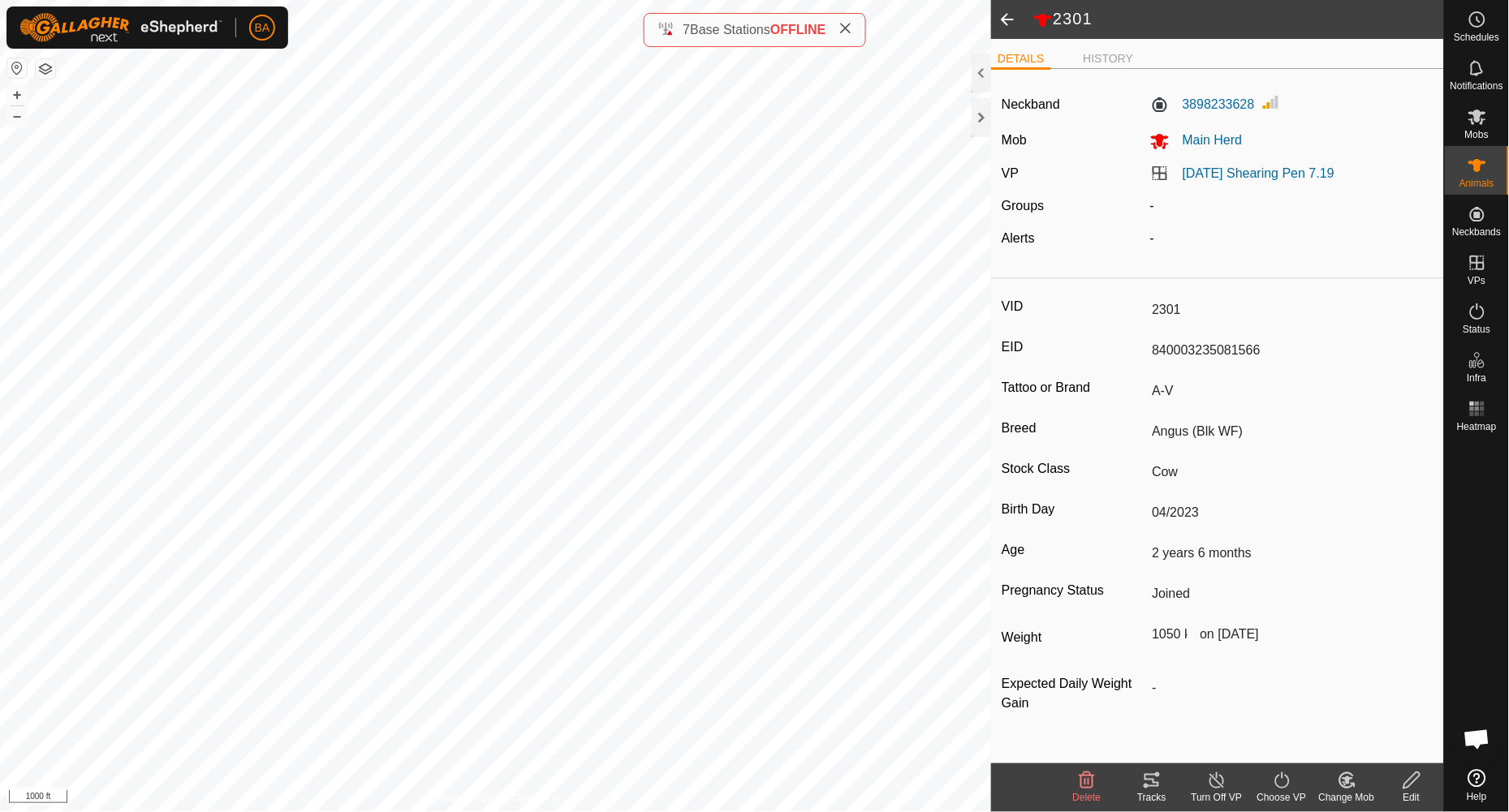
click at [50, 65] on button "button" at bounding box center [45, 69] width 20 height 20
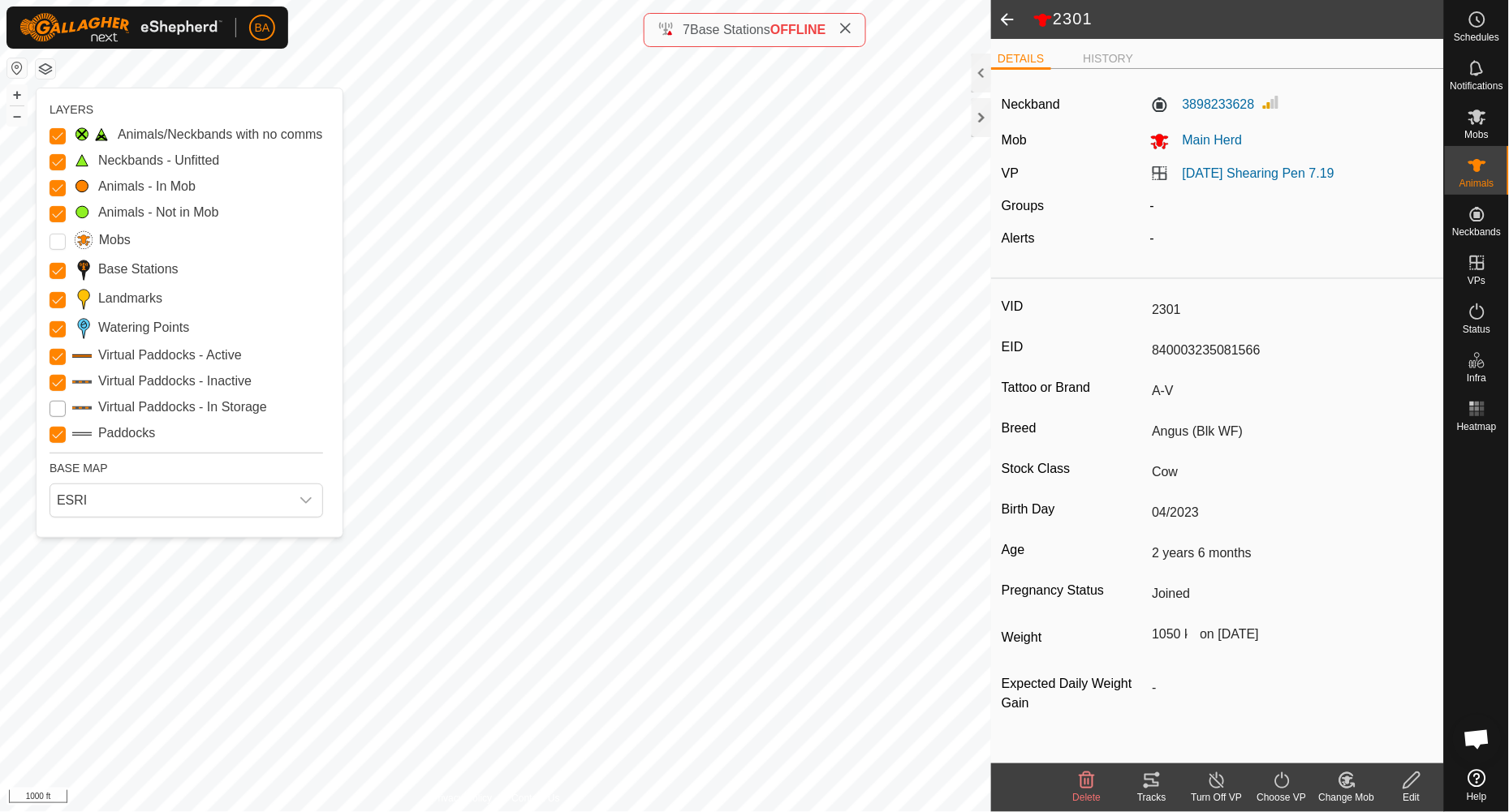
click at [55, 410] on Storage "Virtual Paddocks - In Storage" at bounding box center [58, 409] width 17 height 17
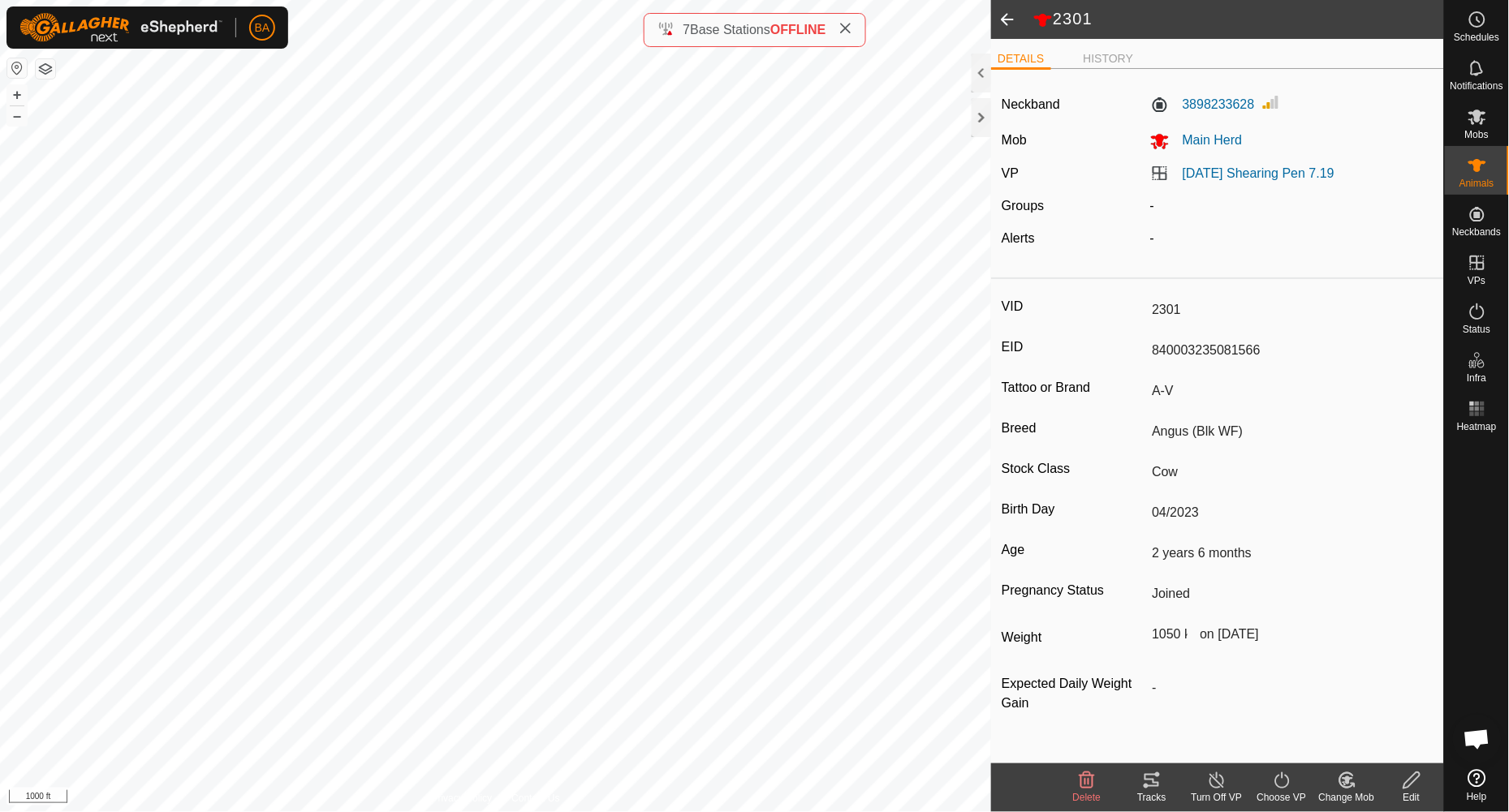
click at [46, 69] on button "button" at bounding box center [45, 69] width 20 height 20
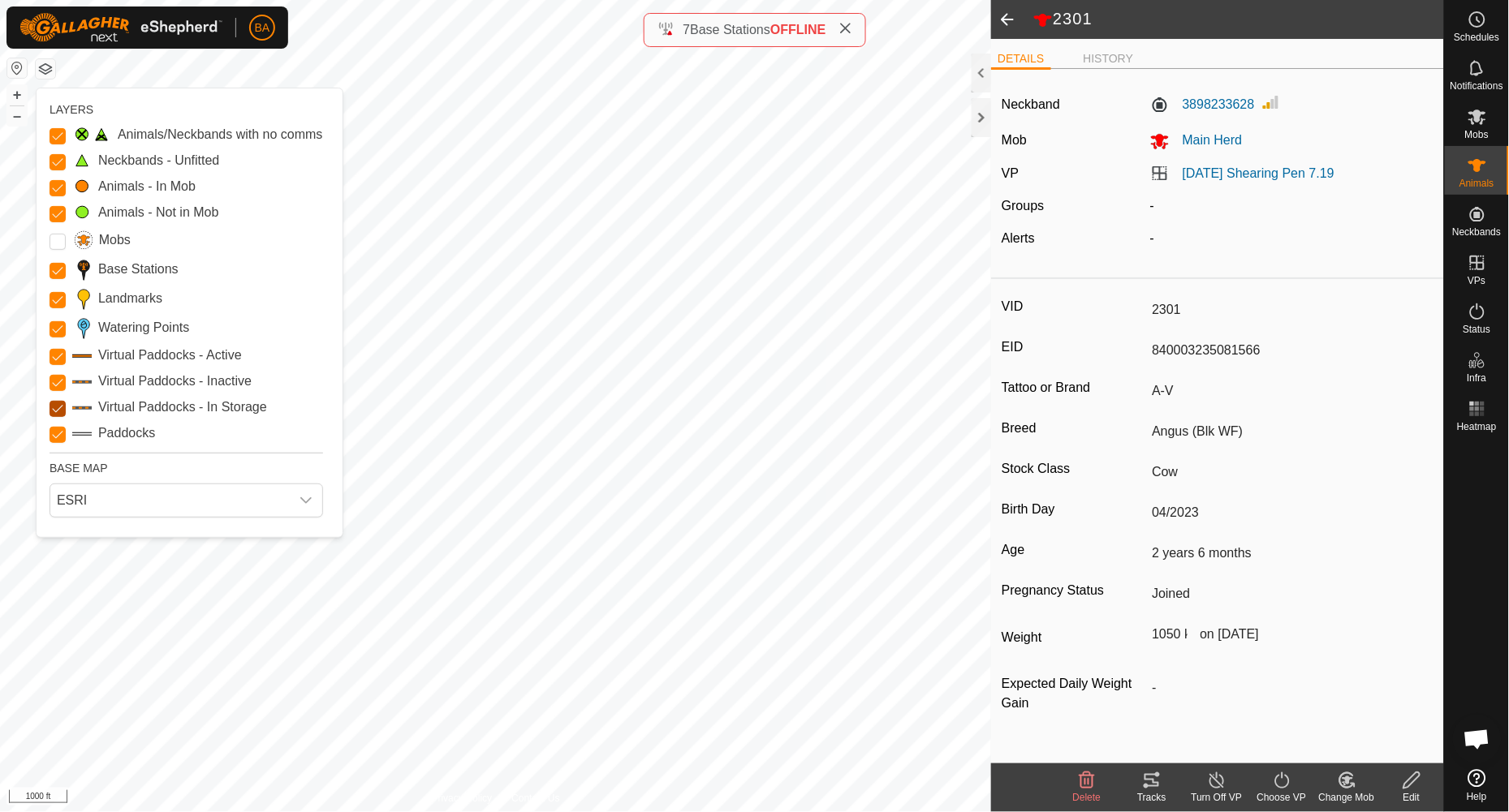
click at [59, 411] on Storage "Virtual Paddocks - In Storage" at bounding box center [58, 409] width 17 height 17
